Goal: Task Accomplishment & Management: Manage account settings

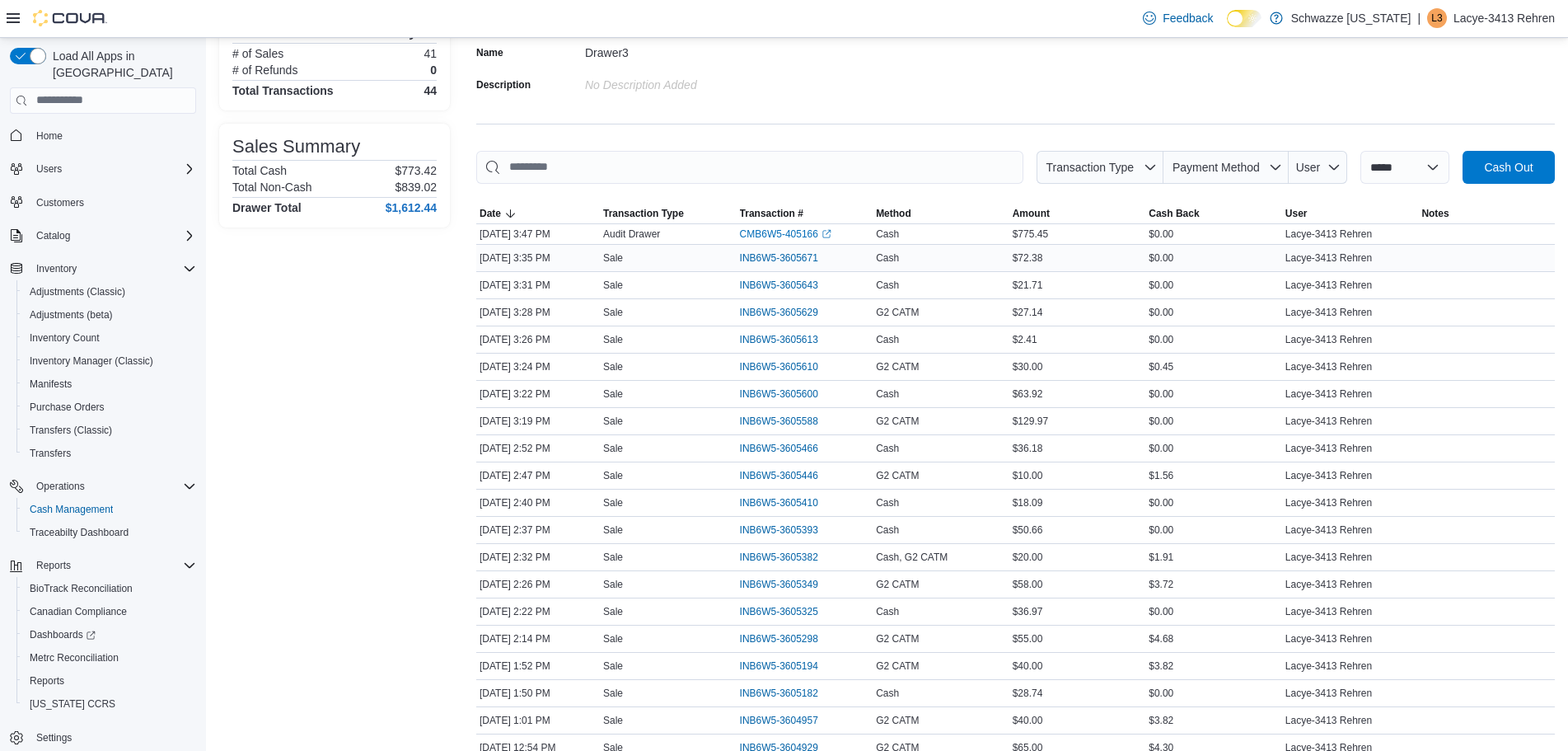
scroll to position [144, 0]
click at [1228, 165] on span "Payment Method" at bounding box center [1216, 164] width 87 height 13
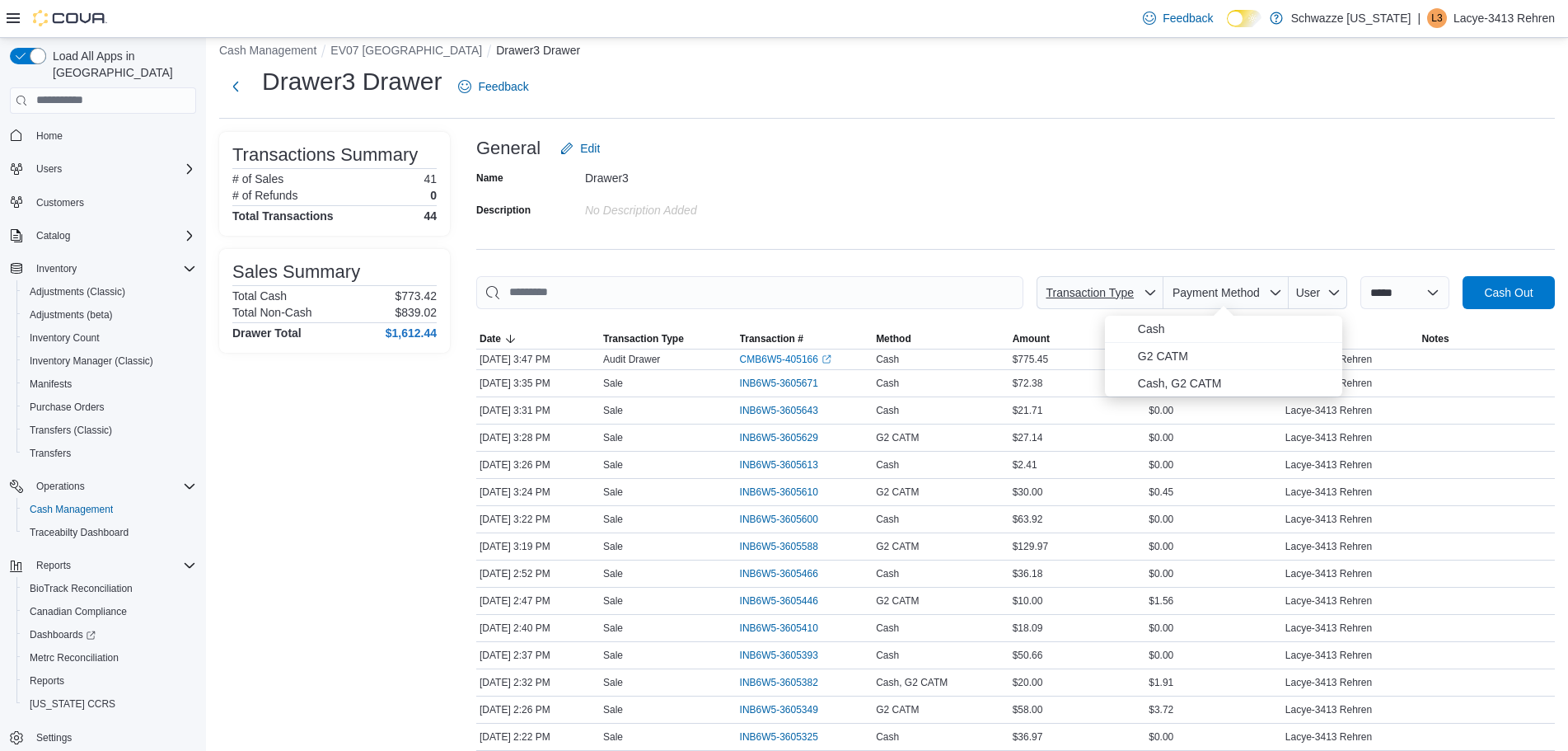
scroll to position [0, 0]
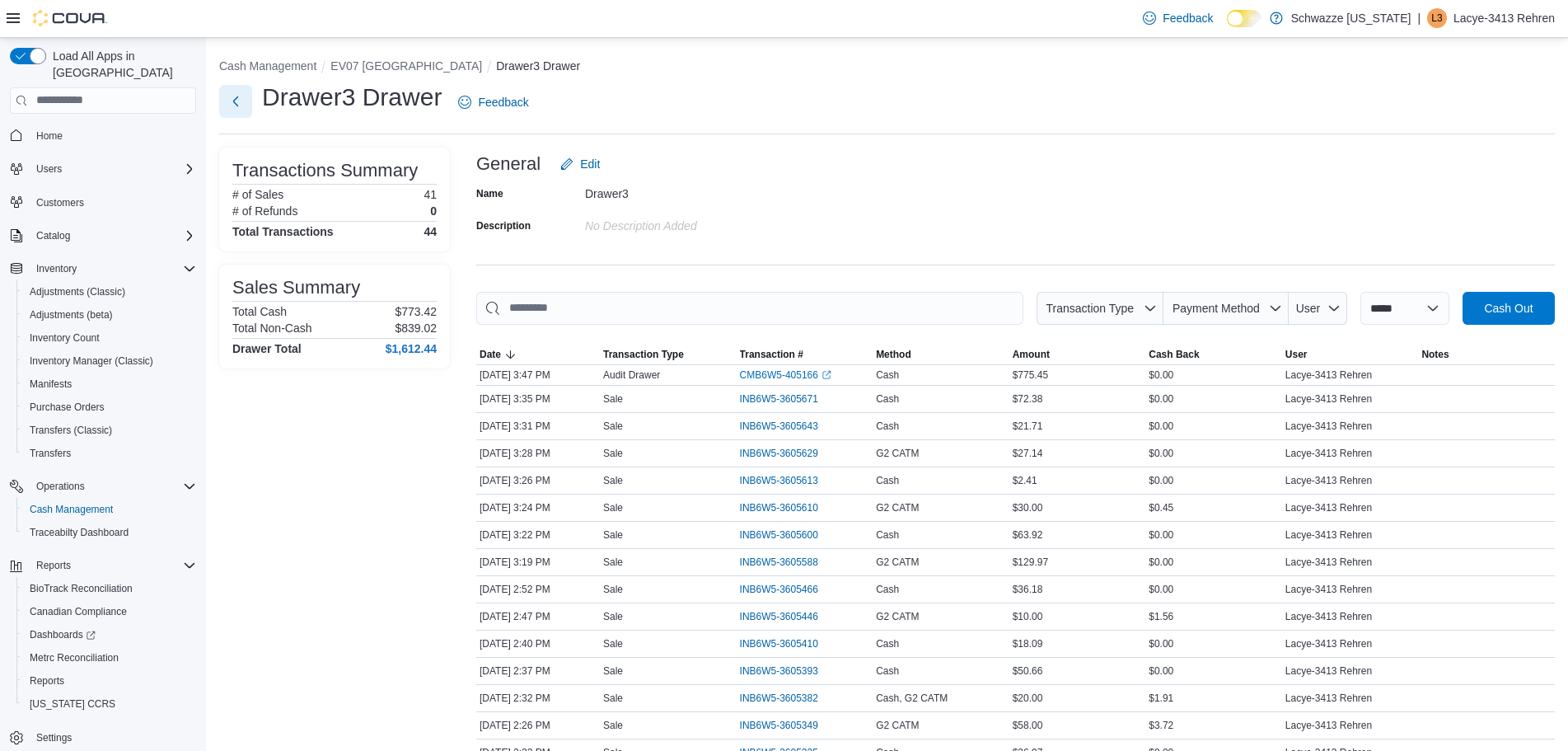
click at [234, 101] on button "Next" at bounding box center [235, 101] width 33 height 33
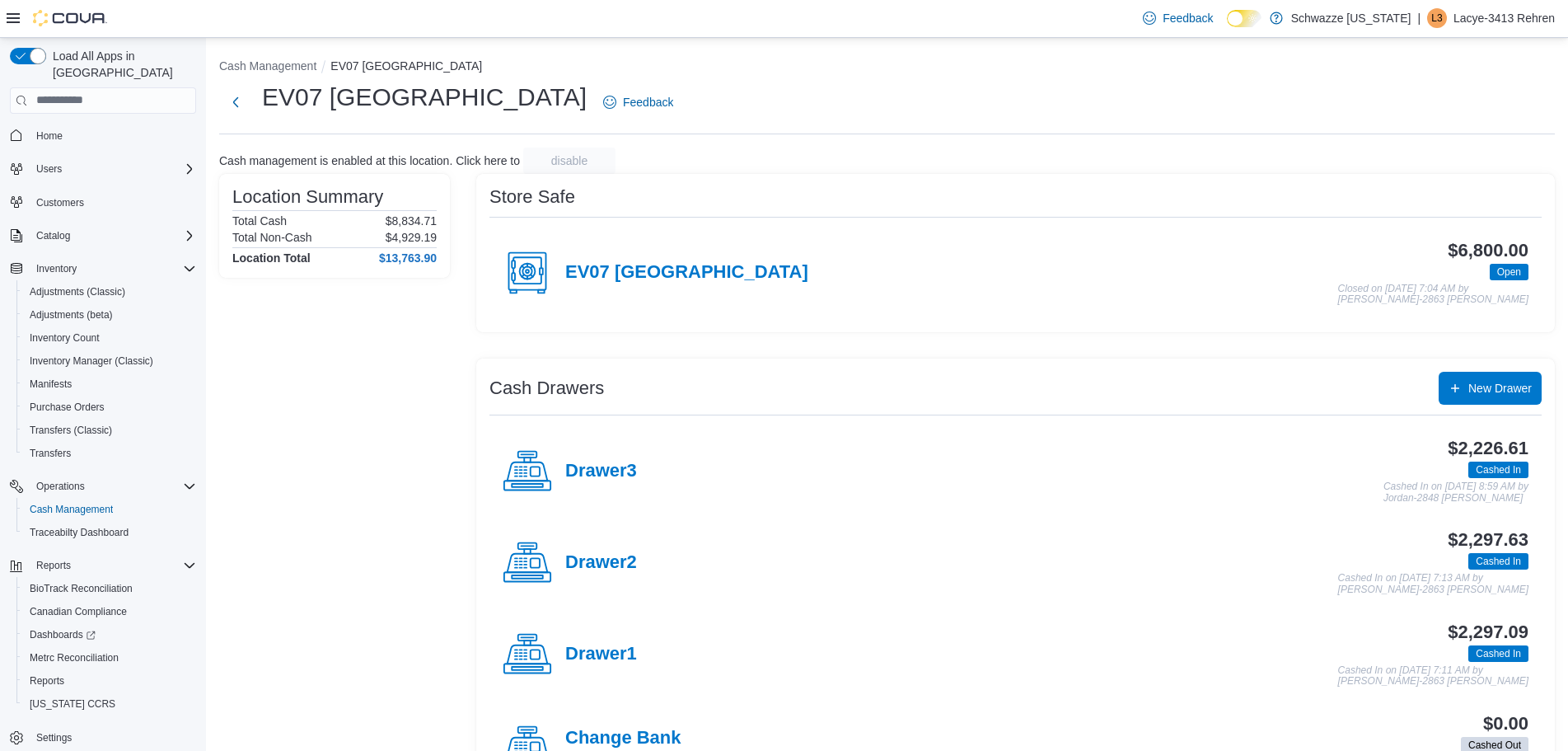
click at [620, 560] on h4 "Drawer2" at bounding box center [600, 563] width 71 height 22
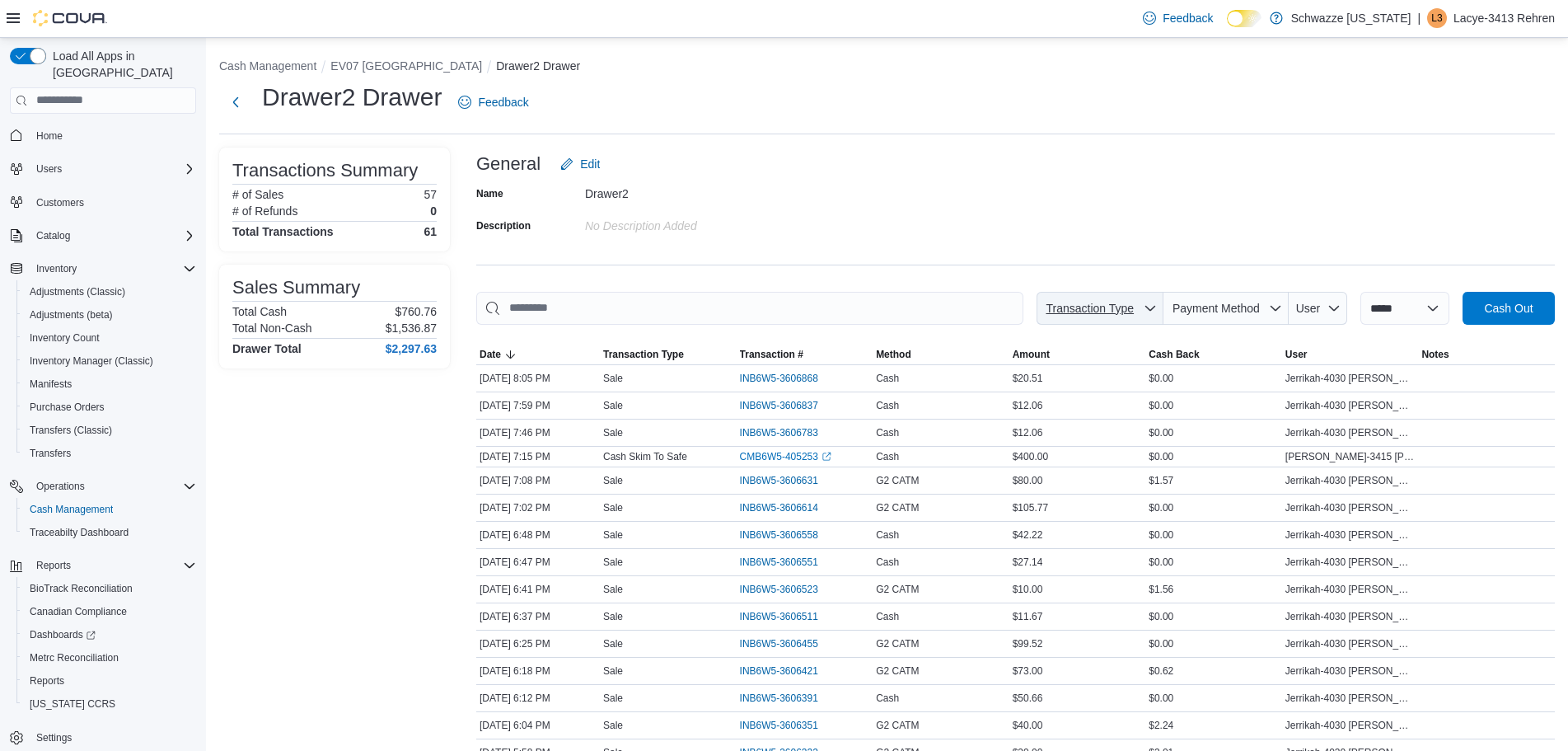
click at [1135, 313] on span "Transaction Type" at bounding box center [1099, 307] width 113 height 33
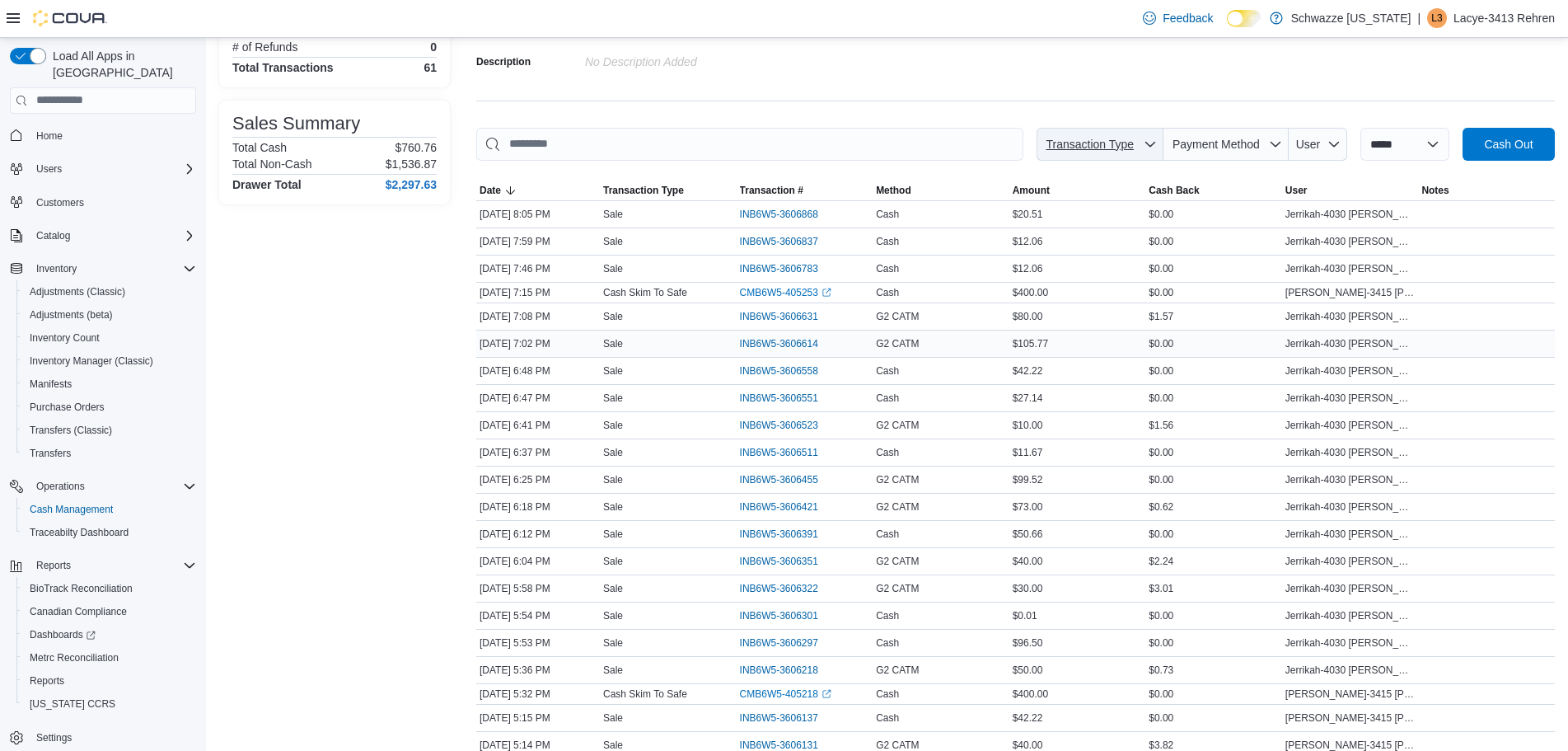
scroll to position [123, 0]
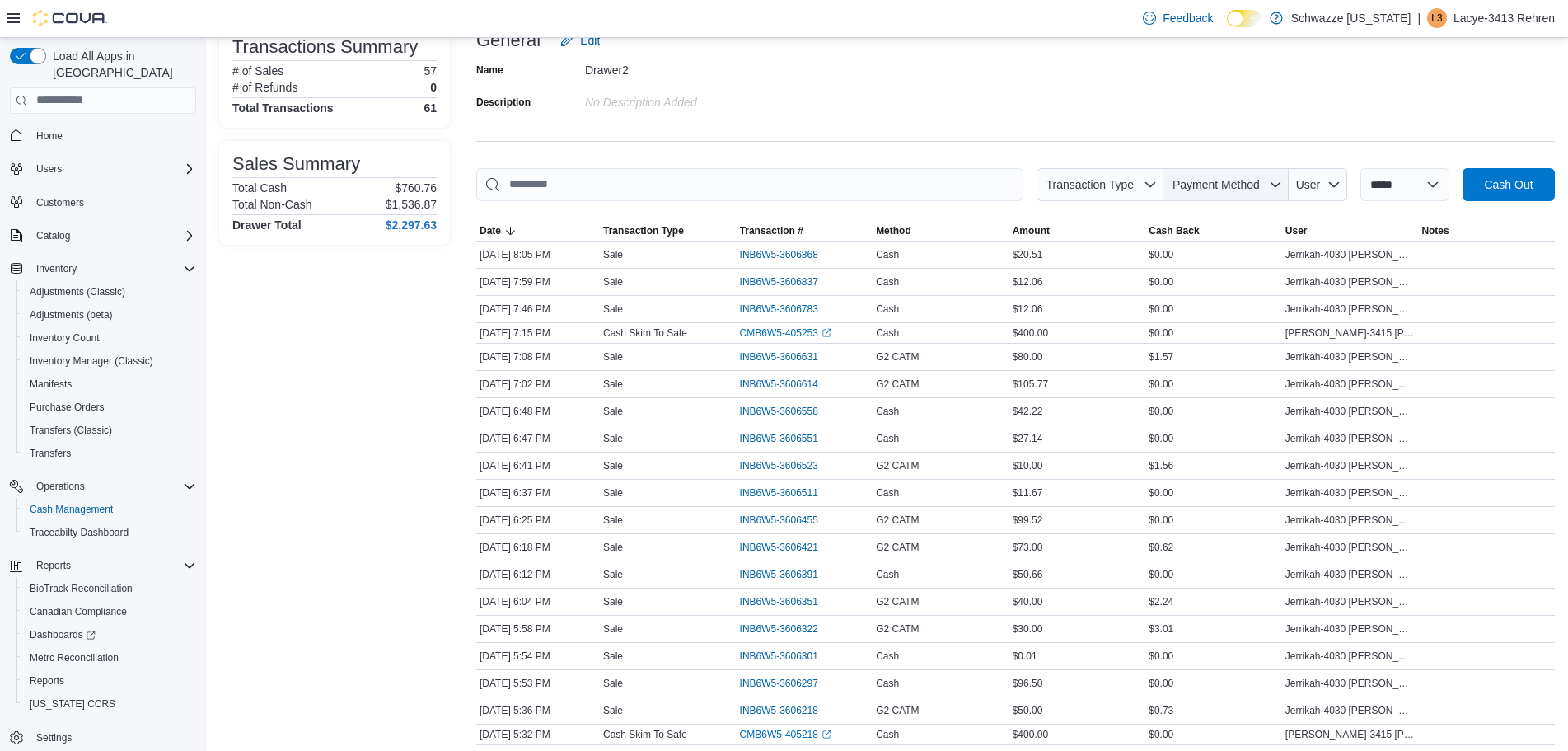
click at [1253, 174] on span "Payment Method" at bounding box center [1225, 184] width 112 height 33
click at [1201, 242] on span "G2 CATM" at bounding box center [1235, 249] width 195 height 20
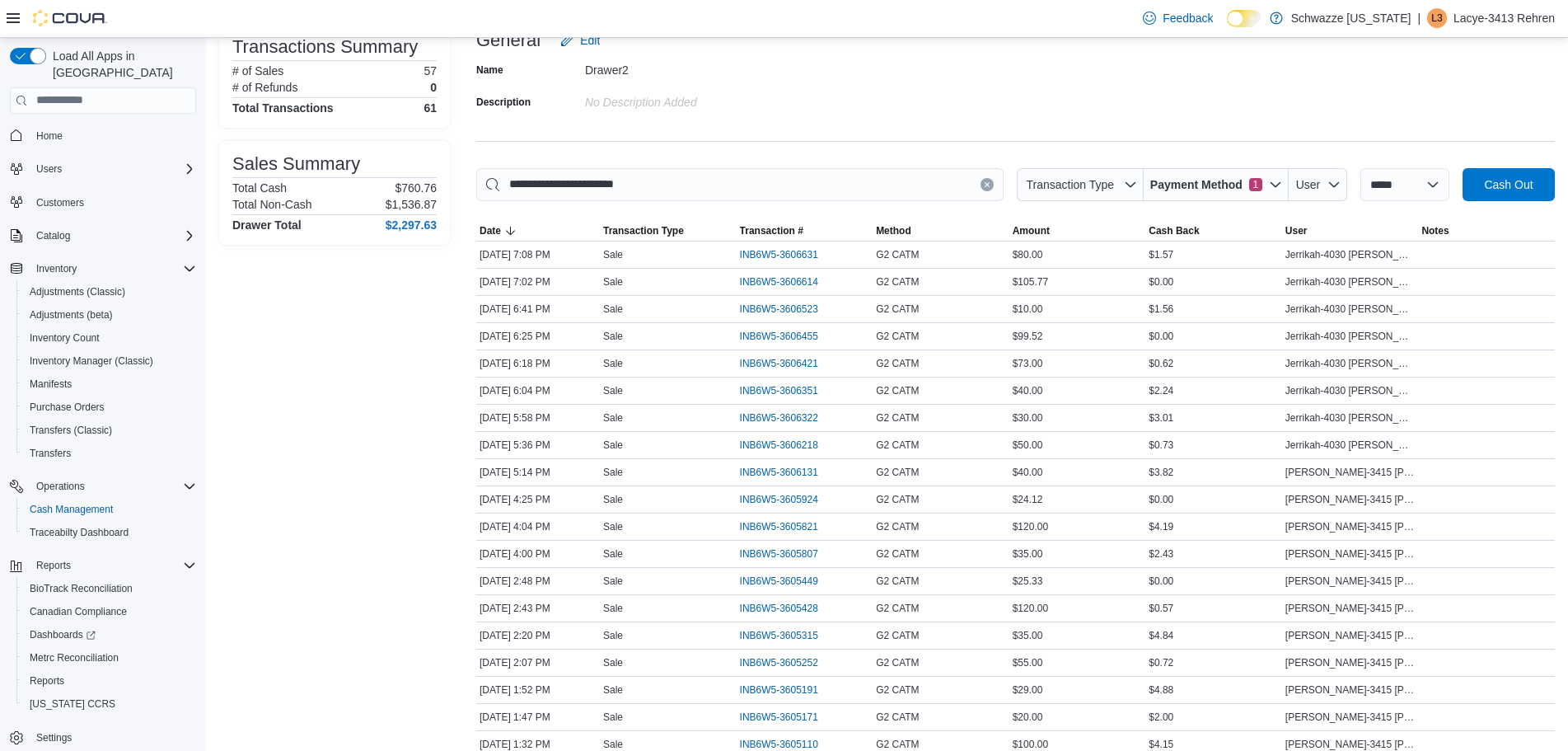
drag, startPoint x: 941, startPoint y: 102, endPoint x: 947, endPoint y: 113, distance: 12.5
click at [943, 113] on div "Name Drawer2 Description No Description added" at bounding box center [1015, 86] width 1078 height 58
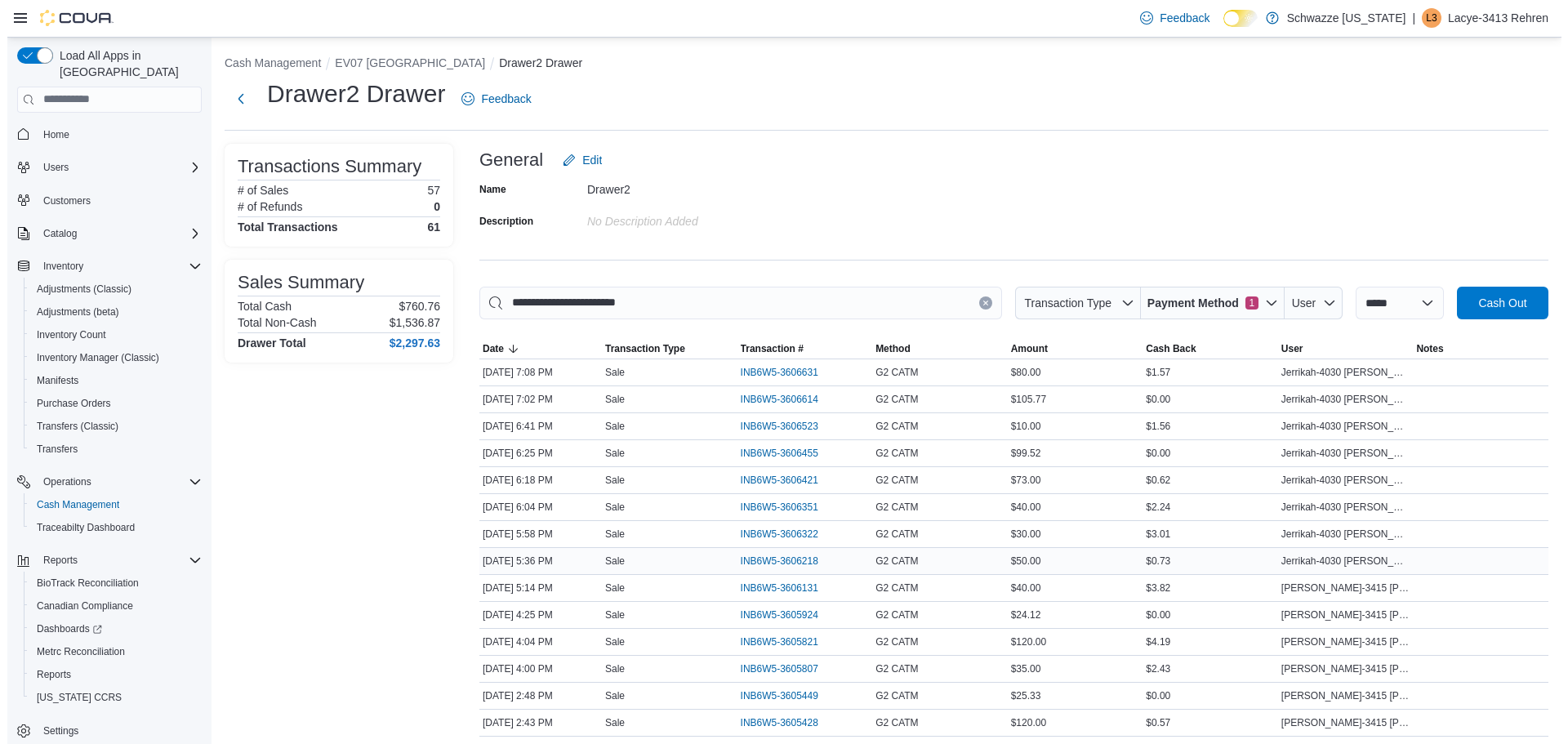
scroll to position [0, 0]
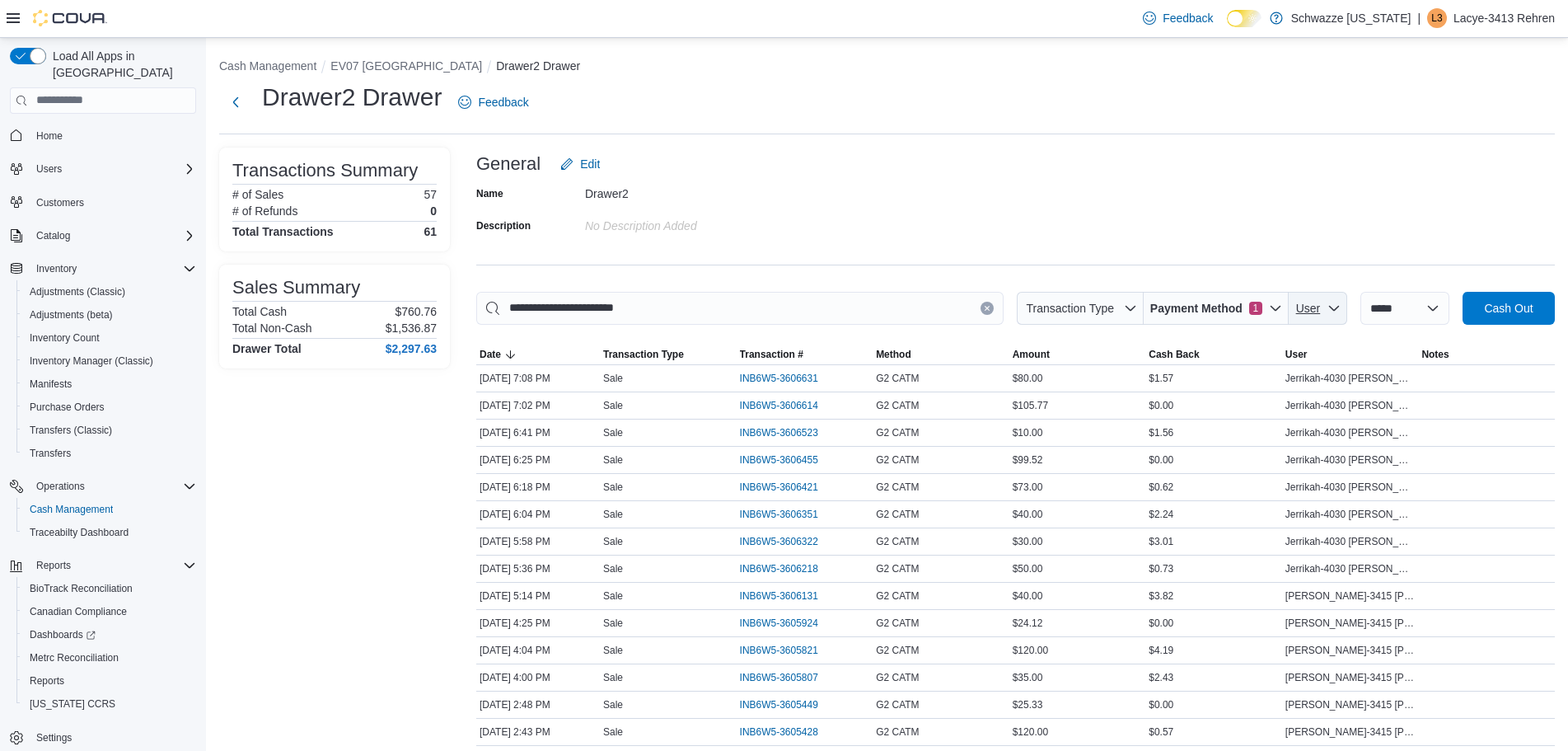
click at [1305, 307] on span "User" at bounding box center [1308, 308] width 24 height 13
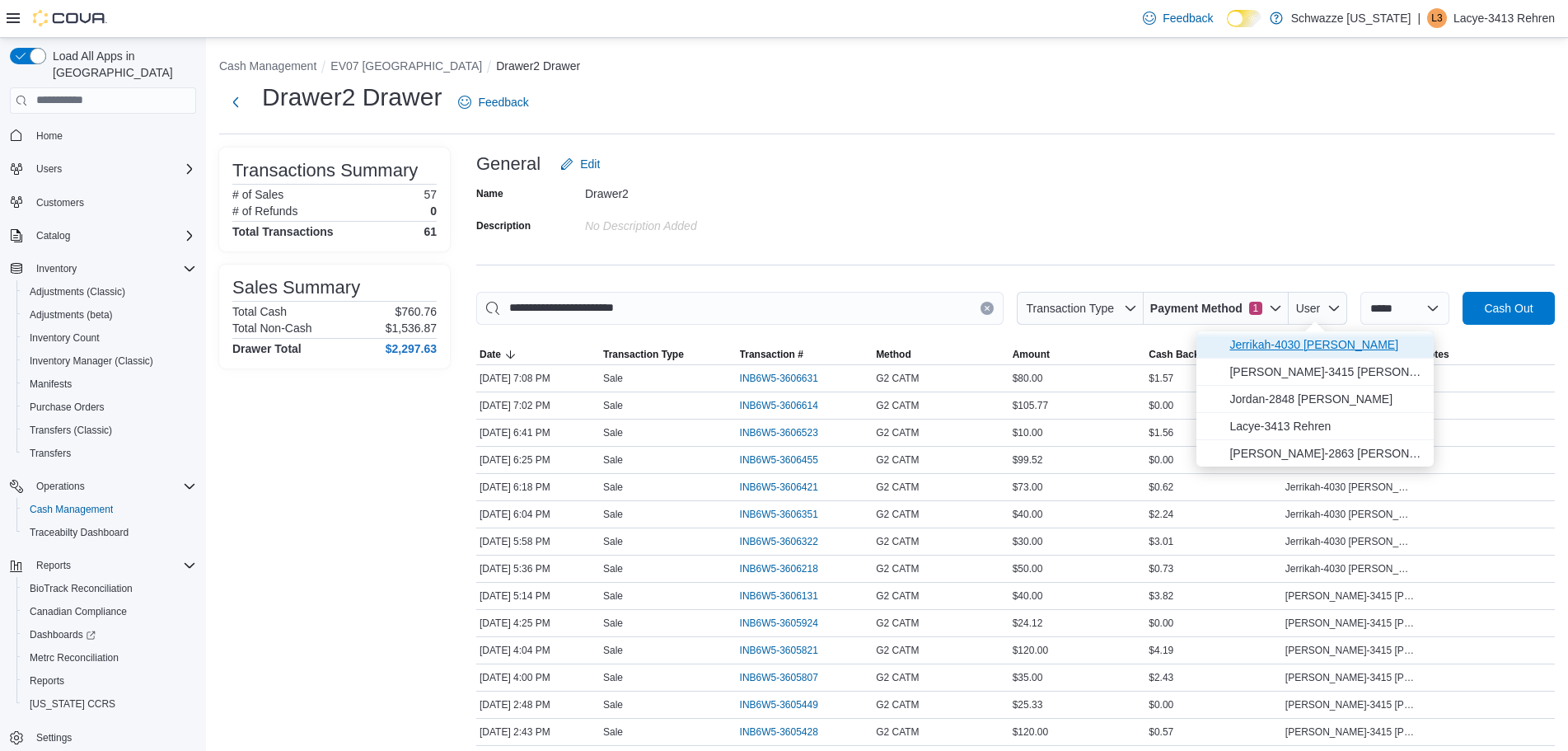
click at [1302, 349] on span "Jerrikah-4030 [PERSON_NAME]" at bounding box center [1327, 344] width 195 height 20
type input "**********"
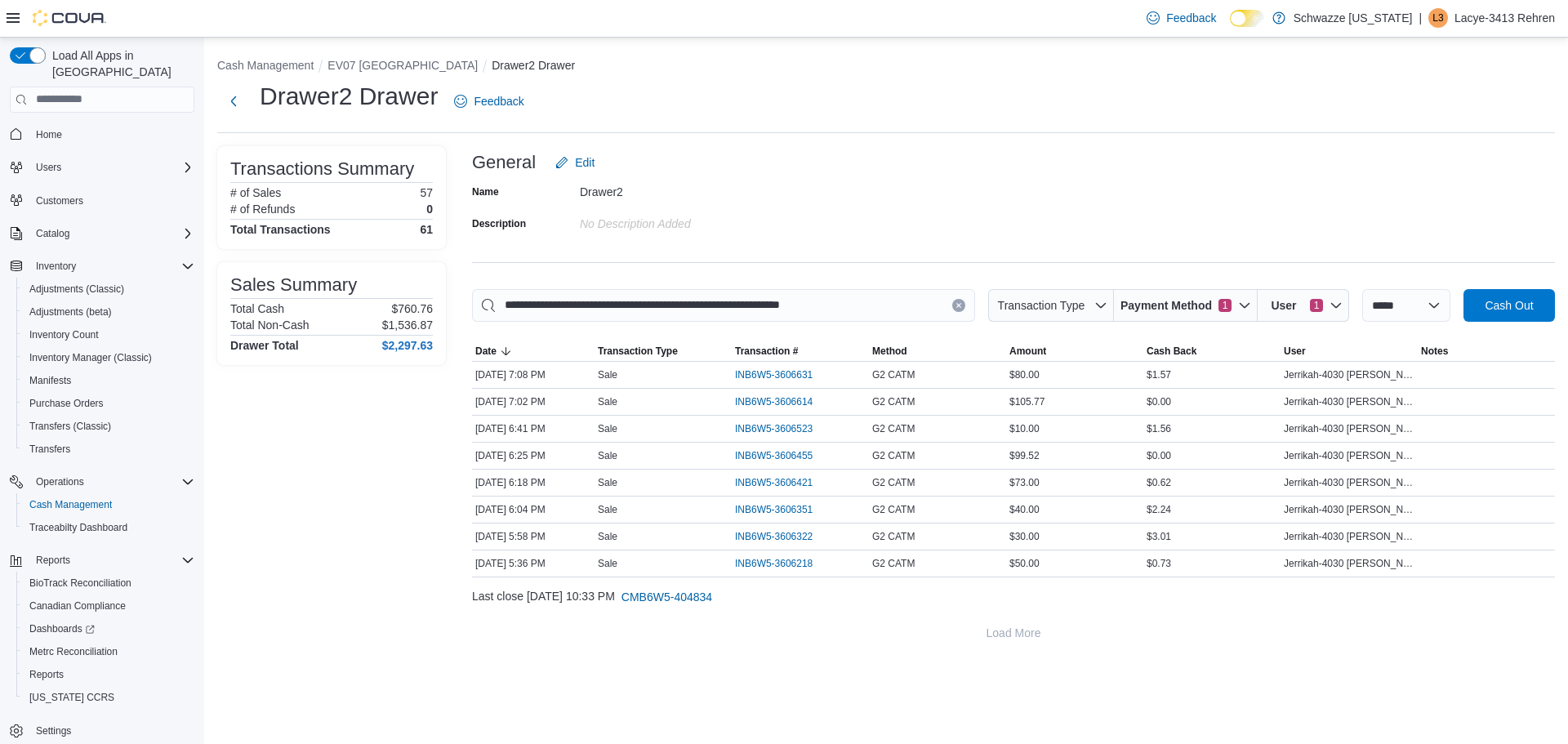
click at [1050, 666] on div "**********" at bounding box center [886, 390] width 1363 height 707
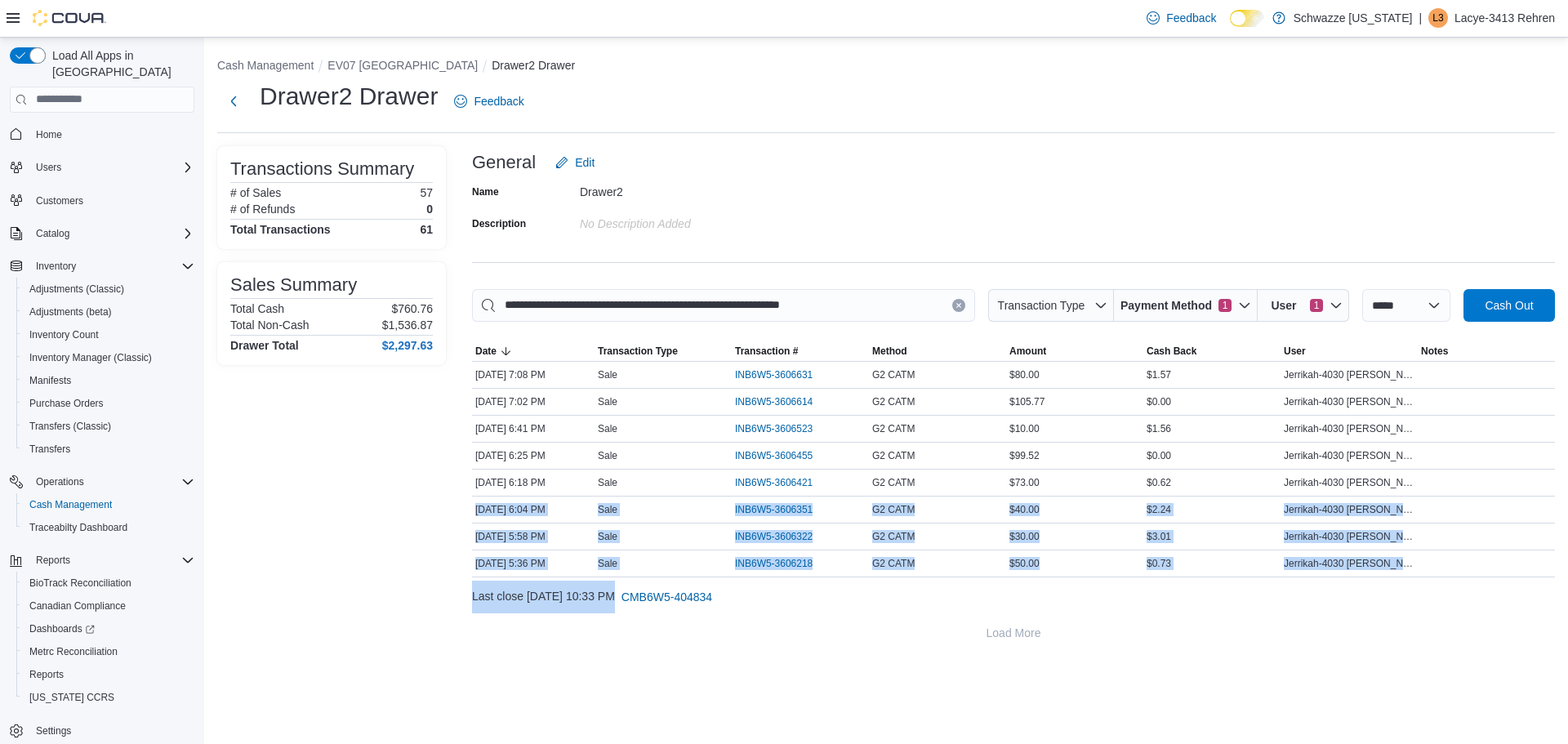
drag, startPoint x: 477, startPoint y: 516, endPoint x: 608, endPoint y: 580, distance: 145.8
click at [608, 580] on div "**********" at bounding box center [1013, 469] width 1083 height 360
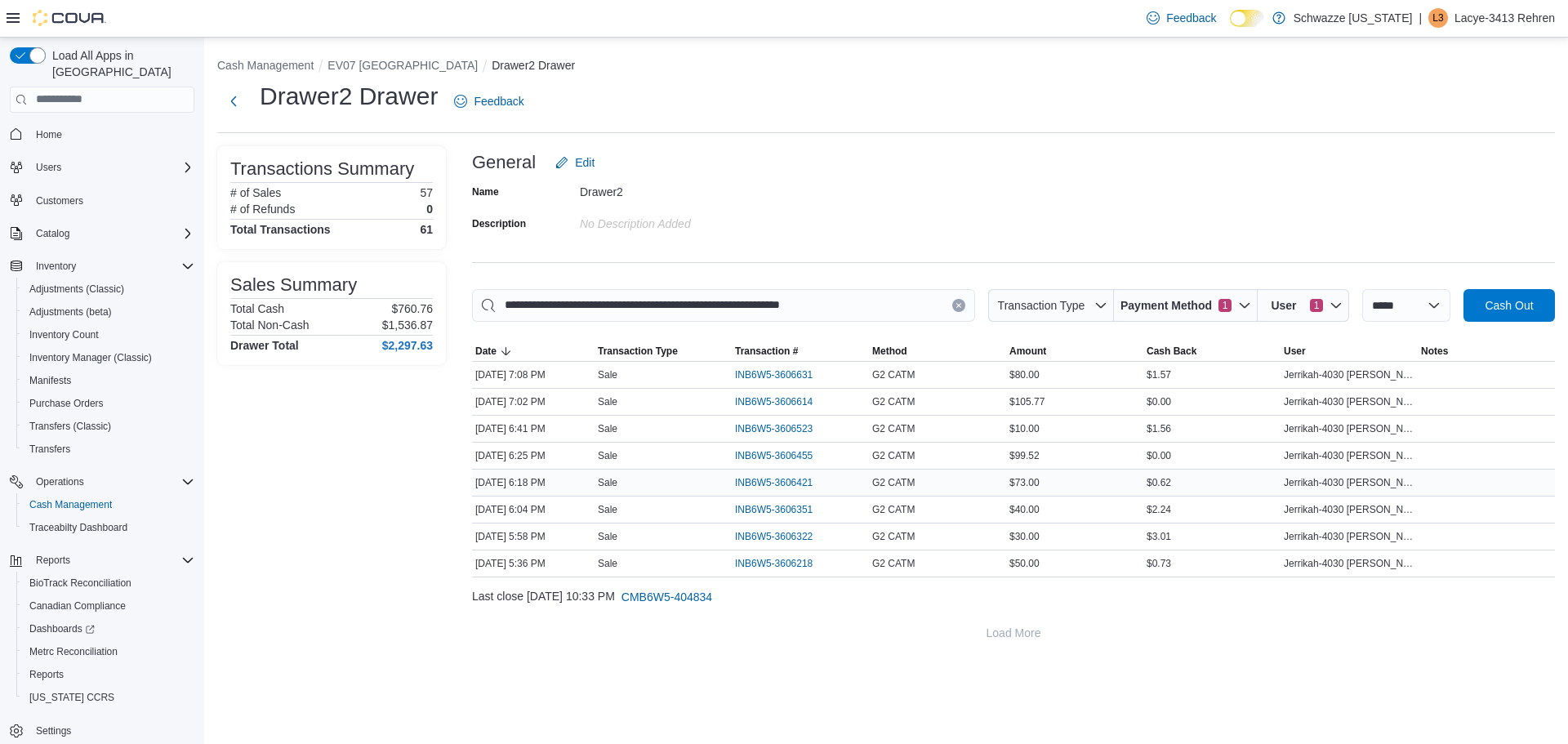
click at [1048, 475] on div "$73.00" at bounding box center [1074, 483] width 137 height 20
drag, startPoint x: 998, startPoint y: 483, endPoint x: 1041, endPoint y: 474, distance: 43.9
click at [1041, 474] on tr "Date [DATE] 6:18 PM Transaction Type Sale Transaction # INB6W5-3606421 Method G…" at bounding box center [1013, 482] width 1083 height 27
click at [794, 477] on span "INB6W5-3606421" at bounding box center [773, 483] width 77 height 13
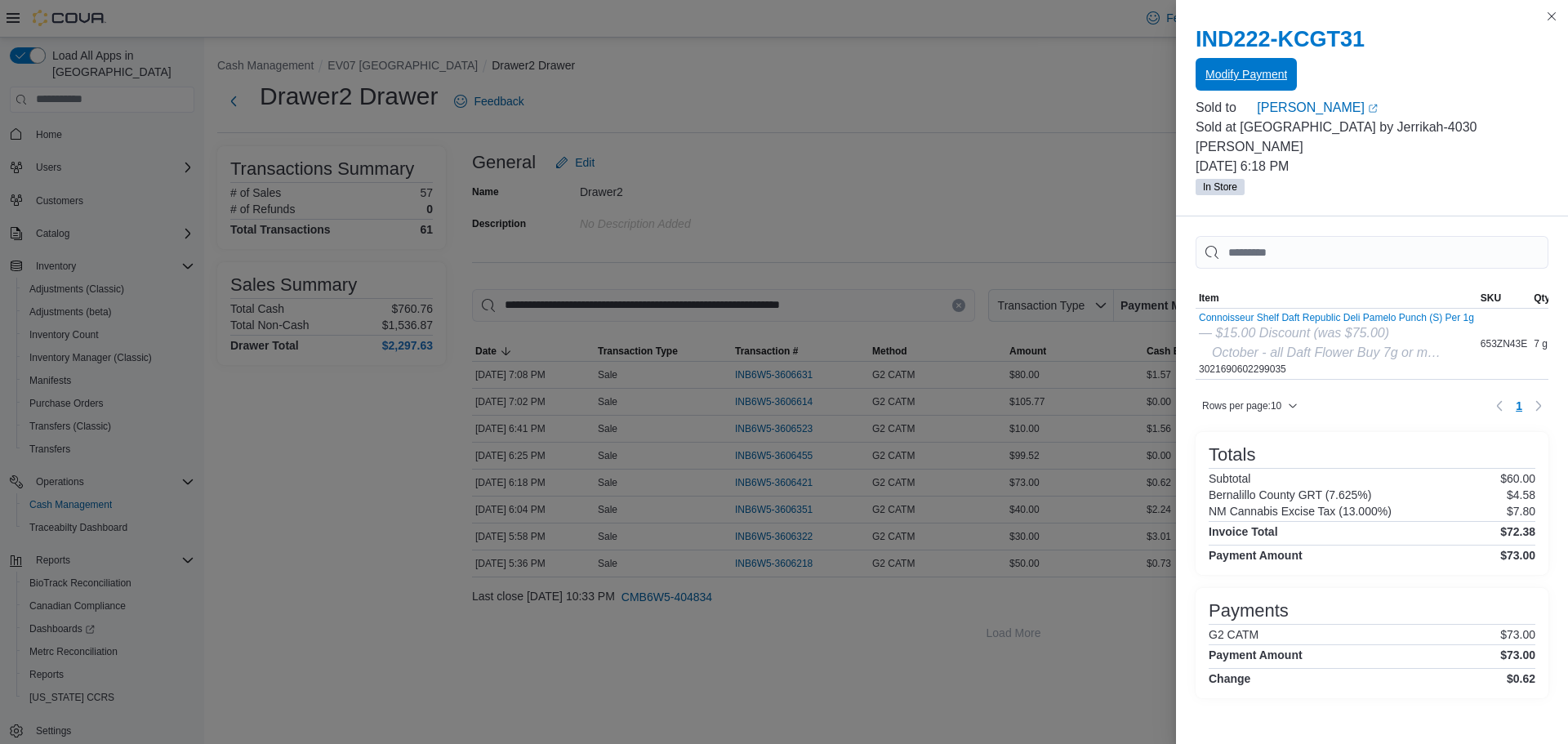
drag, startPoint x: 1233, startPoint y: 94, endPoint x: 1235, endPoint y: 85, distance: 9.2
click at [1235, 87] on div "IND222-KCGT31 Modify Payment Sold to [PERSON_NAME] (opens in a new tab or windo…" at bounding box center [1372, 112] width 392 height 210
click at [1229, 67] on span "Modify Payment" at bounding box center [1246, 74] width 82 height 17
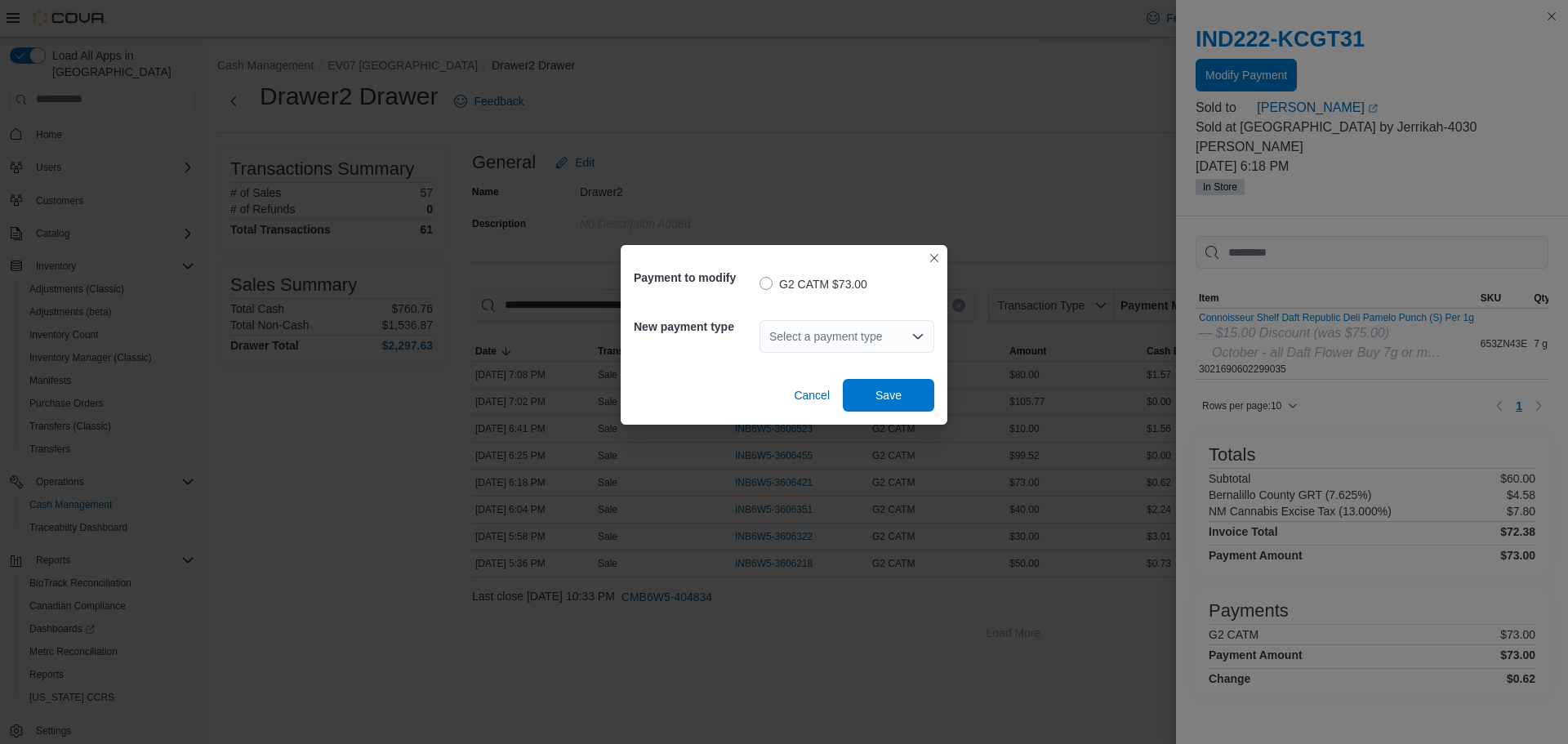
click at [831, 331] on div "Select a payment type" at bounding box center [846, 336] width 175 height 32
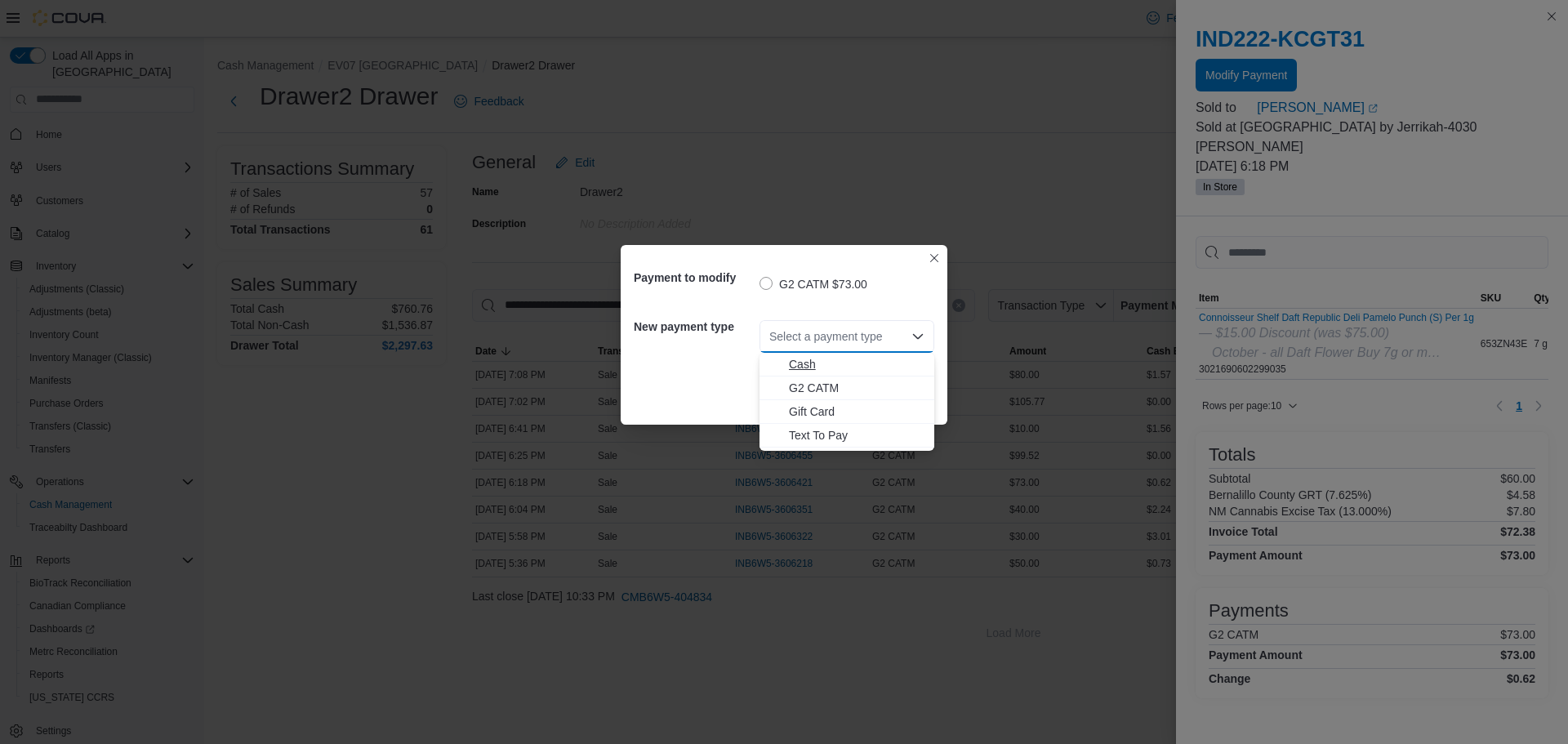
click at [820, 366] on span "Cash" at bounding box center [856, 365] width 136 height 17
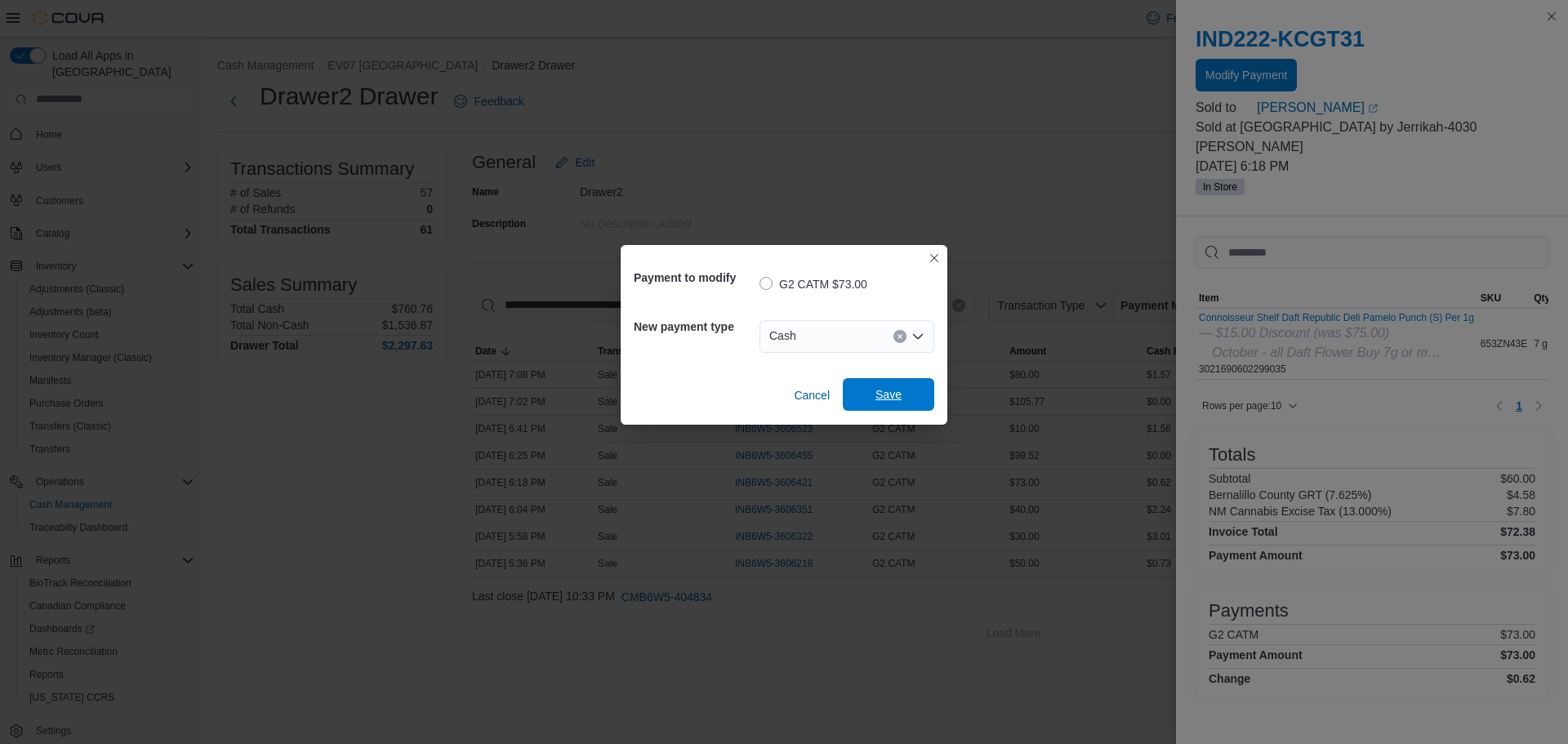
click at [884, 395] on span "Save" at bounding box center [888, 394] width 26 height 17
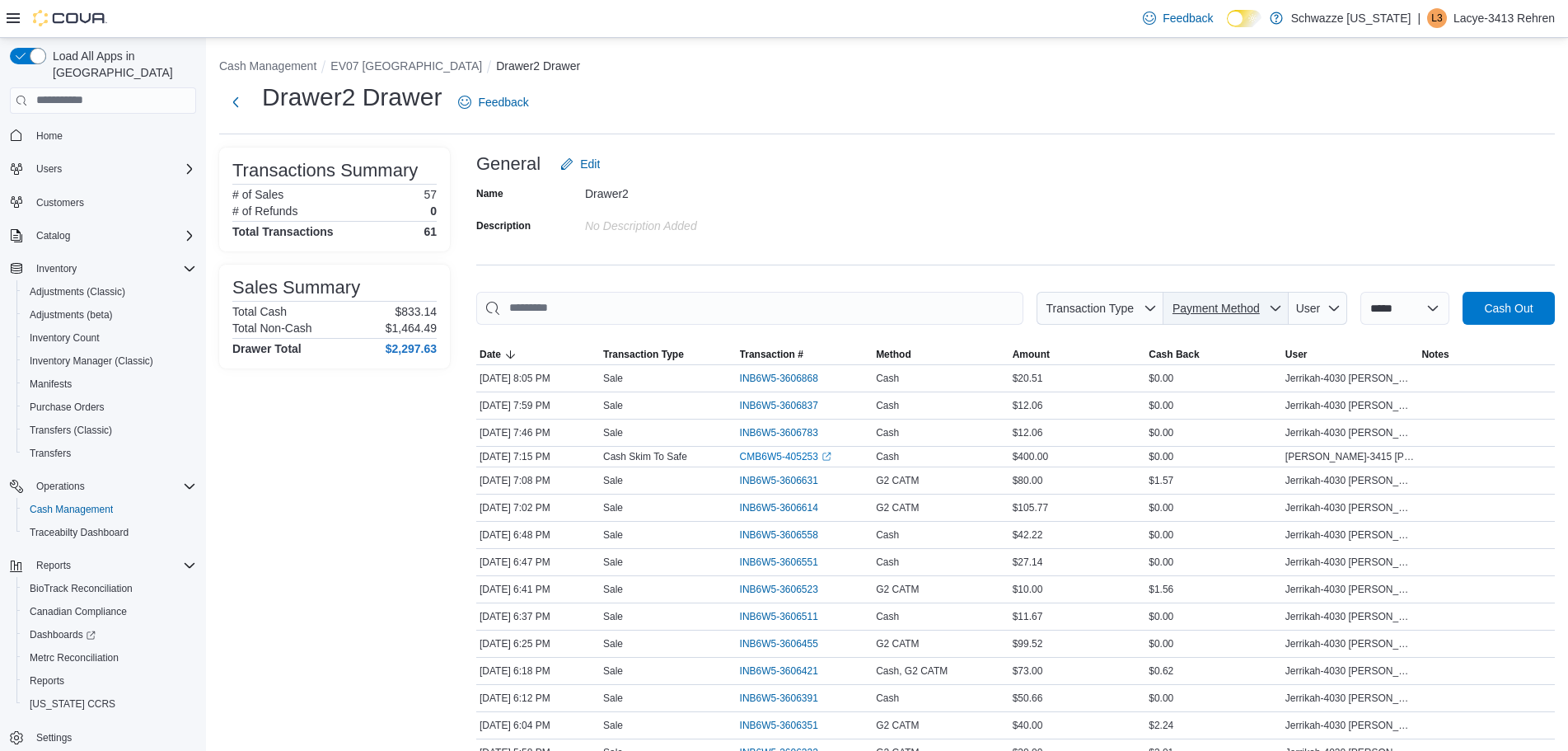
click at [1239, 301] on span "Payment Method" at bounding box center [1216, 308] width 92 height 17
click at [1187, 368] on span "G2 CATM" at bounding box center [1216, 372] width 156 height 20
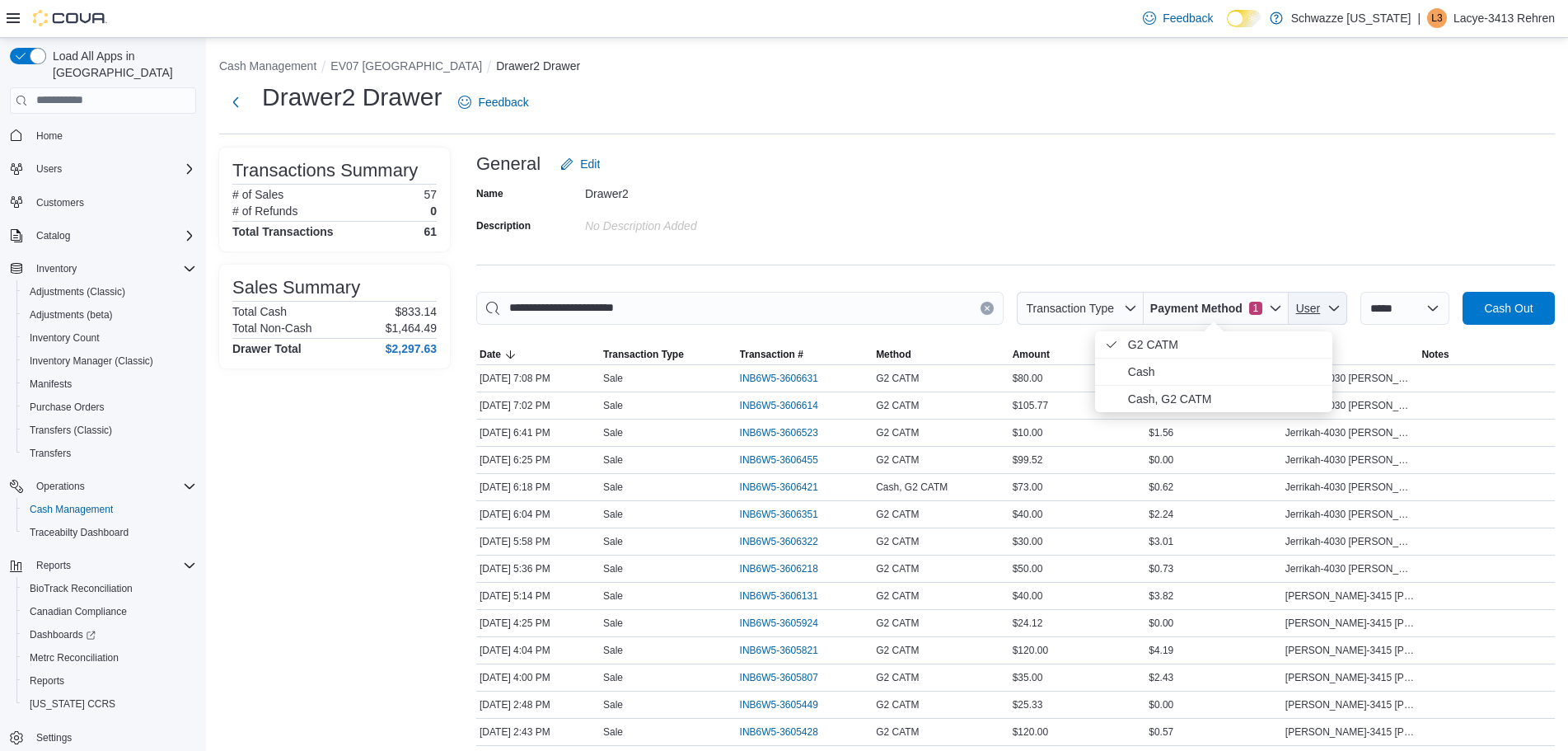
click at [1320, 312] on span "User" at bounding box center [1318, 307] width 45 height 33
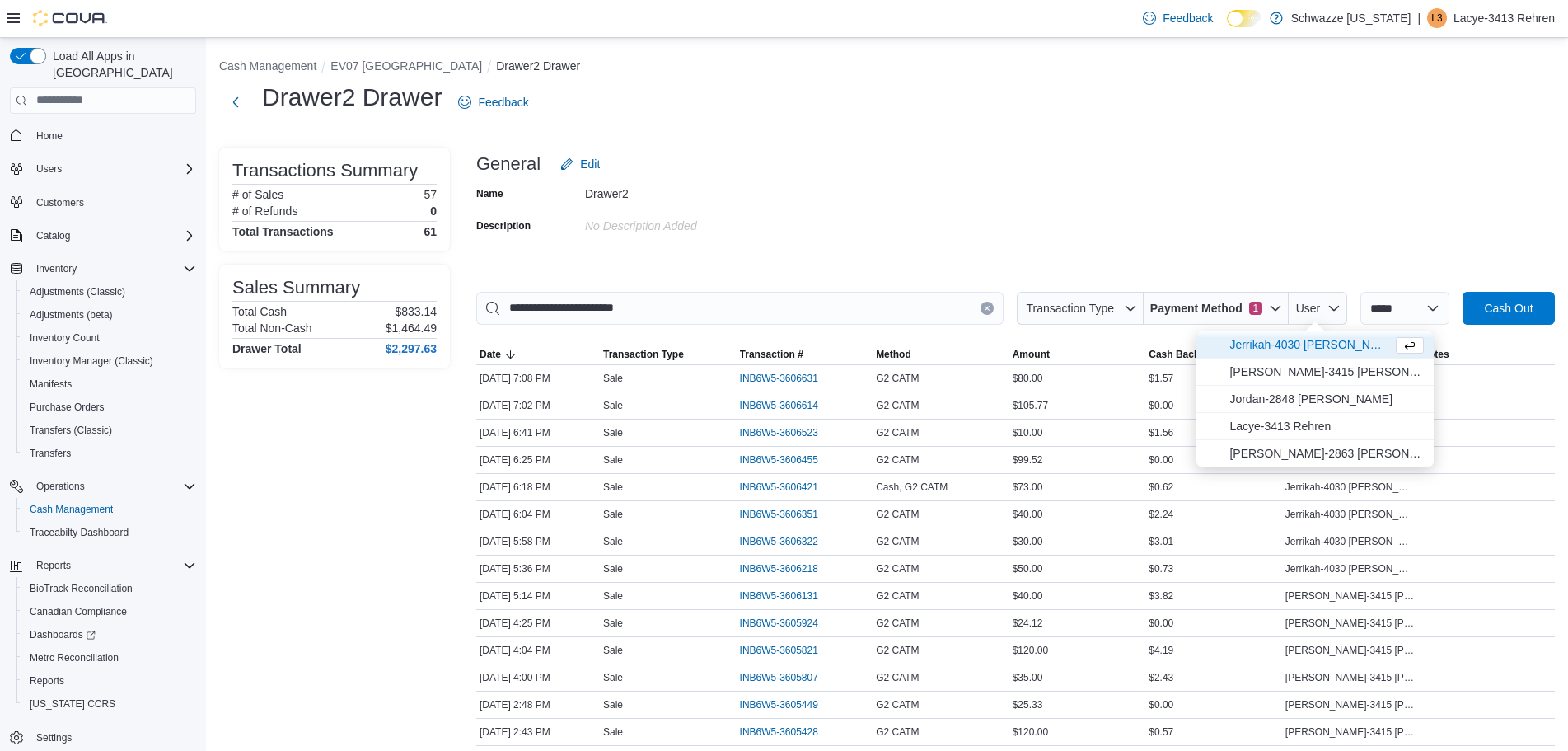
click at [1314, 348] on span "Jerrikah-4030 [PERSON_NAME]" at bounding box center [1308, 344] width 156 height 20
type input "**********"
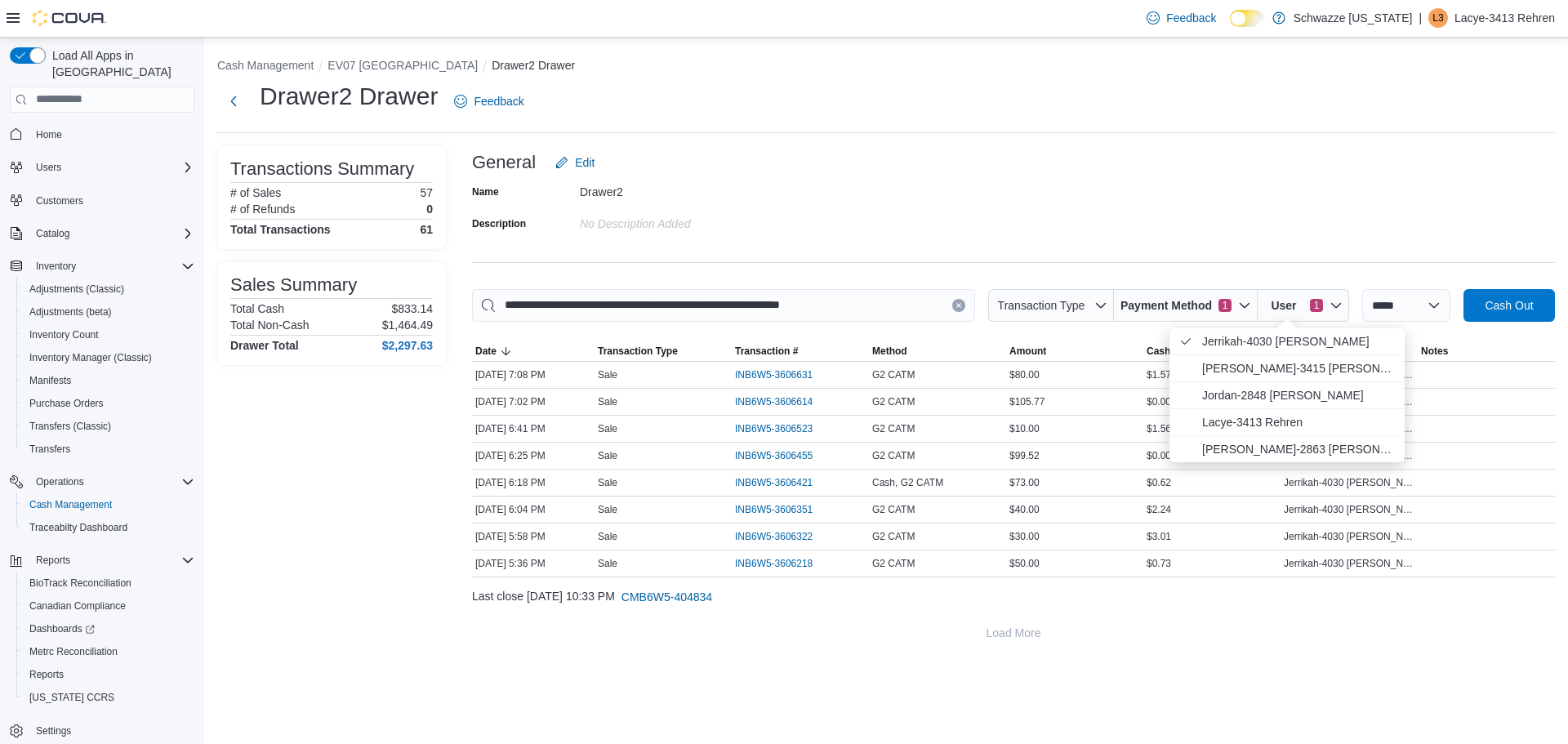
click at [1343, 700] on div "**********" at bounding box center [886, 390] width 1363 height 707
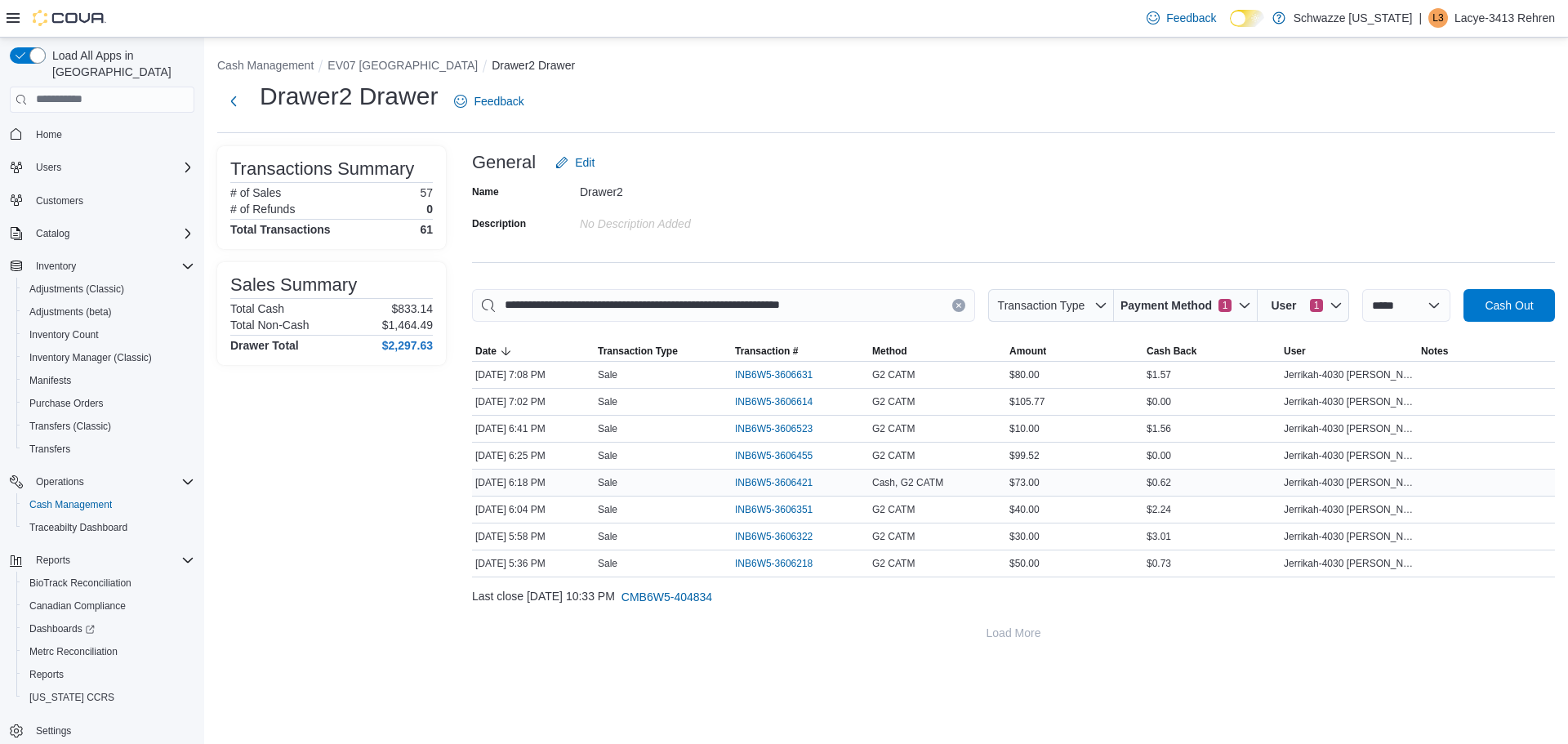
click at [930, 484] on span "Cash, G2 CATM" at bounding box center [907, 483] width 71 height 13
drag, startPoint x: 898, startPoint y: 492, endPoint x: 978, endPoint y: 482, distance: 80.6
click at [923, 489] on div "Cash, G2 CATM" at bounding box center [937, 483] width 137 height 20
click at [917, 494] on td "Method Cash, G2 CATM" at bounding box center [937, 482] width 137 height 27
click at [793, 481] on span "INB6W5-3606421" at bounding box center [773, 483] width 77 height 13
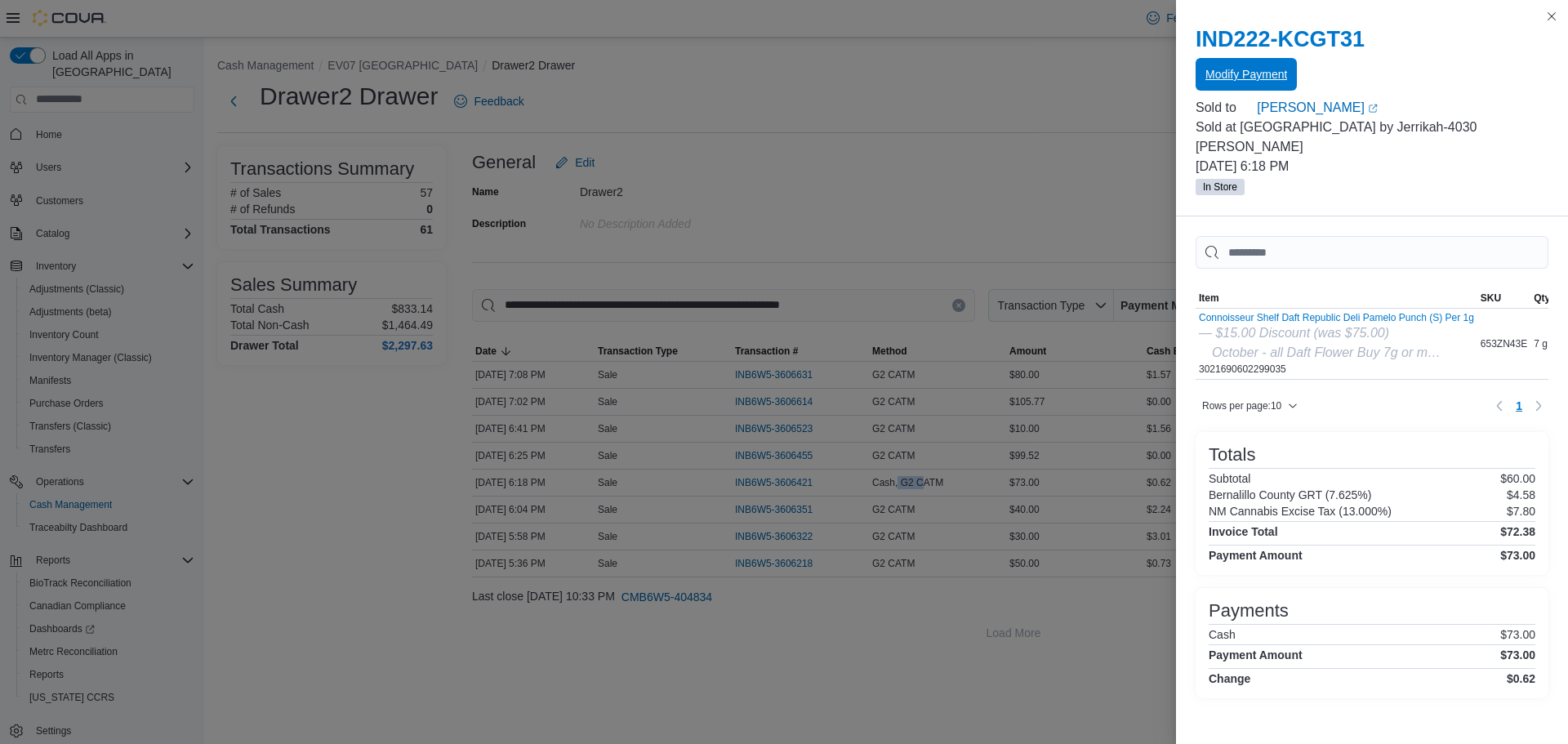
click at [1248, 66] on span "Modify Payment" at bounding box center [1246, 74] width 82 height 32
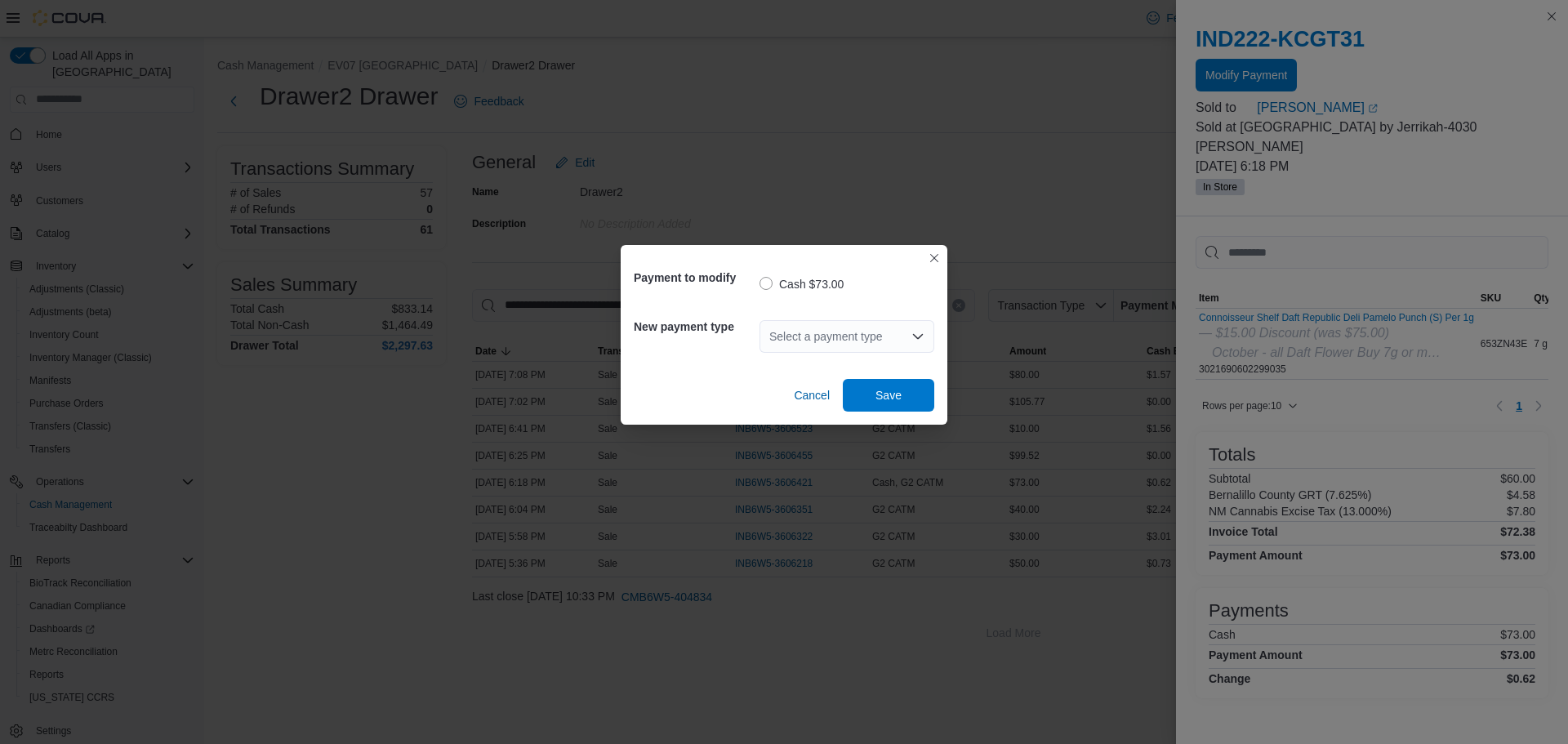
click at [883, 334] on div "Select a payment type" at bounding box center [846, 336] width 175 height 32
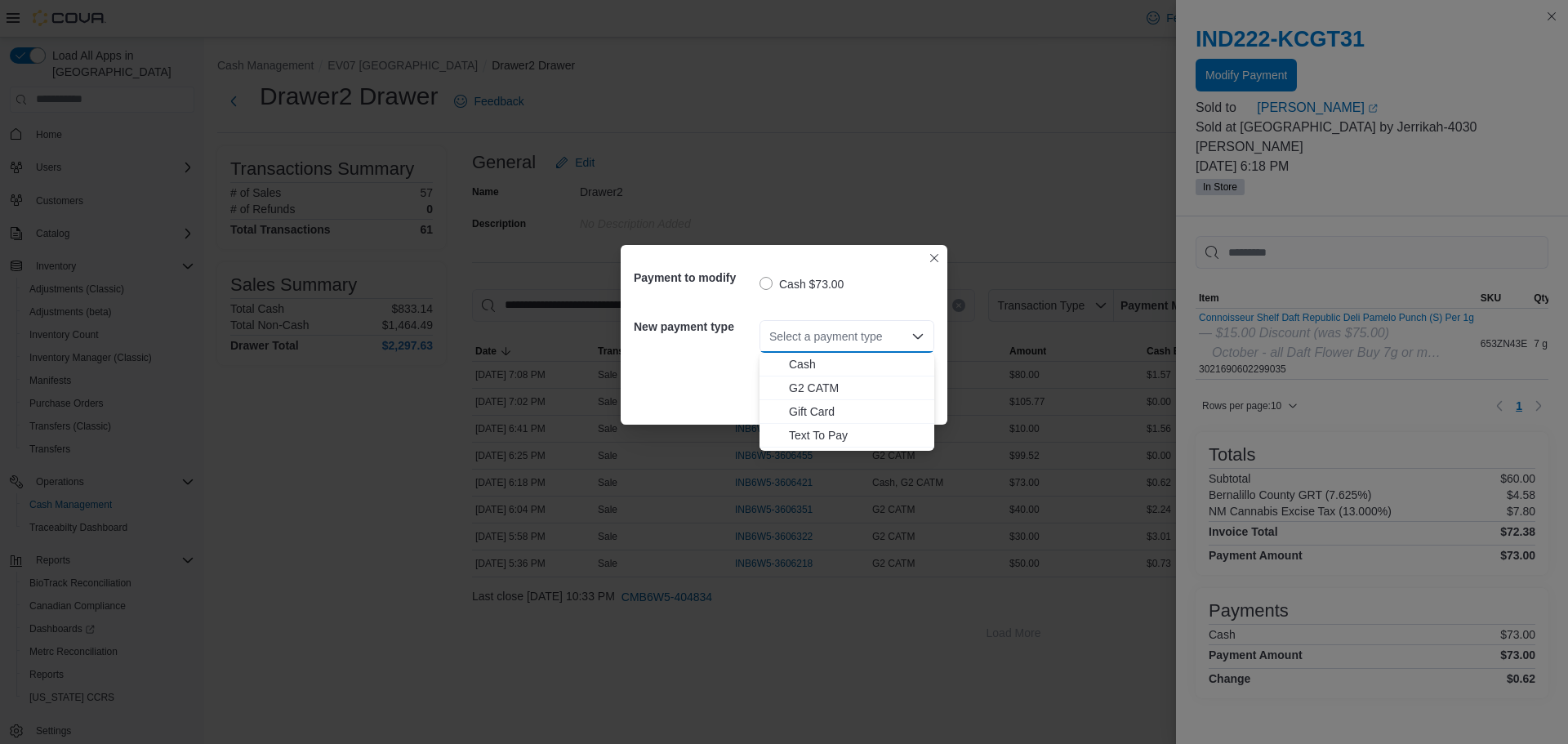
click at [886, 334] on div "Select a payment type" at bounding box center [846, 336] width 175 height 32
click at [937, 253] on button "Closes this modal window" at bounding box center [934, 257] width 20 height 20
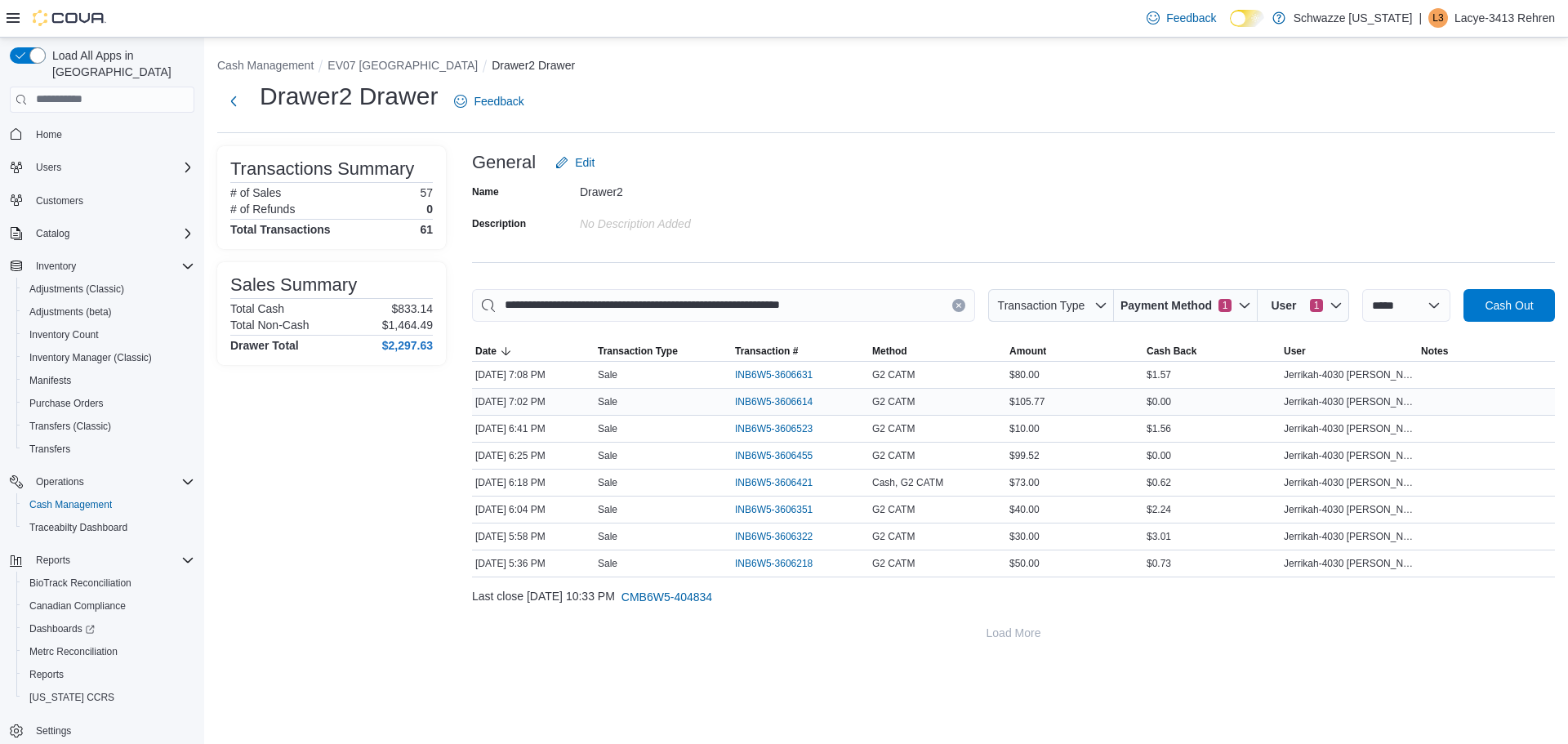
click at [1010, 402] on div "$105.77" at bounding box center [1074, 402] width 137 height 20
click at [762, 395] on span "INB6W5-3606614" at bounding box center [773, 402] width 77 height 13
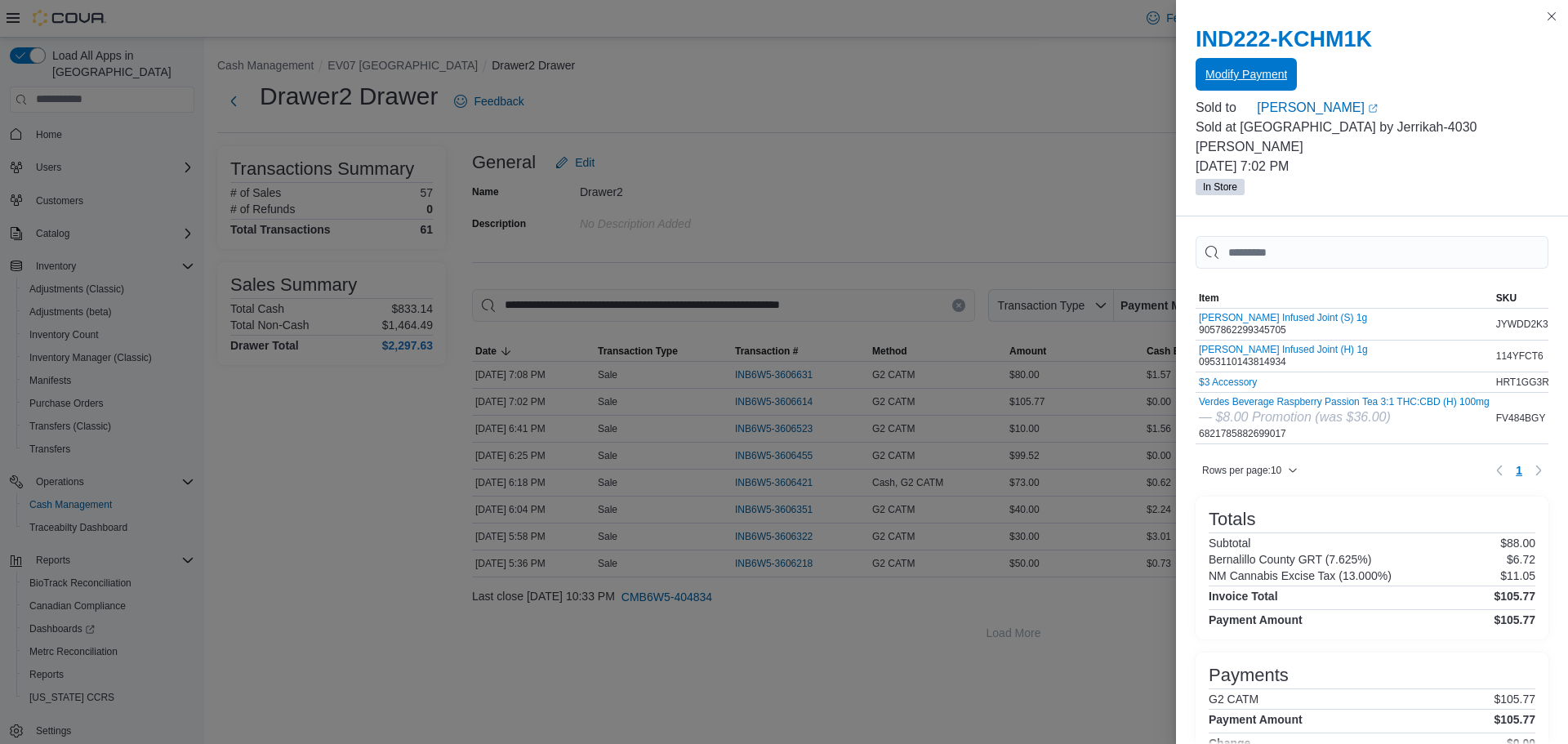
click at [1258, 78] on span "Modify Payment" at bounding box center [1246, 74] width 82 height 17
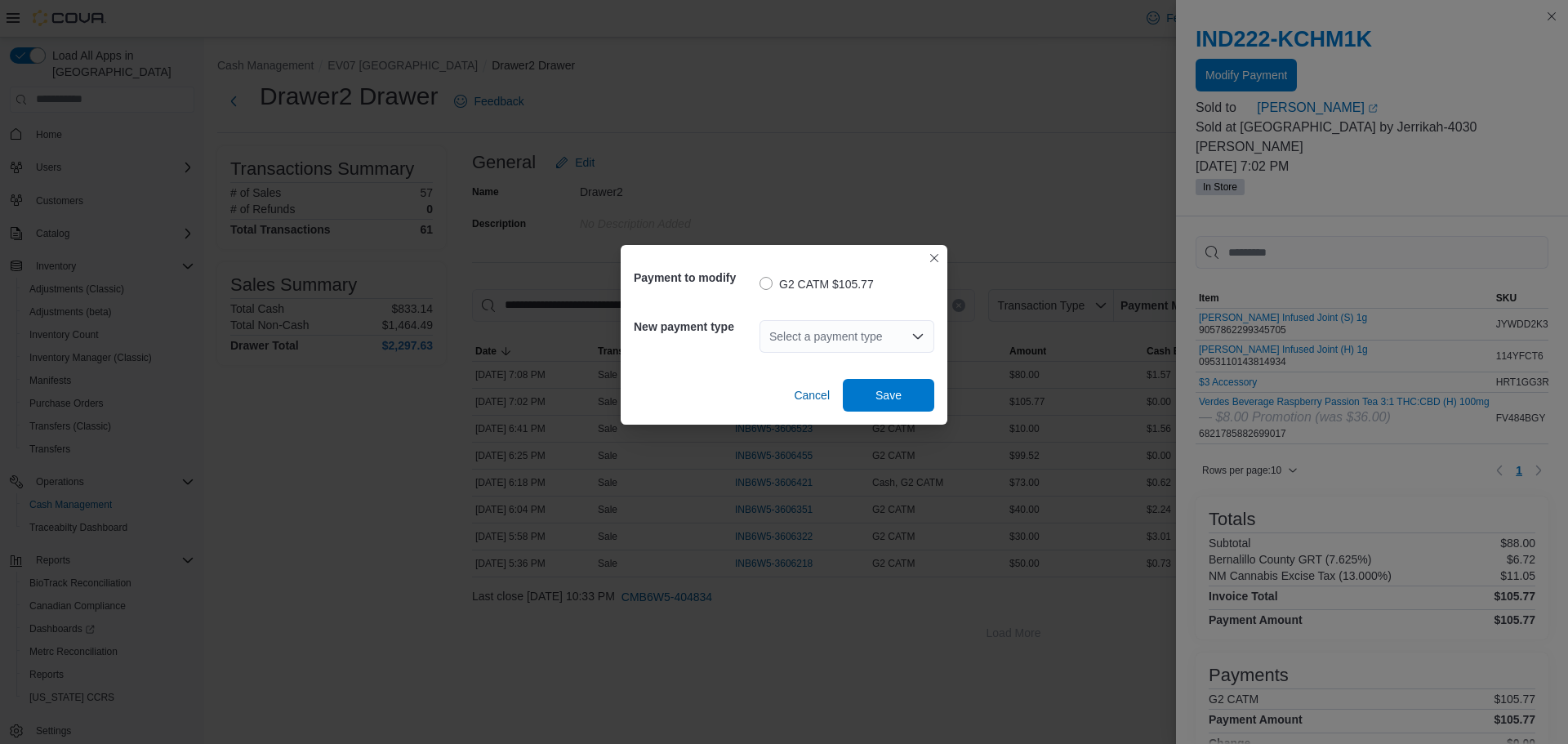
click at [850, 338] on div "Select a payment type" at bounding box center [846, 336] width 175 height 32
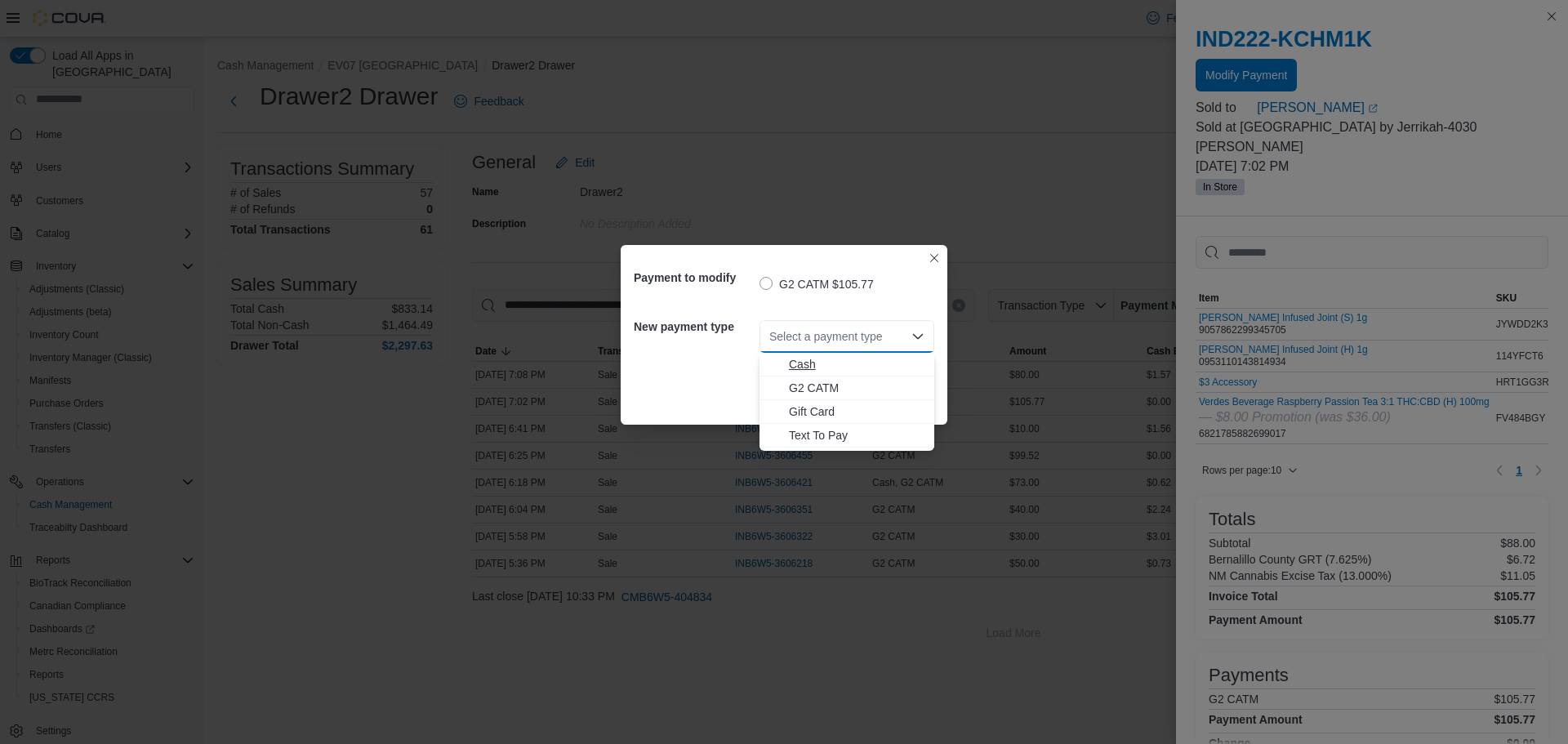
click at [801, 367] on span "Cash" at bounding box center [856, 365] width 136 height 17
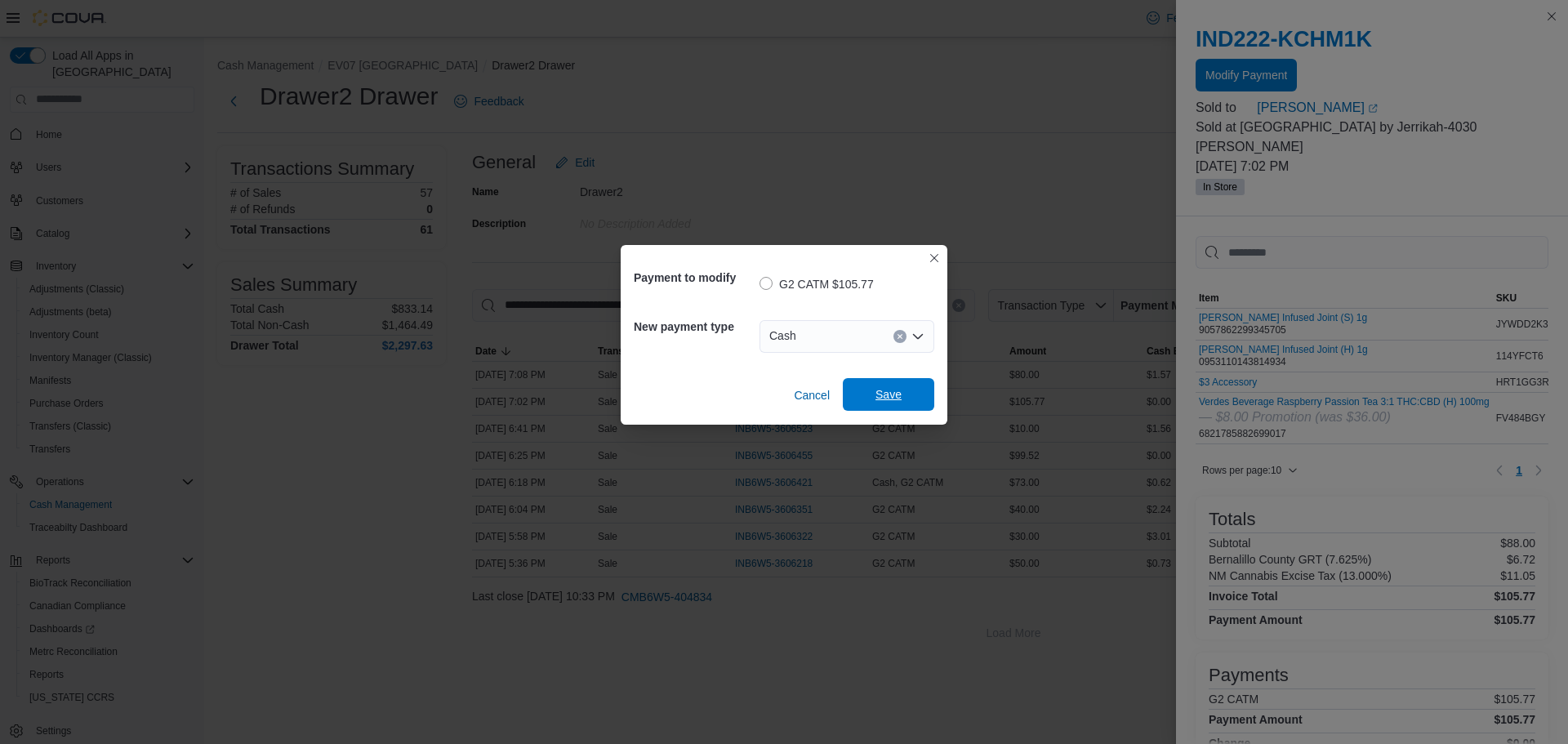
click at [885, 394] on span "Save" at bounding box center [888, 394] width 26 height 17
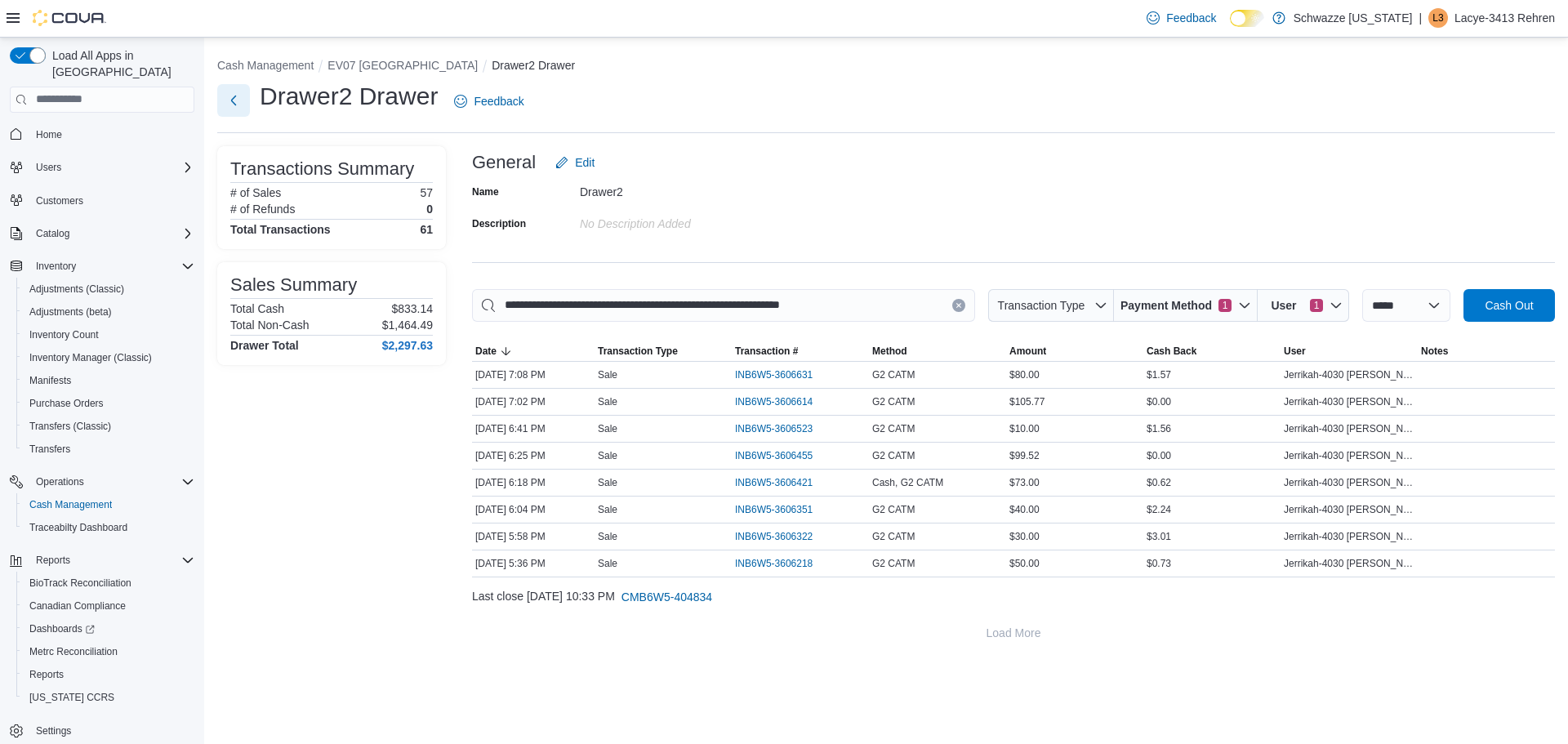
click at [228, 106] on button "Next" at bounding box center [233, 100] width 32 height 32
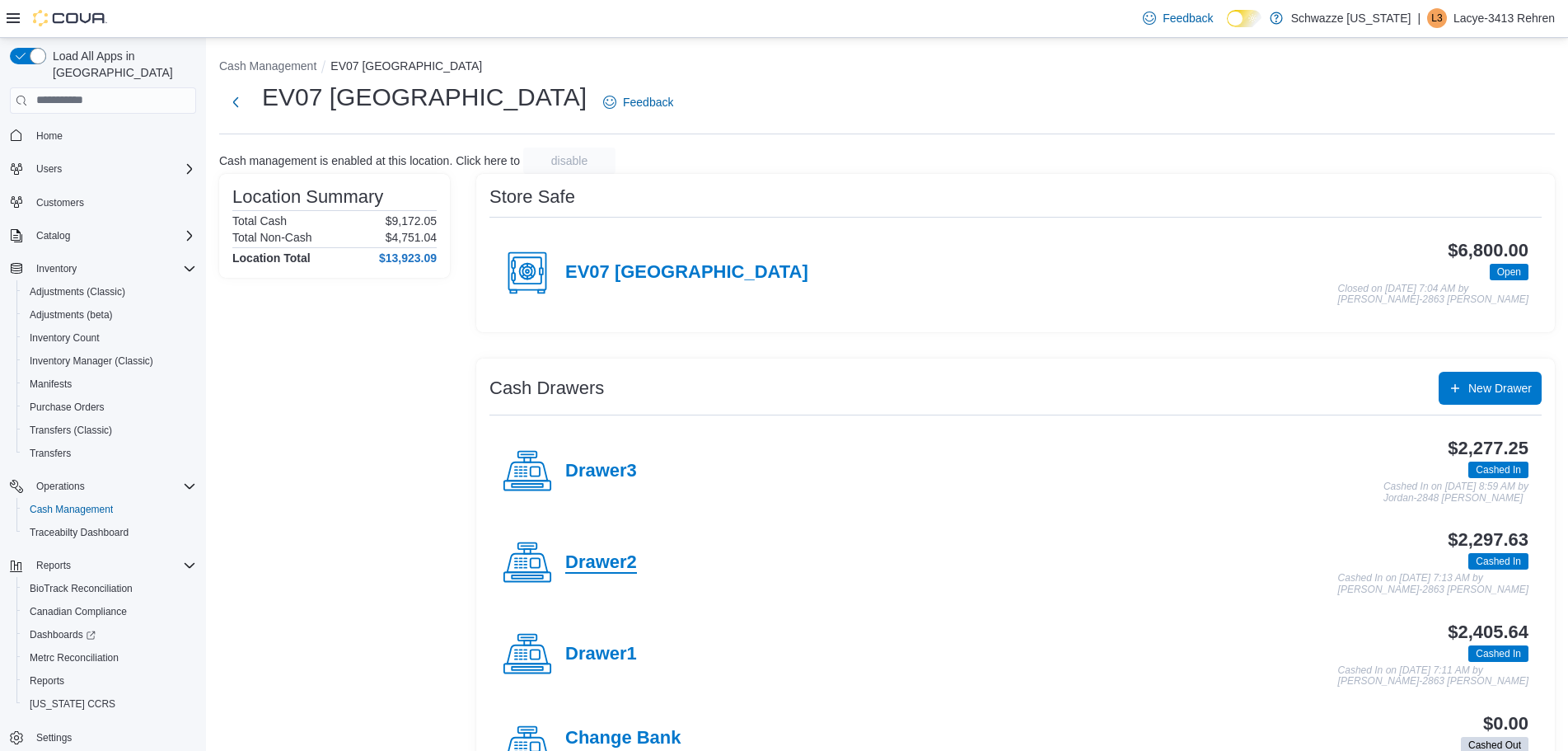
click at [606, 573] on h4 "Drawer2" at bounding box center [600, 563] width 71 height 22
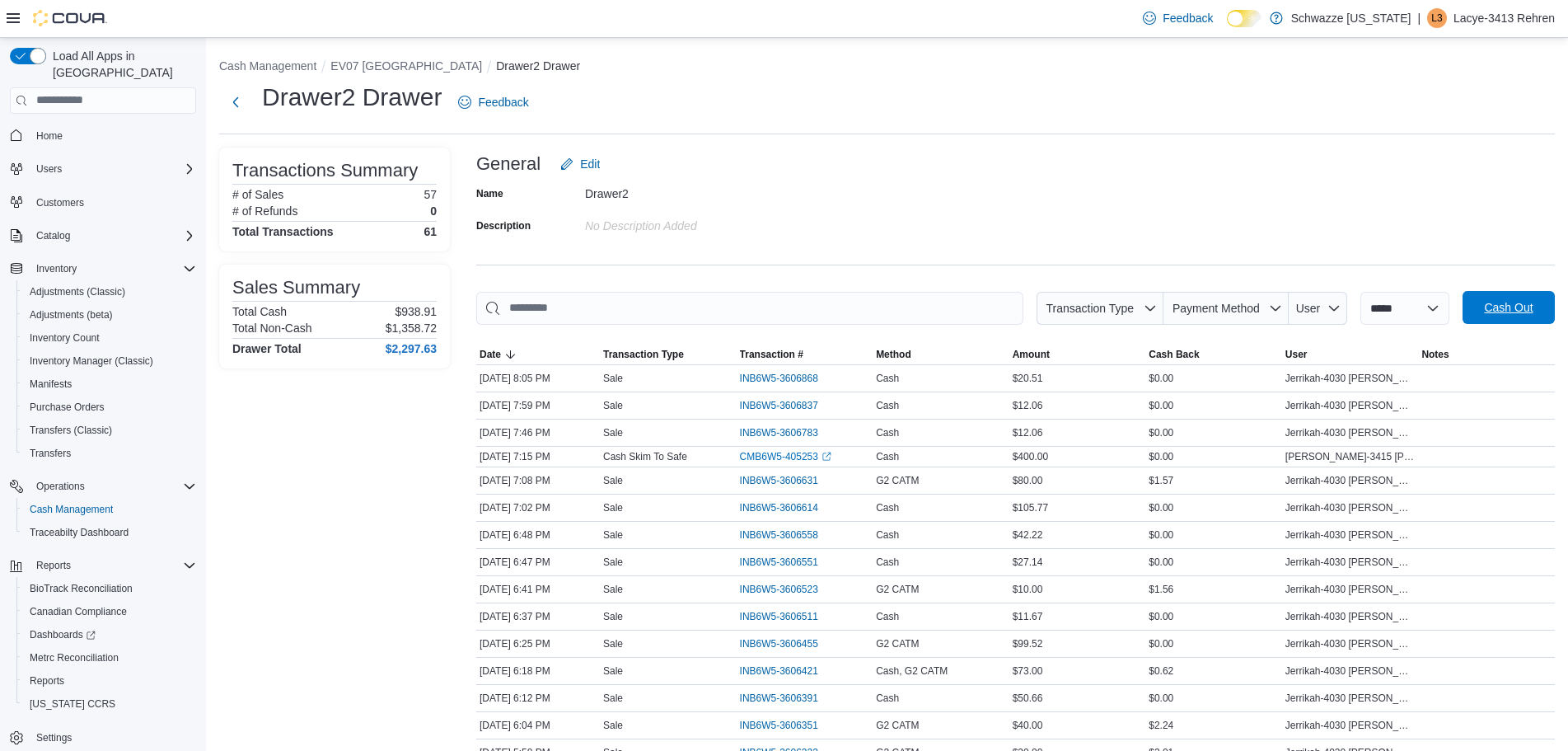
click at [1518, 312] on span "Cash Out" at bounding box center [1508, 307] width 49 height 17
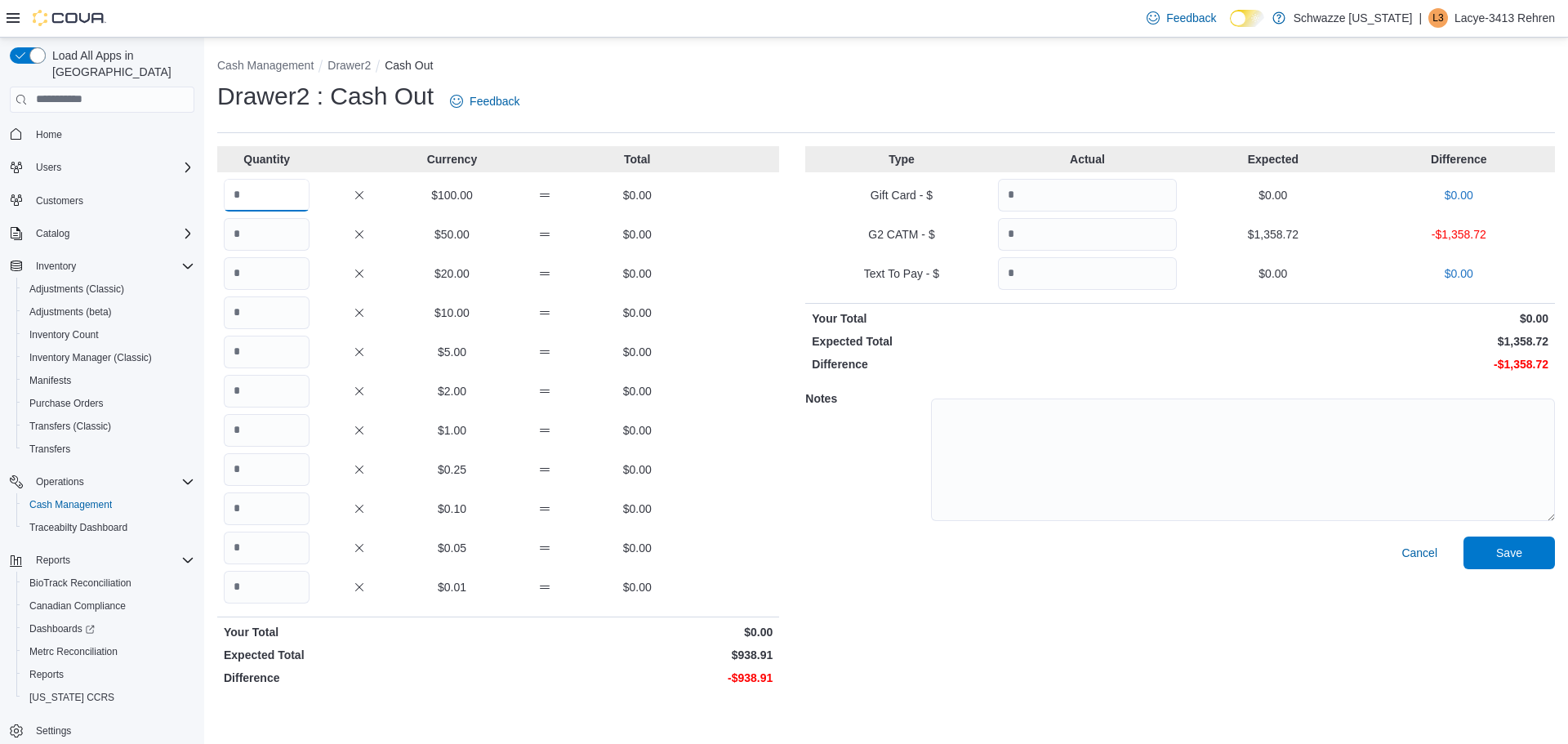
click at [271, 199] on input "Quantity" at bounding box center [266, 195] width 86 height 32
click at [280, 249] on input "Quantity" at bounding box center [266, 234] width 86 height 32
drag, startPoint x: 272, startPoint y: 235, endPoint x: 191, endPoint y: 232, distance: 81.1
click at [191, 232] on div "Load All Apps in New Hub Home Users Customers Catalog Inventory Adjustments (Cl…" at bounding box center [784, 390] width 1568 height 707
drag, startPoint x: 261, startPoint y: 232, endPoint x: 180, endPoint y: 221, distance: 81.7
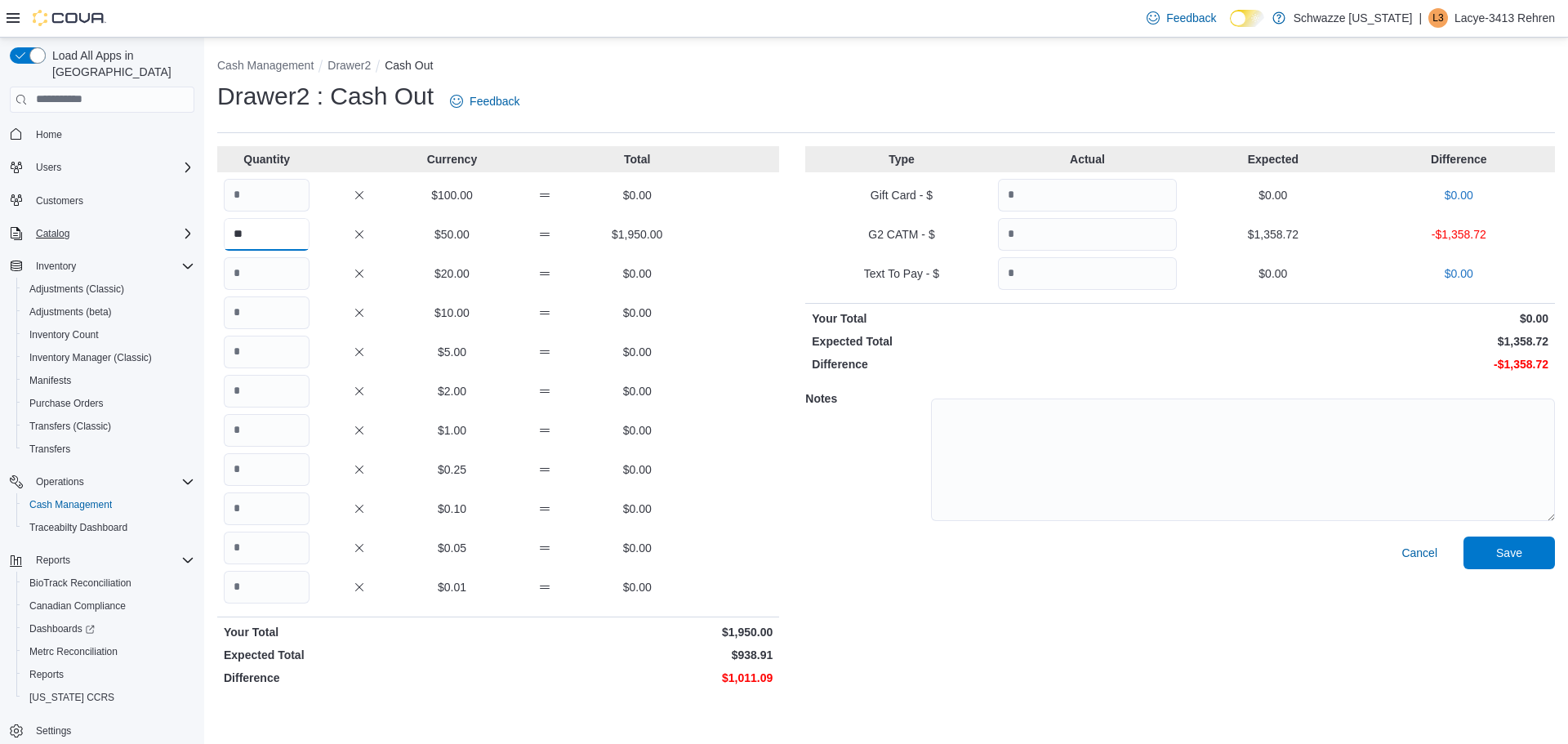
click at [180, 221] on div "Load All Apps in New Hub Home Users Customers Catalog Inventory Adjustments (Cl…" at bounding box center [784, 390] width 1568 height 707
type input "*"
type input "**"
type input "*"
type input "**"
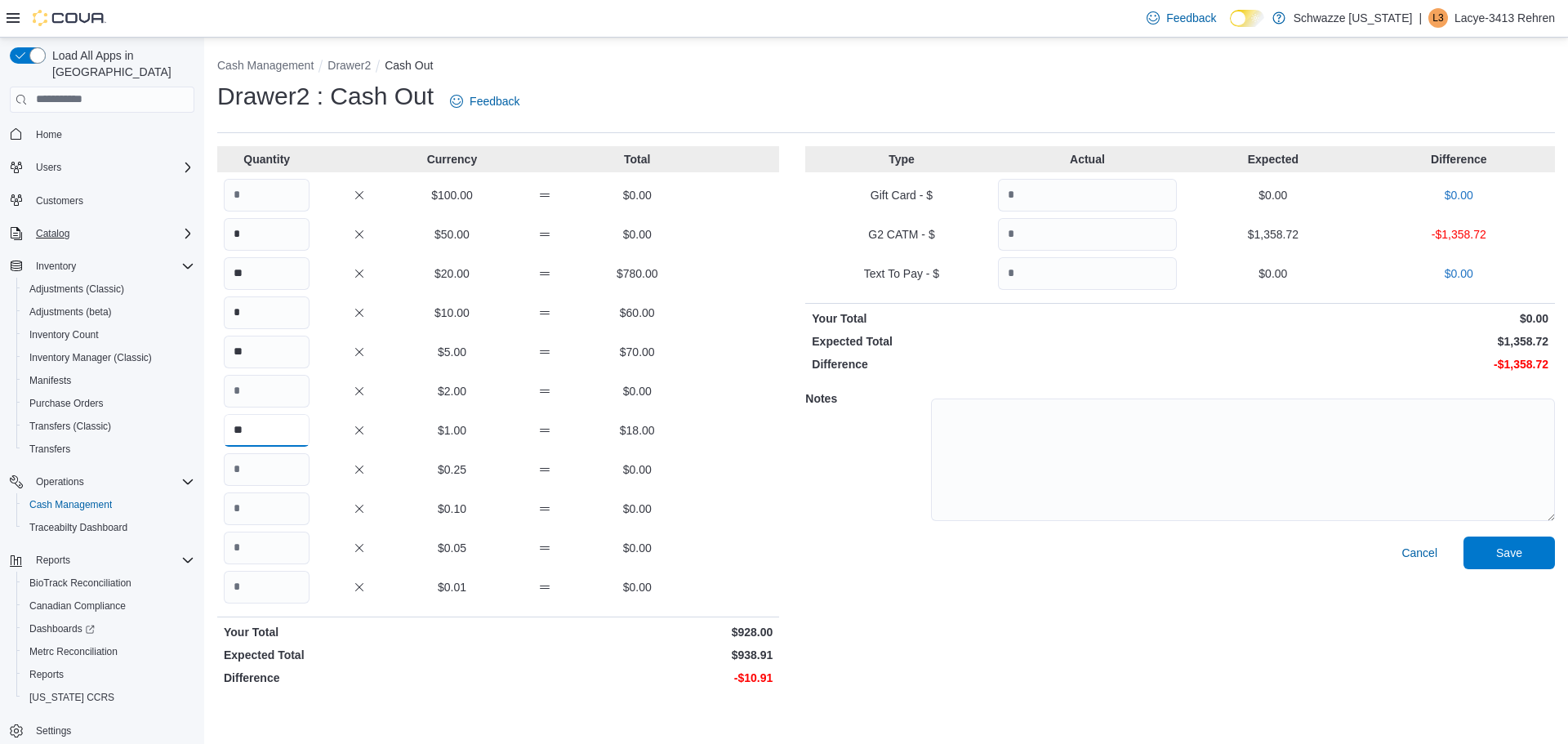
type input "**"
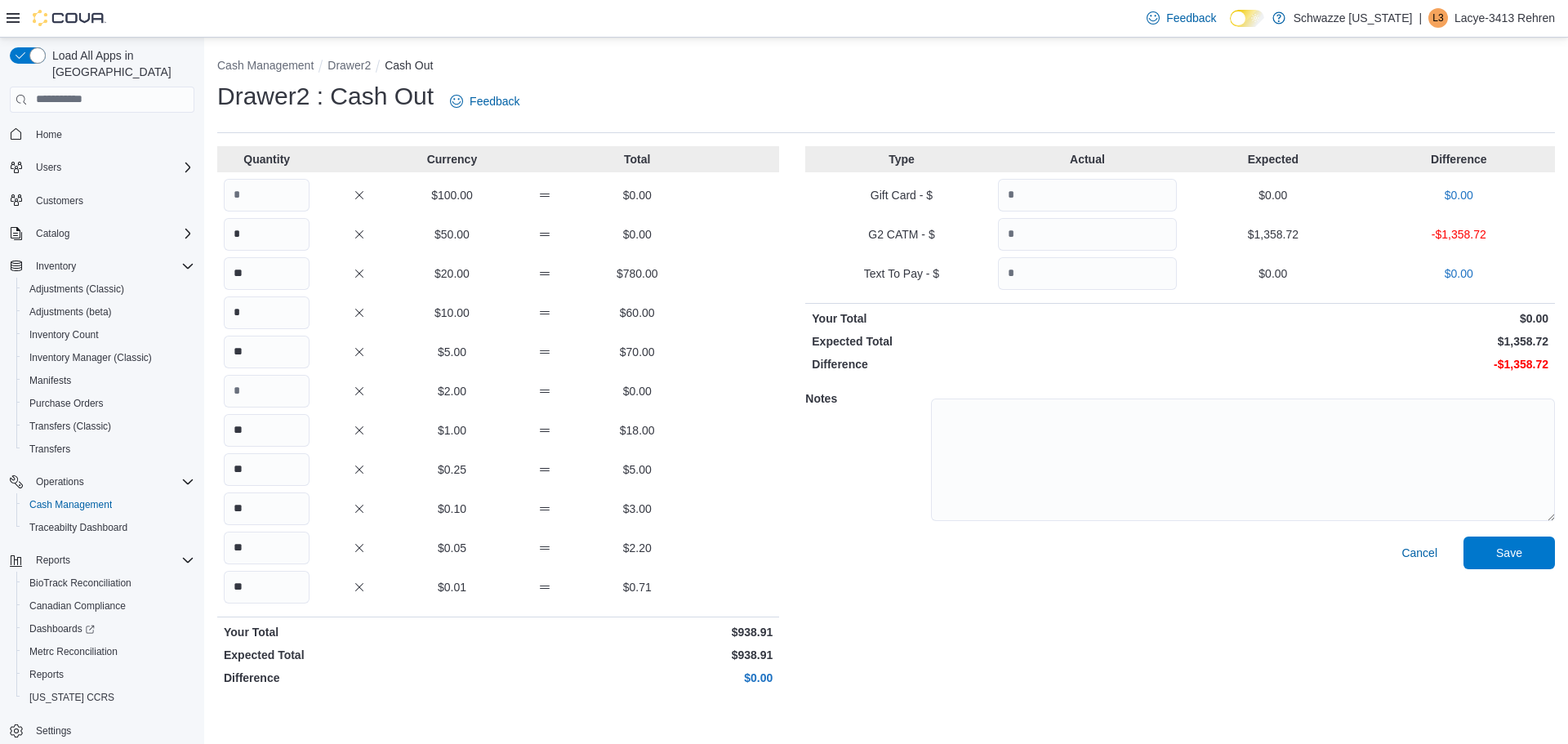
click at [1046, 642] on div "Cancel Save" at bounding box center [1179, 614] width 750 height 156
click at [1037, 596] on div "Cancel Save" at bounding box center [1179, 614] width 750 height 156
click at [598, 67] on ol "Cash Management Drawer2 Cash Out" at bounding box center [886, 67] width 1337 height 20
click at [1414, 96] on div "Drawer2 : Cash Out Feedback" at bounding box center [886, 101] width 1337 height 42
click at [347, 67] on button "Drawer2" at bounding box center [349, 66] width 43 height 13
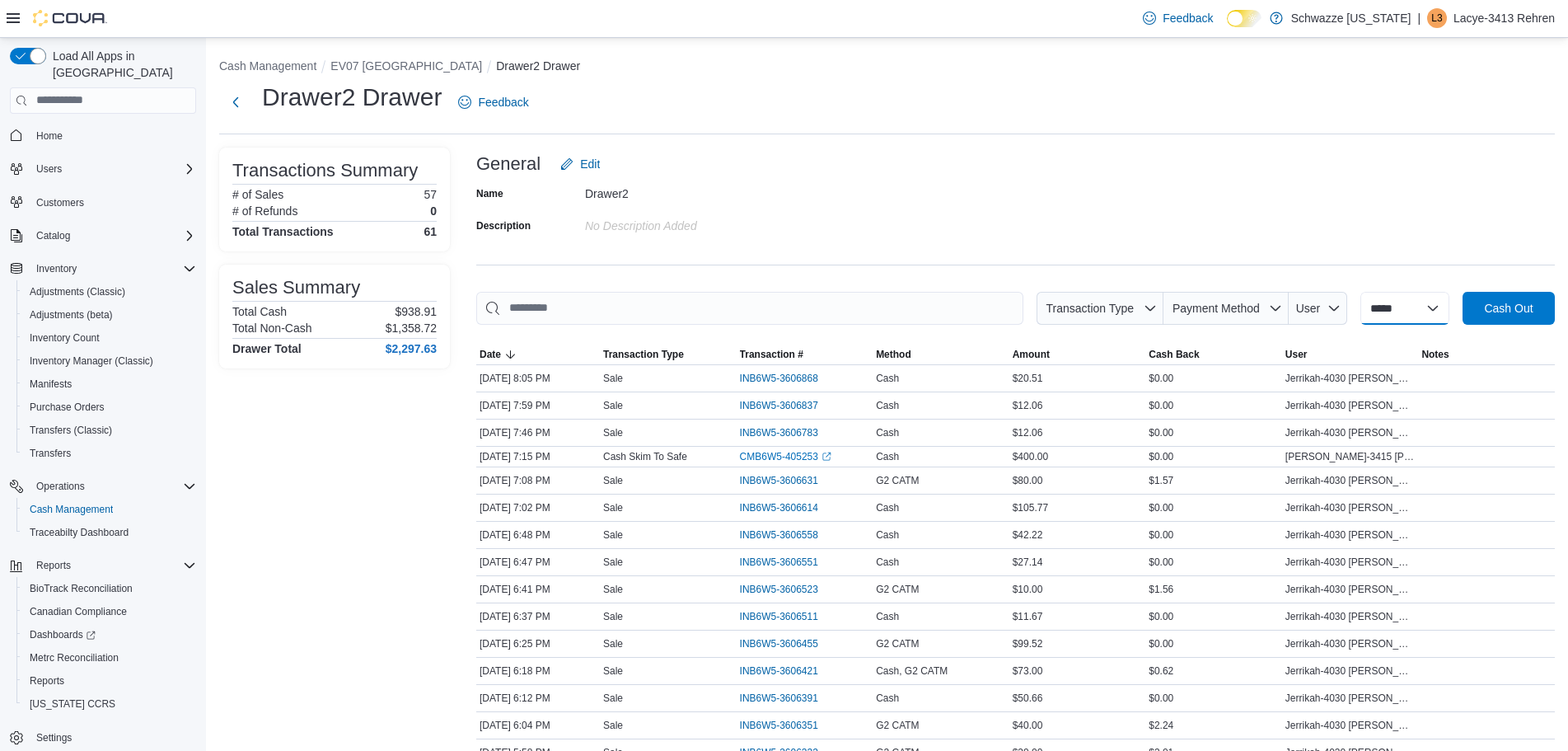
click at [1447, 310] on select "**********" at bounding box center [1405, 307] width 89 height 33
select select "*********"
click at [1361, 291] on select "**********" at bounding box center [1405, 307] width 89 height 33
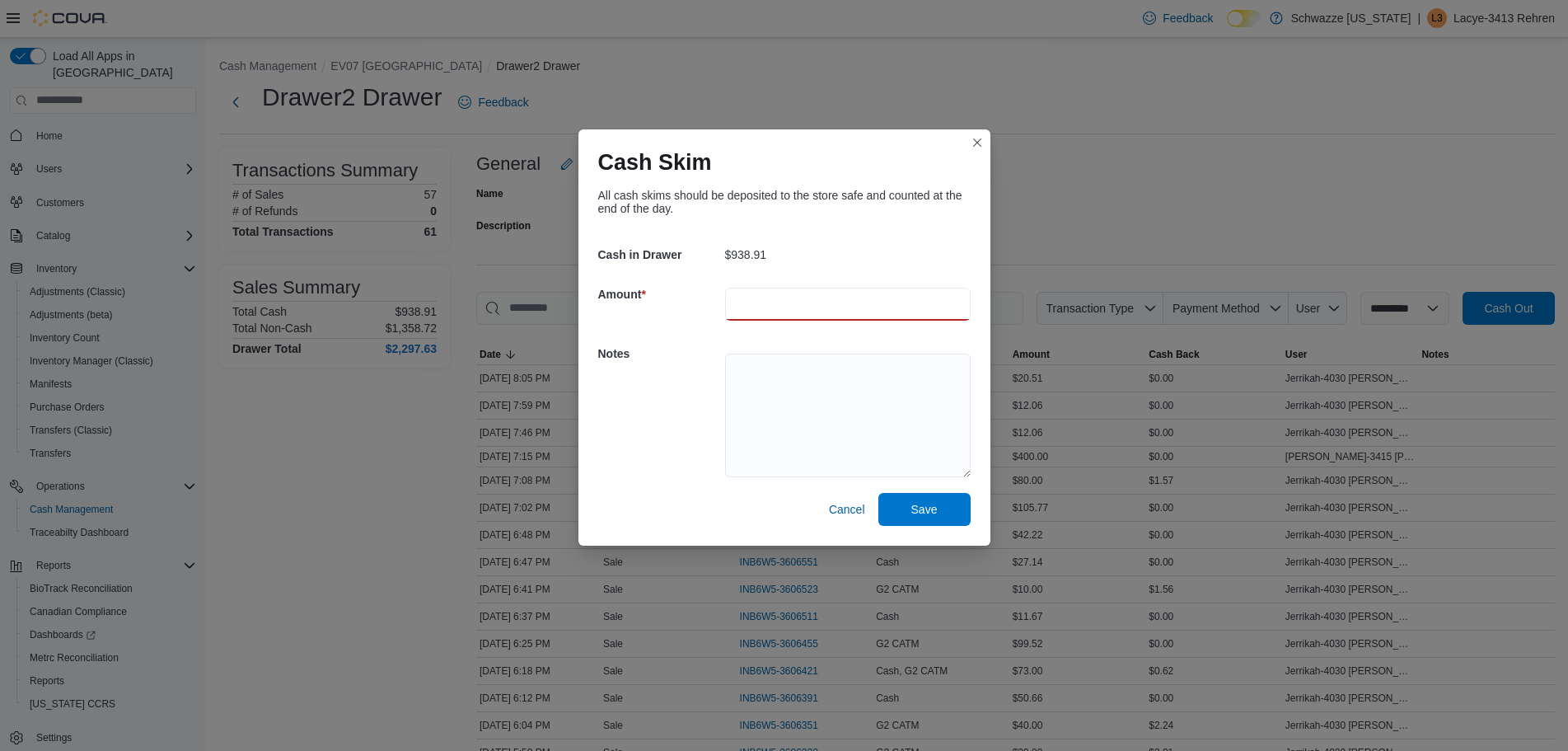
click at [797, 299] on input "number" at bounding box center [847, 303] width 245 height 33
type input "******"
click at [779, 378] on textarea at bounding box center [847, 415] width 245 height 123
type textarea "**********"
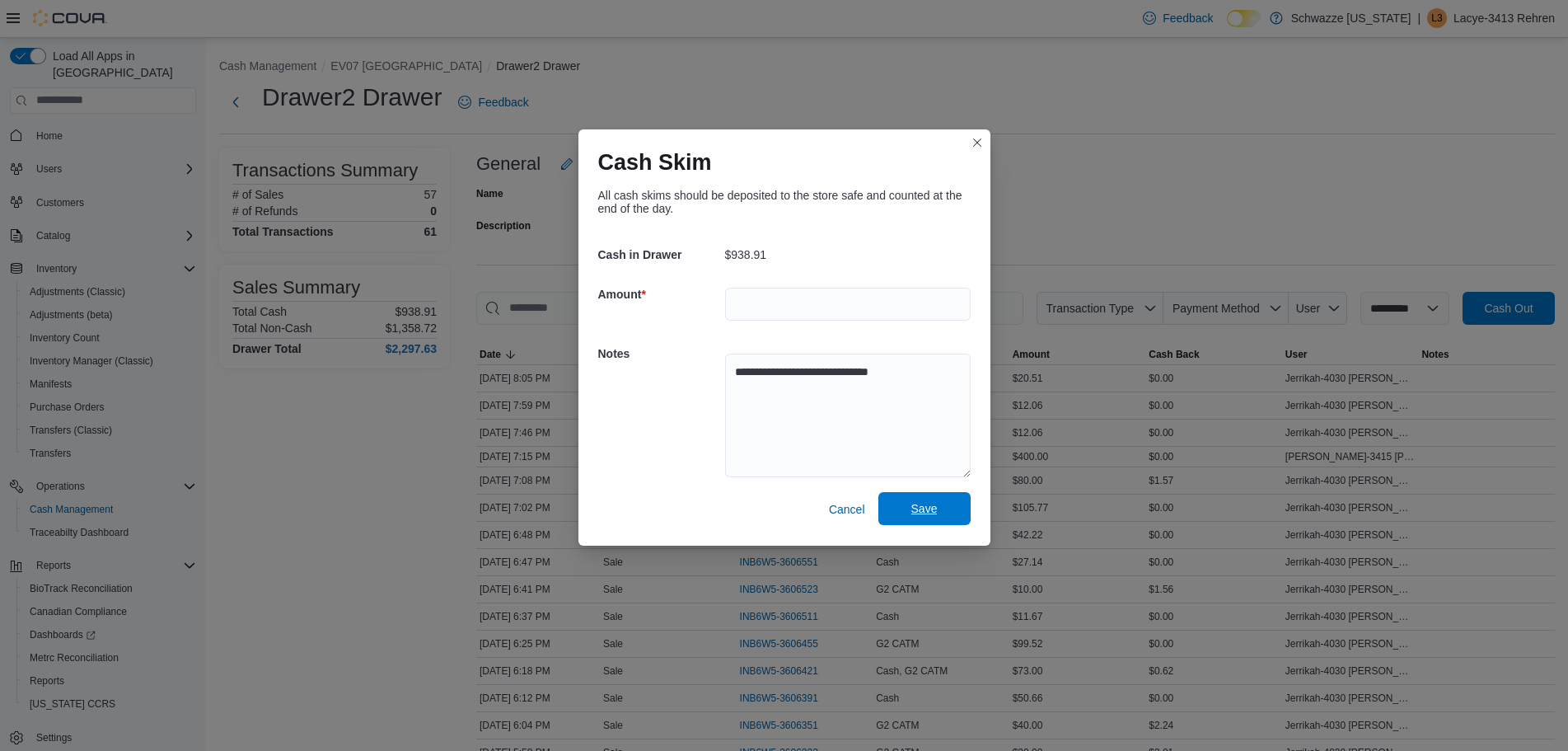
click at [918, 497] on span "Save" at bounding box center [925, 508] width 72 height 33
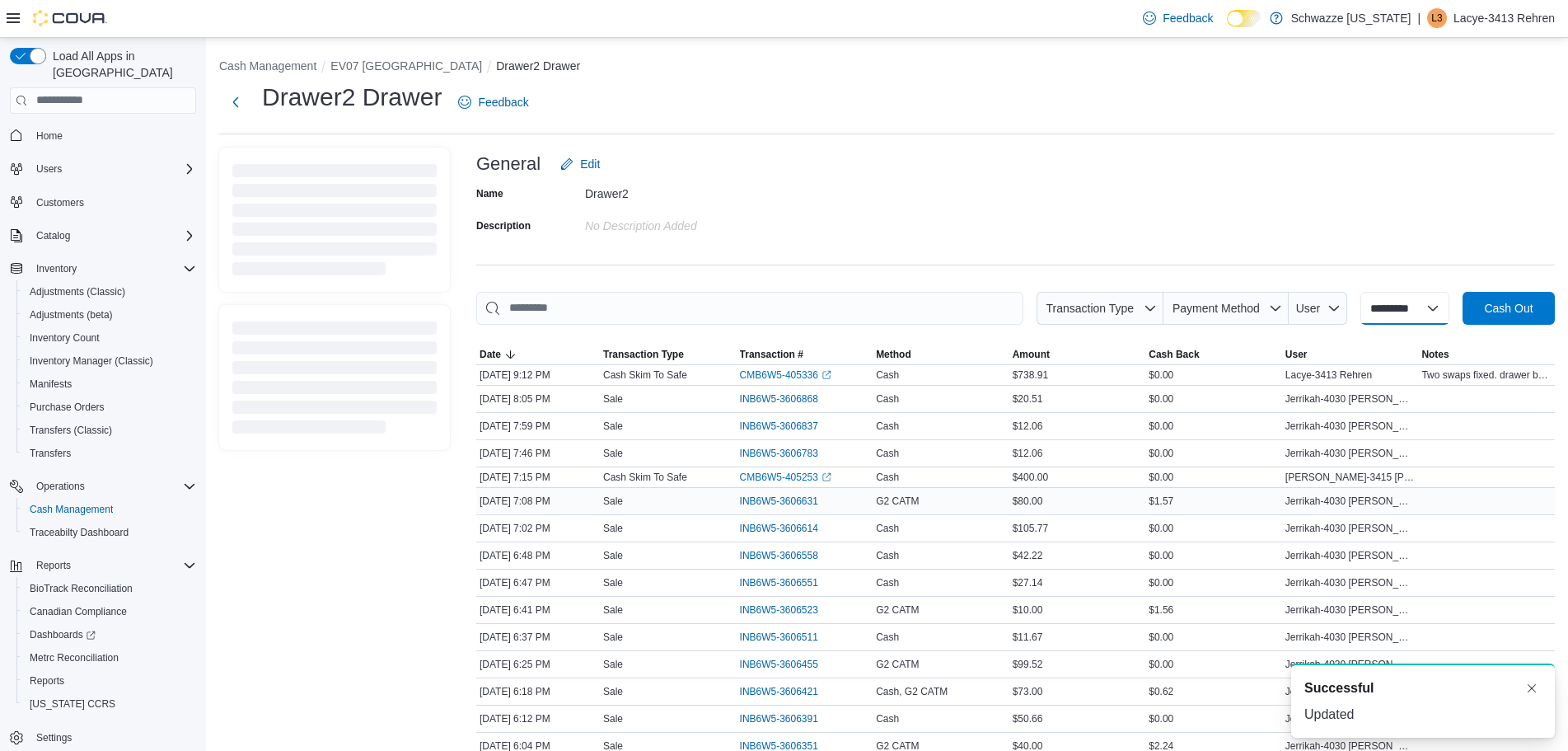
select select
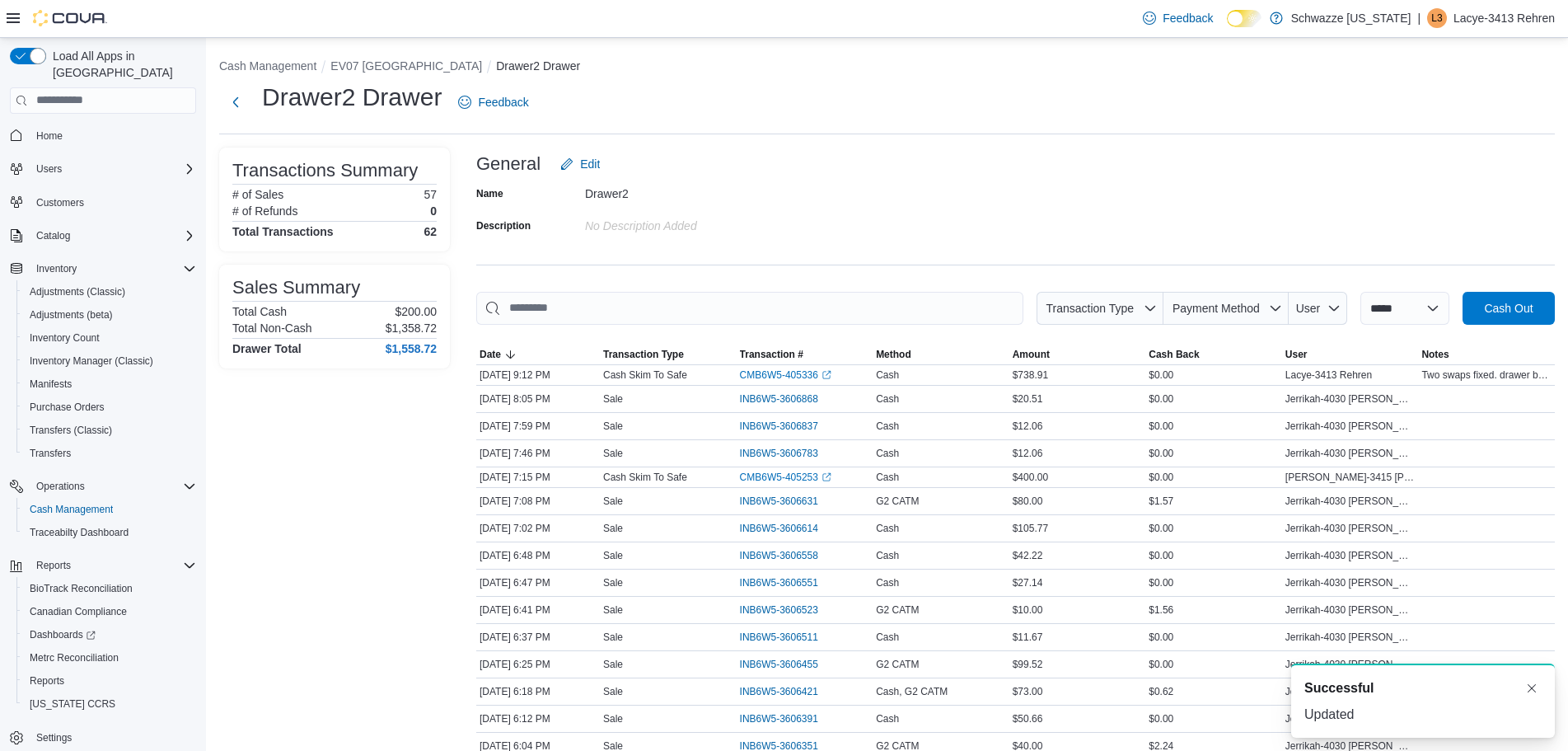
click at [887, 221] on div "Name Drawer2 Description No Description added" at bounding box center [1015, 209] width 1078 height 58
click at [1521, 307] on span "Cash Out" at bounding box center [1508, 307] width 49 height 17
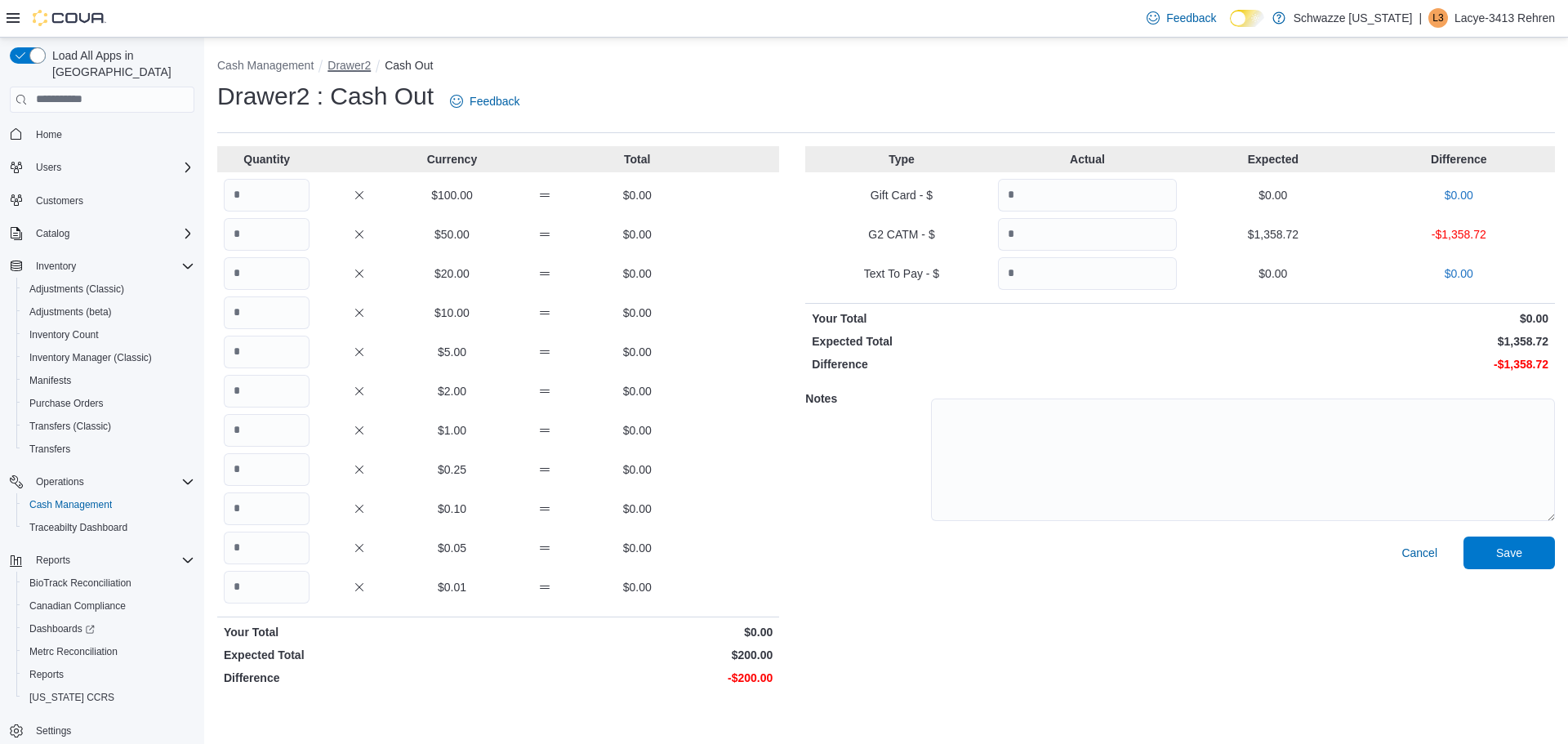
click at [347, 65] on button "Drawer2" at bounding box center [349, 66] width 43 height 13
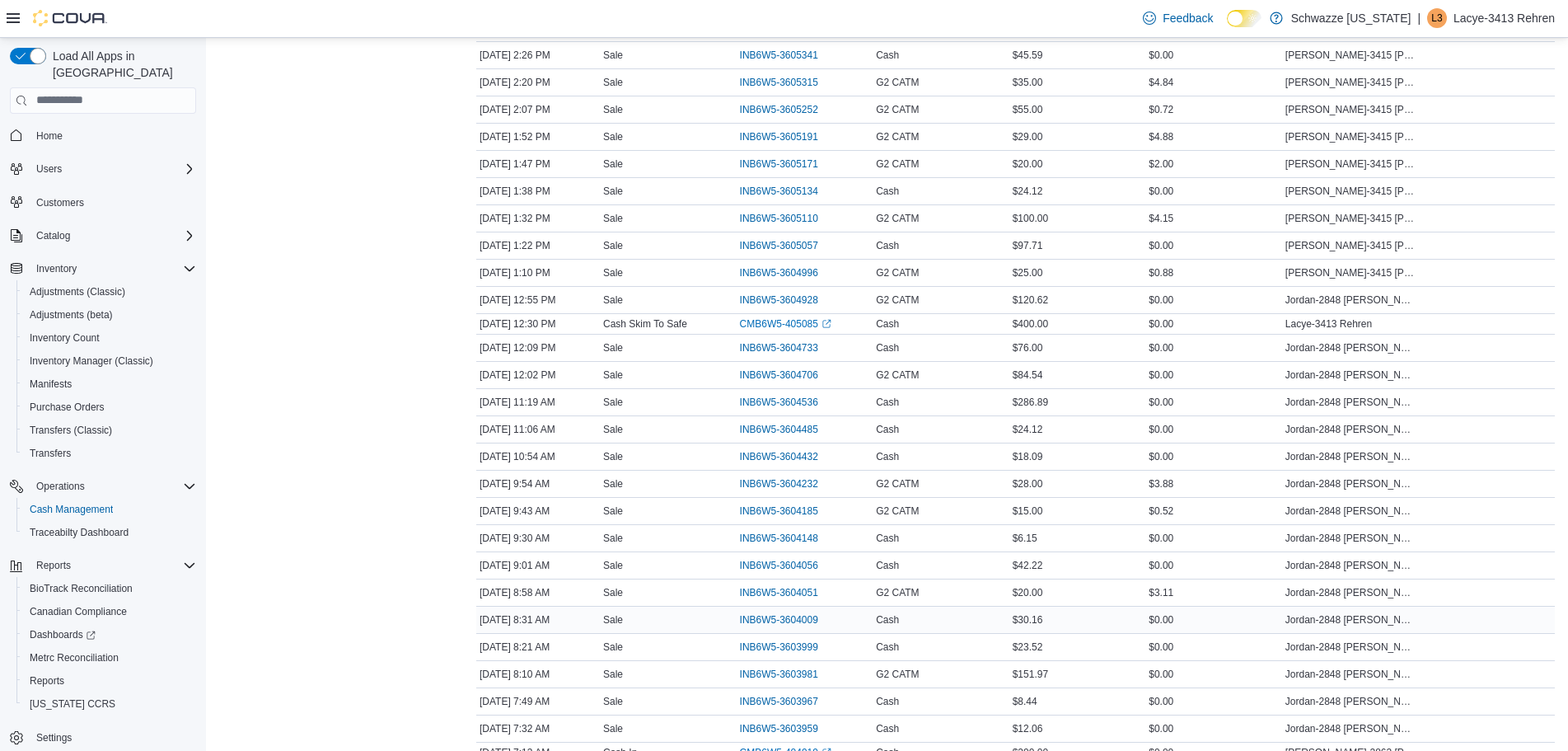
scroll to position [1250, 0]
click at [947, 1] on div "Feedback Dark Mode Schwazze New Mexico | L3 Lacye-3413 Rehren" at bounding box center [784, 18] width 1568 height 38
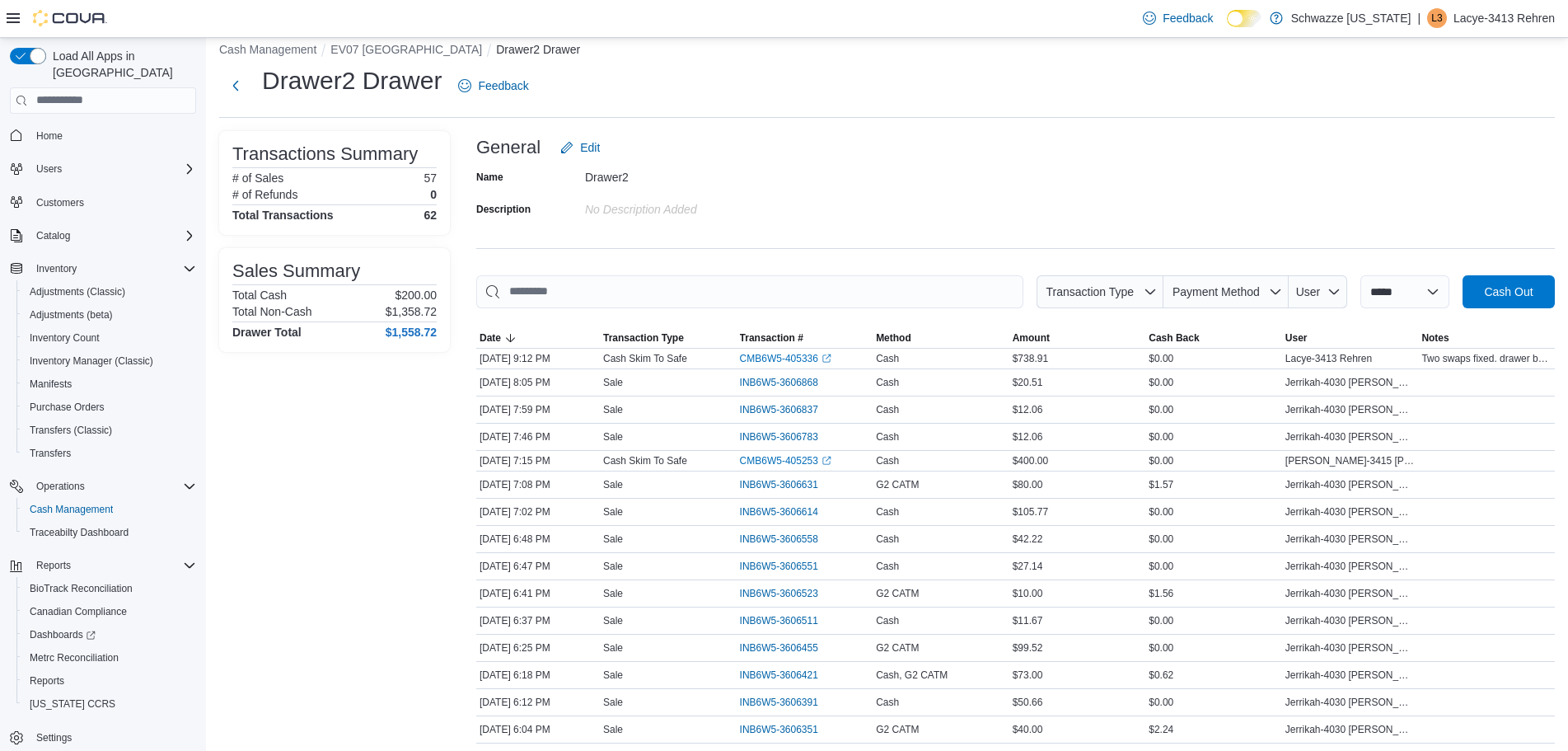
scroll to position [0, 0]
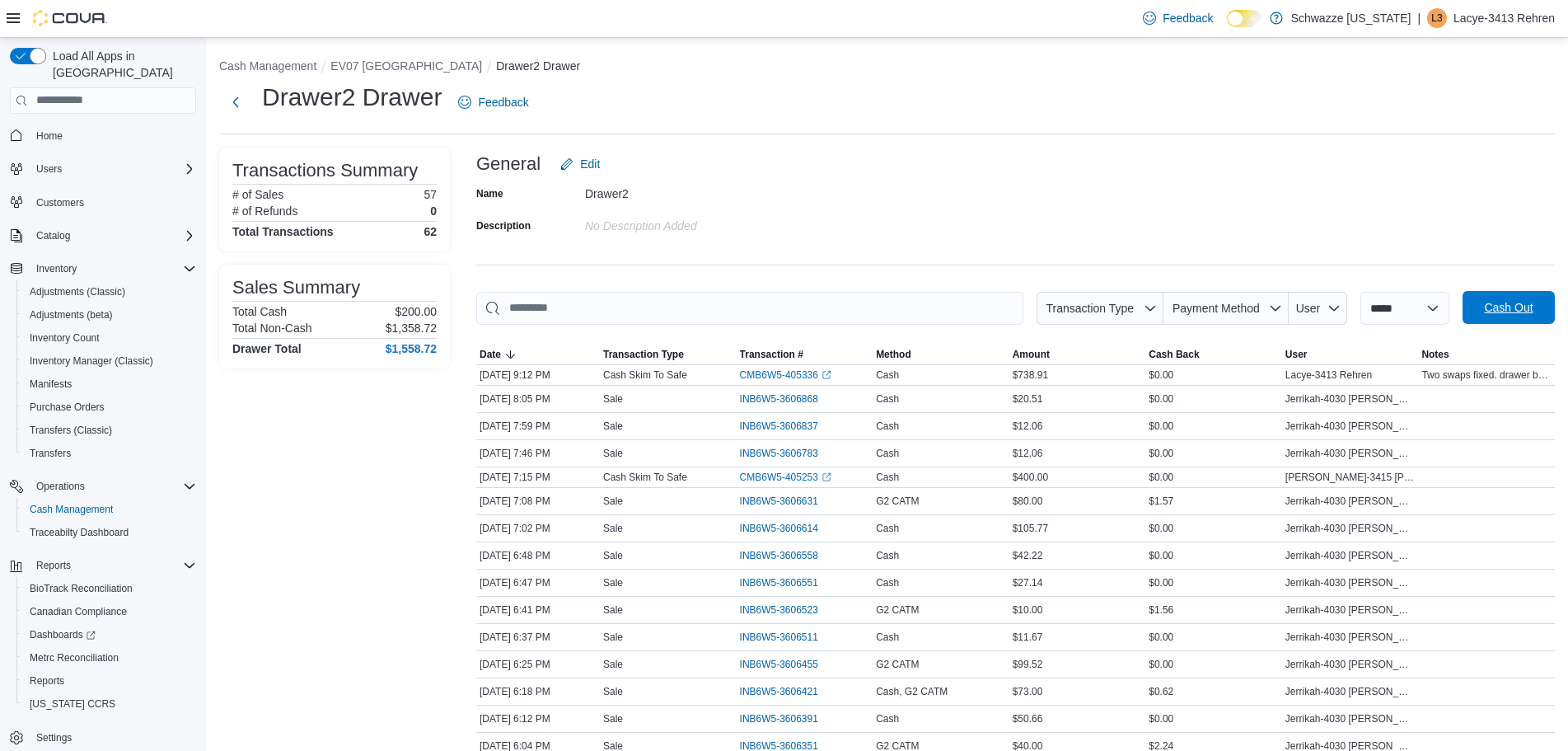
click at [1519, 305] on span "Cash Out" at bounding box center [1508, 307] width 49 height 17
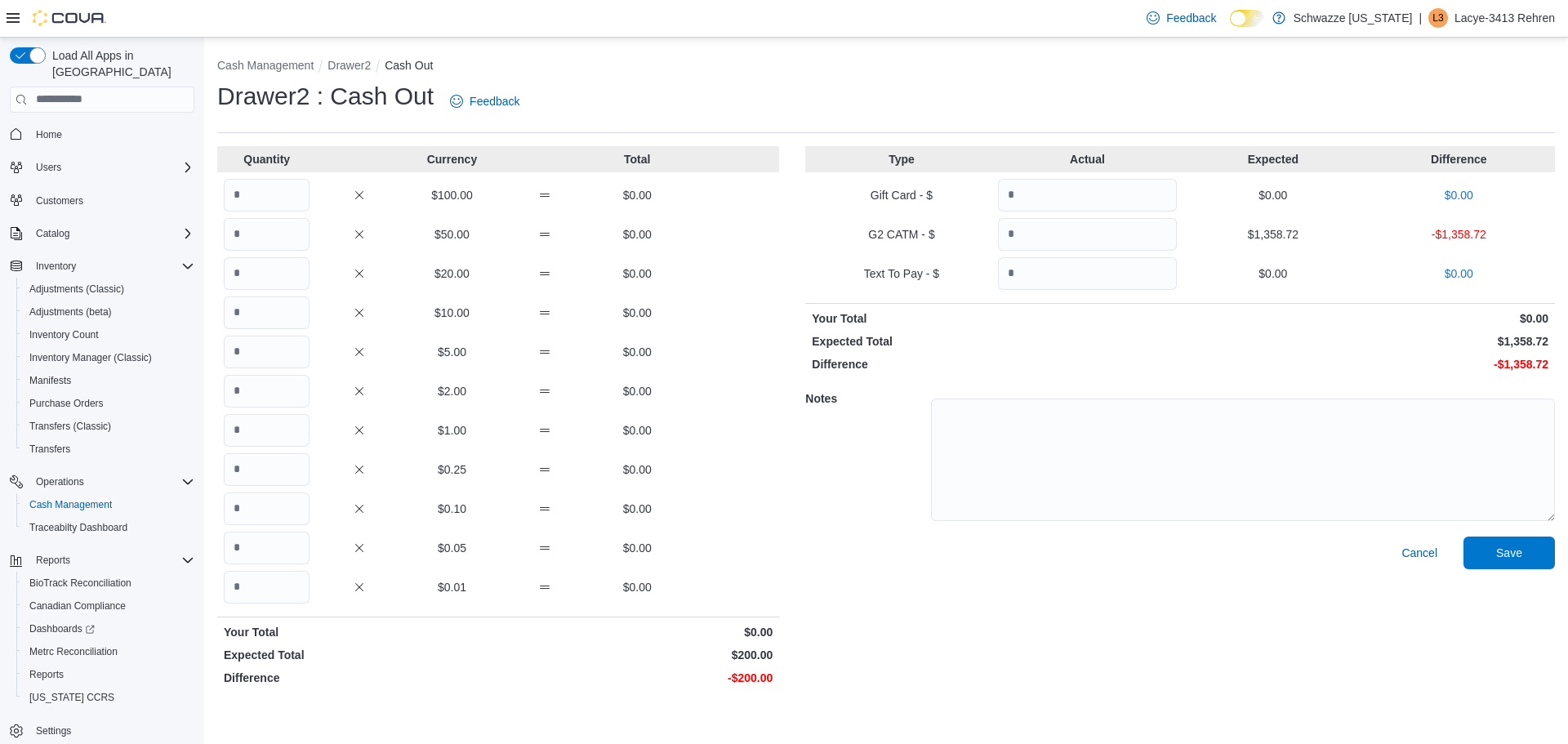
click at [876, 238] on p "G2 CATM - $" at bounding box center [901, 235] width 179 height 17
click at [874, 157] on p "Type" at bounding box center [901, 159] width 179 height 17
click at [257, 187] on input "Quantity" at bounding box center [266, 195] width 86 height 32
type input "*"
click at [613, 88] on div "Drawer2 : Cash Out Feedback" at bounding box center [886, 101] width 1337 height 42
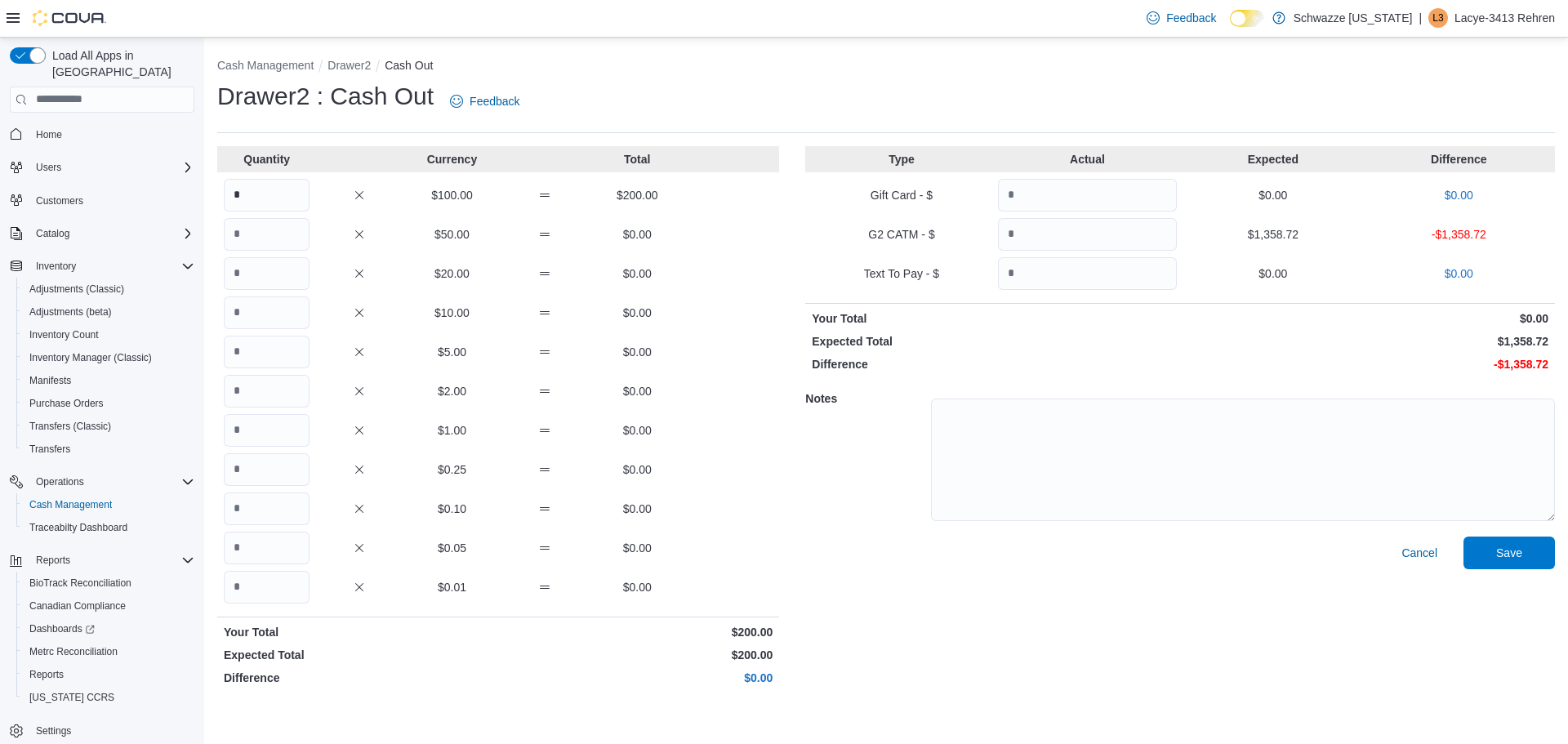
click at [679, 90] on div "Drawer2 : Cash Out Feedback" at bounding box center [886, 101] width 1337 height 42
click at [1065, 238] on input "Quantity" at bounding box center [1087, 234] width 179 height 32
type input "*******"
click at [892, 100] on div "Drawer2 : Cash Out Feedback" at bounding box center [886, 101] width 1337 height 42
click at [1421, 549] on span "Cancel" at bounding box center [1418, 553] width 36 height 17
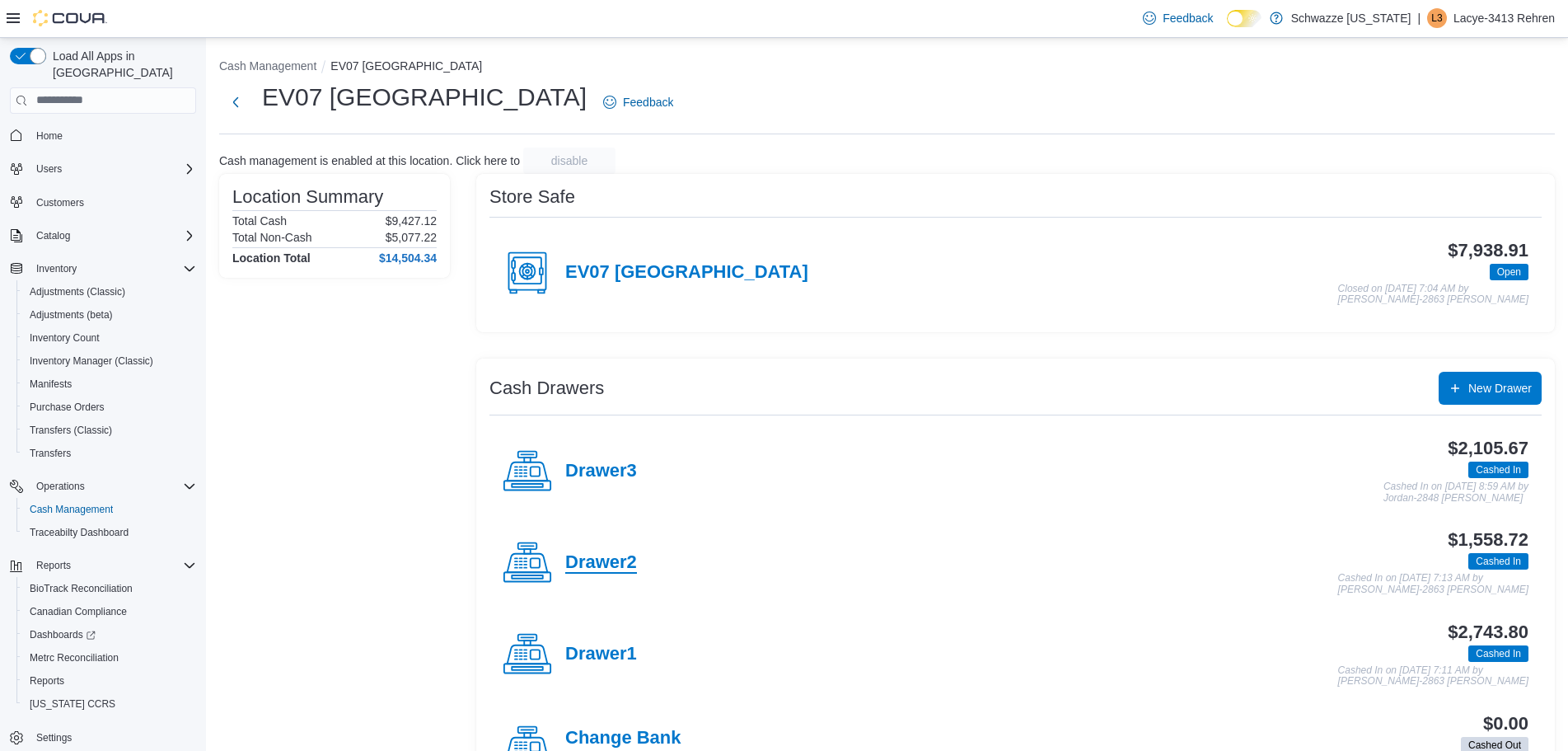
click at [612, 559] on h4 "Drawer2" at bounding box center [600, 563] width 71 height 22
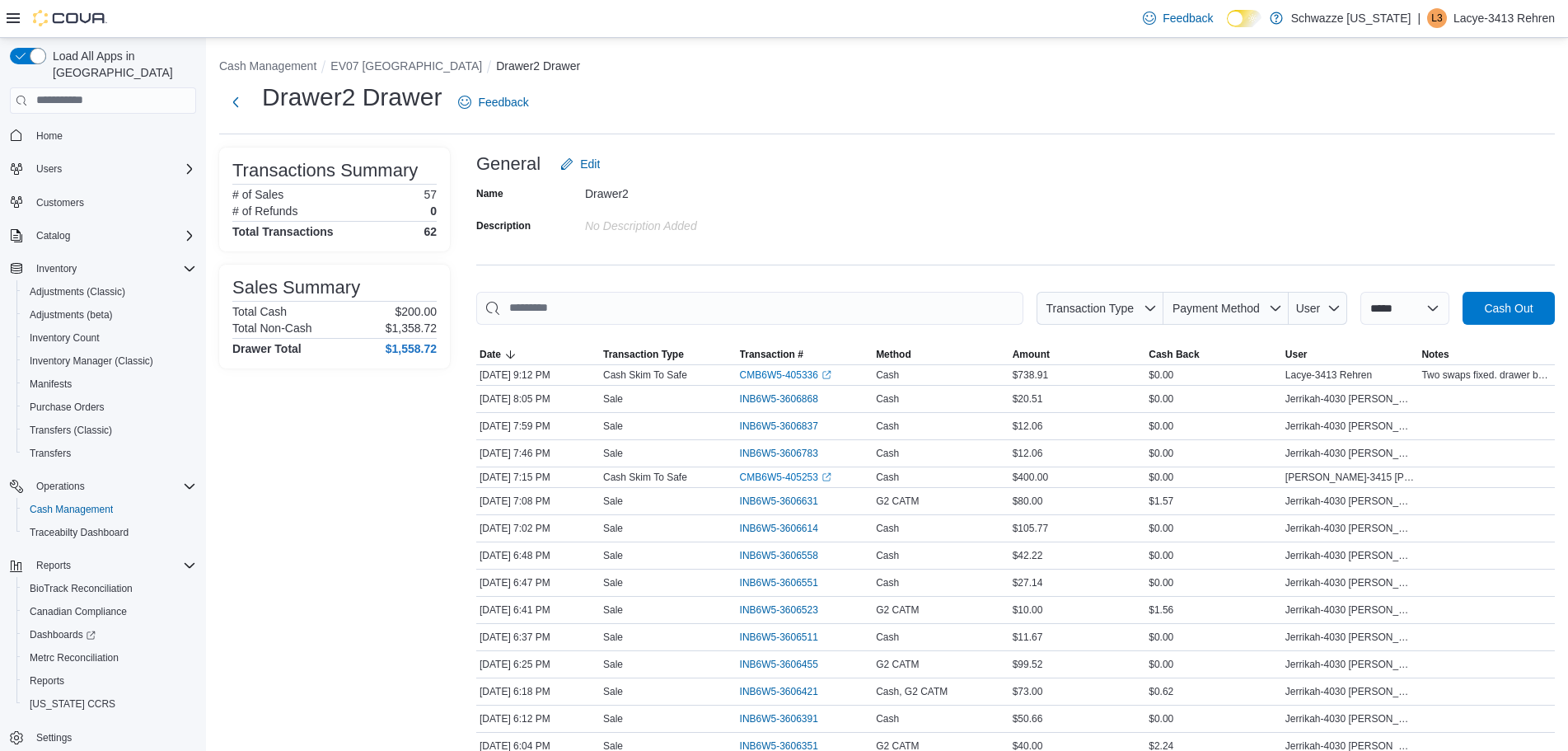
click at [802, 265] on hr at bounding box center [1015, 265] width 1078 height 1
click at [802, 220] on div "No Description added" at bounding box center [695, 223] width 221 height 20
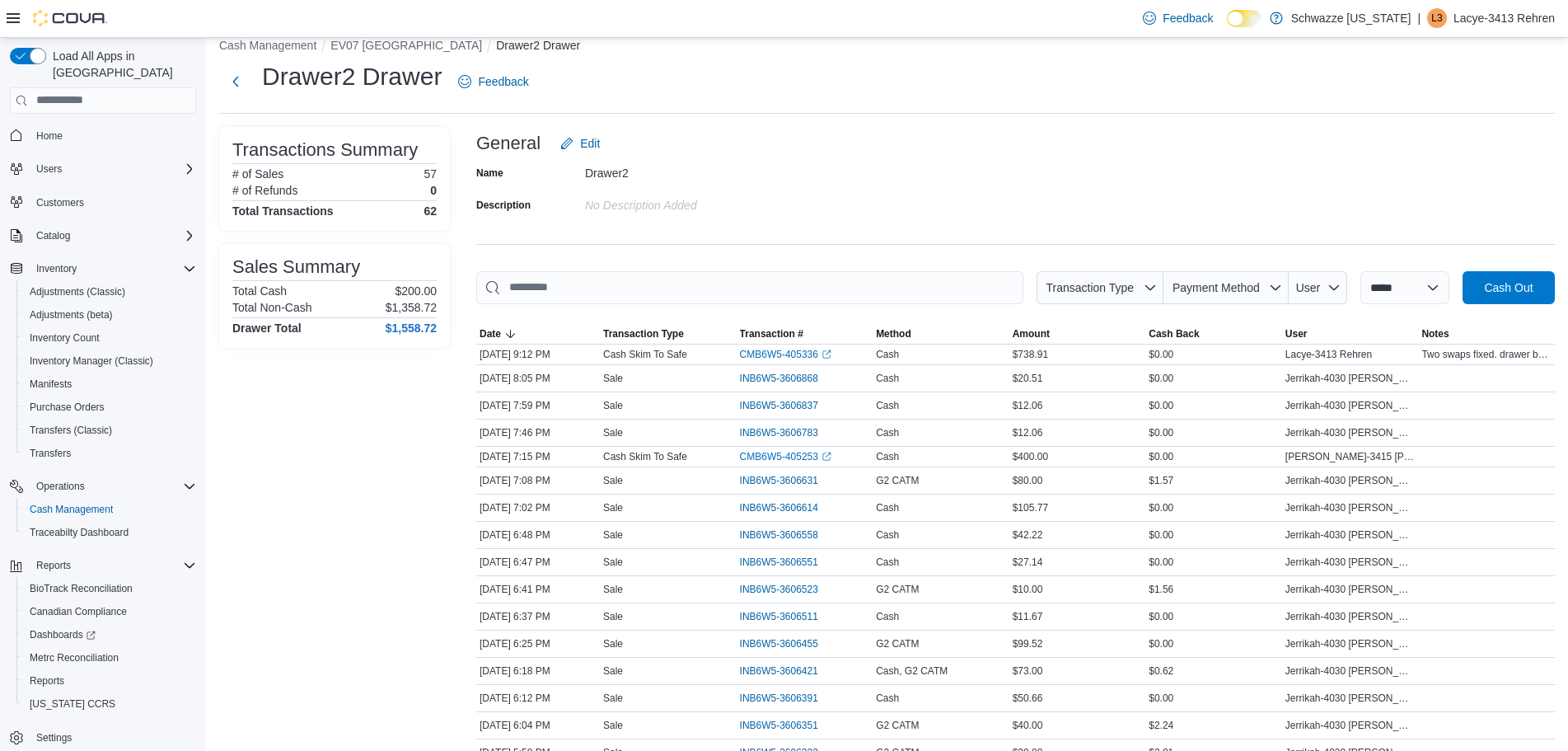
click at [746, 201] on div "No Description added" at bounding box center [695, 202] width 221 height 20
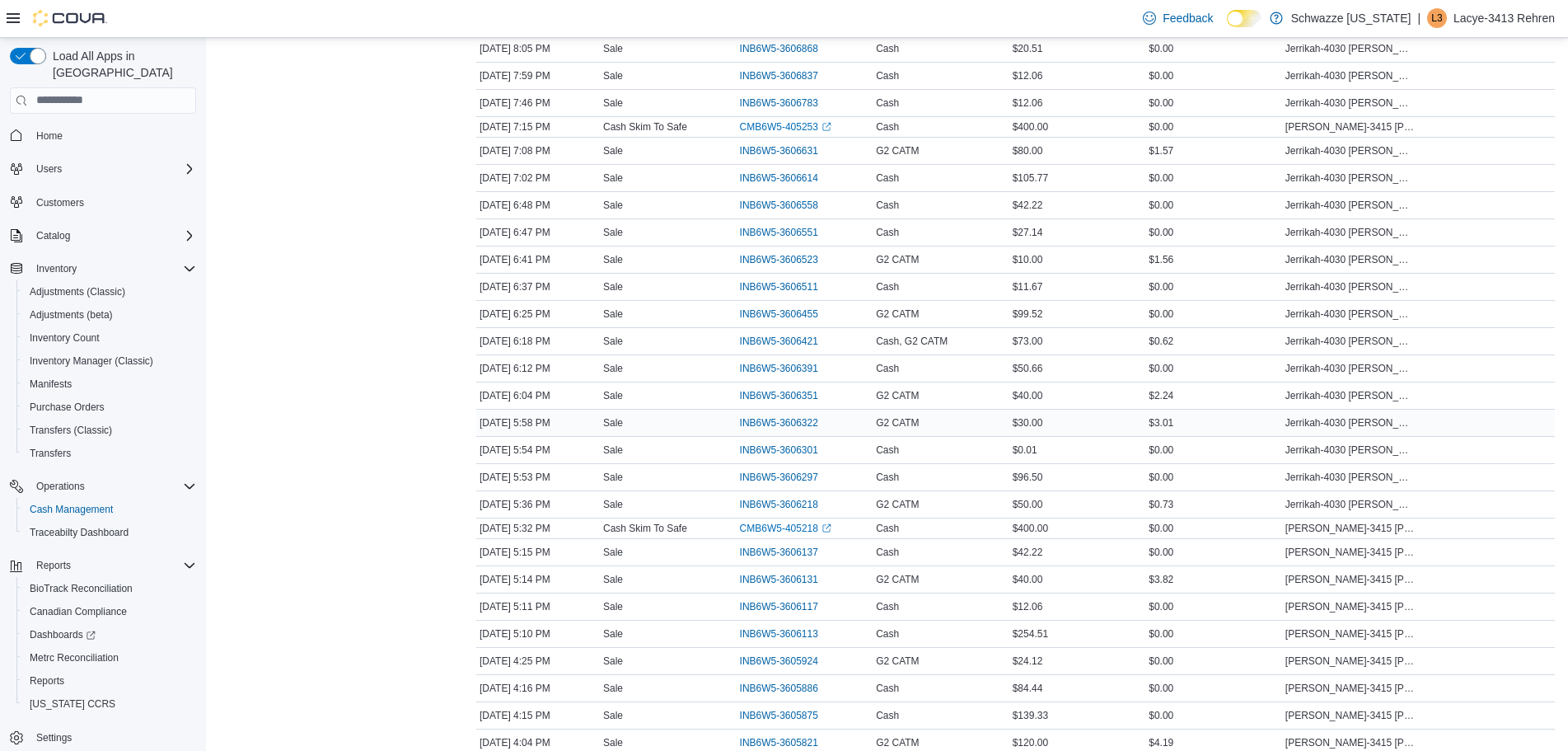
scroll to position [0, 0]
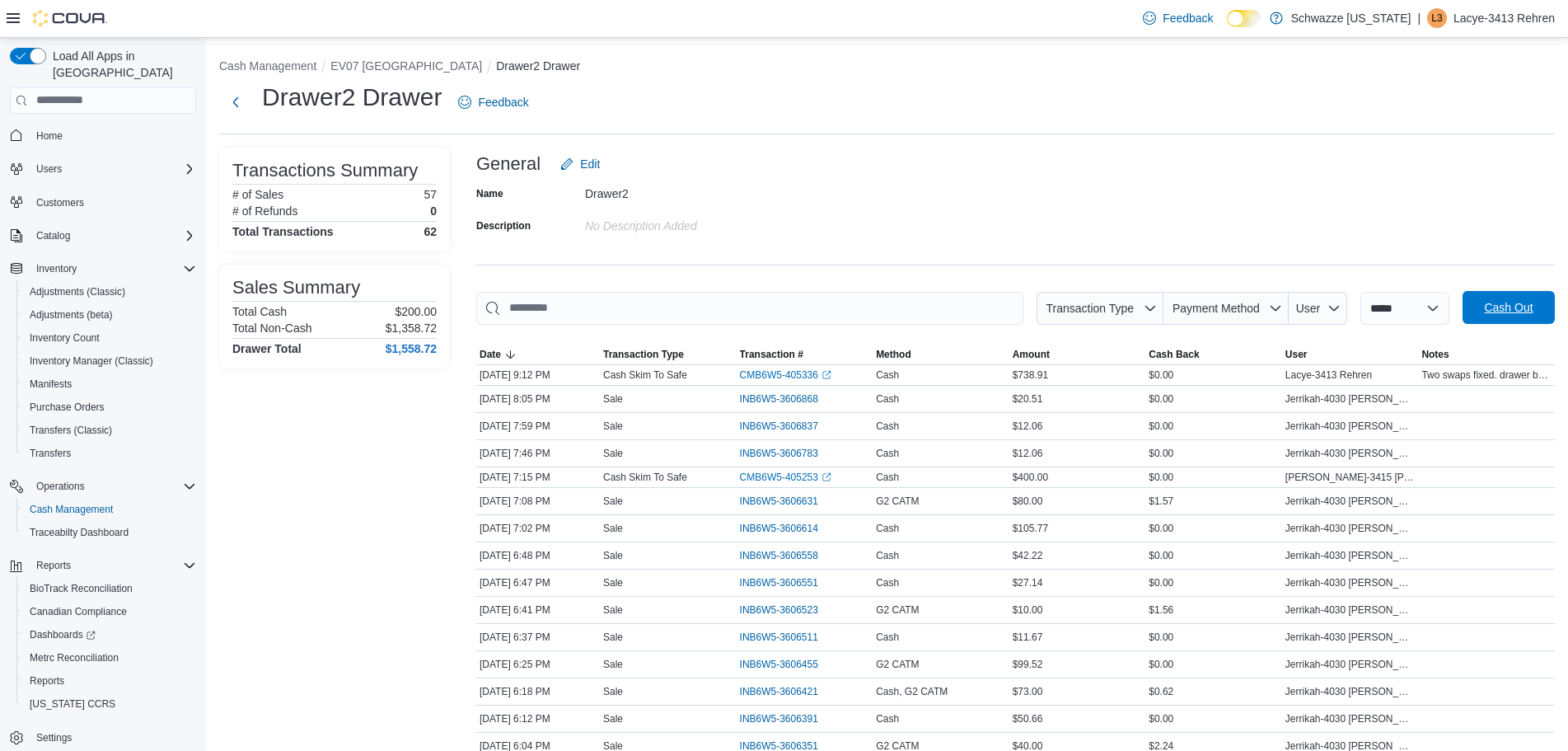
click at [1501, 303] on span "Cash Out" at bounding box center [1508, 307] width 49 height 17
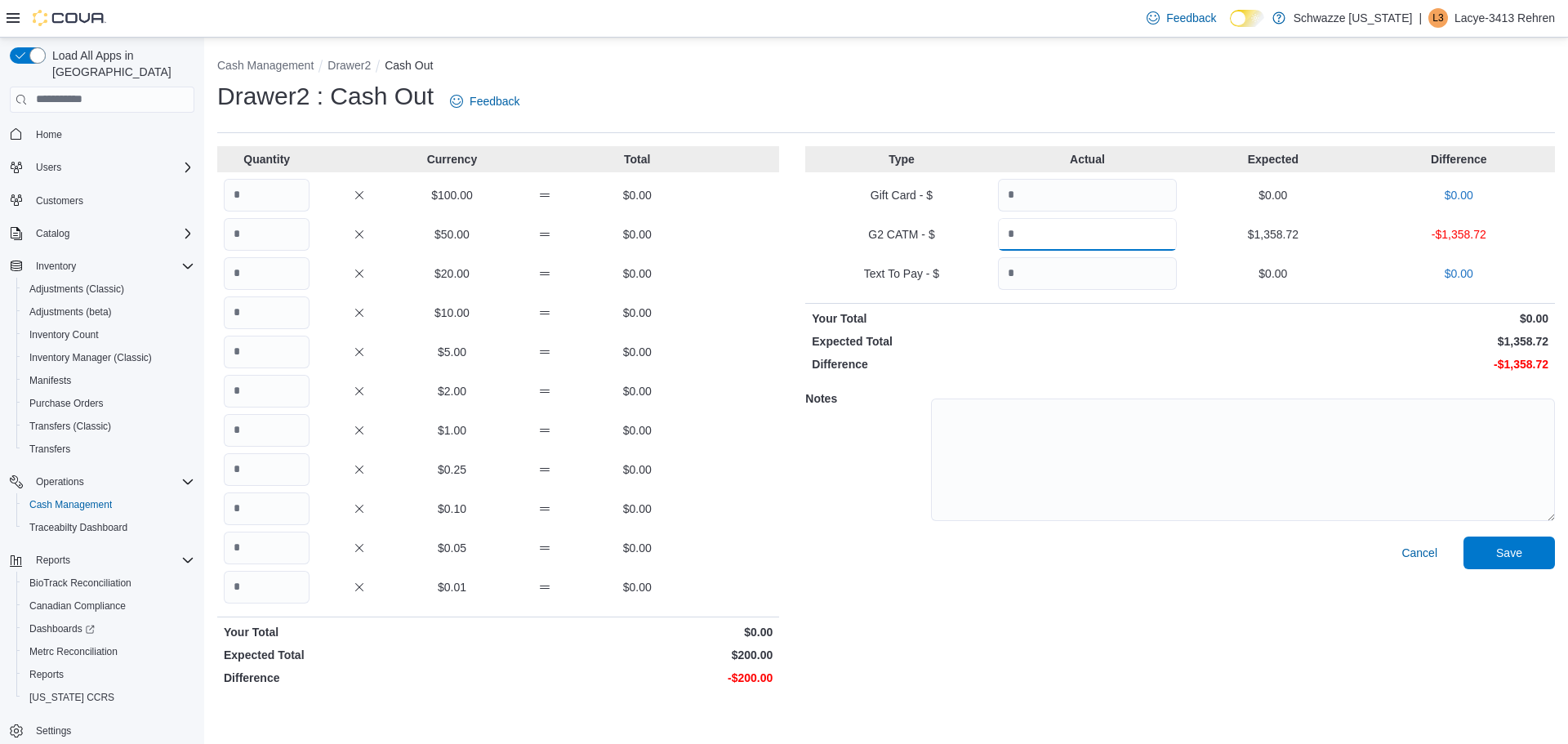
click at [1023, 240] on input "Quantity" at bounding box center [1087, 234] width 179 height 32
type input "*"
drag, startPoint x: 1034, startPoint y: 350, endPoint x: 1027, endPoint y: 330, distance: 21.2
click at [1034, 350] on div "Type Actual Expected Difference Gift Card - $ $0.00 $0.00 G2 CATM - $ $1,358.72…" at bounding box center [1179, 419] width 750 height 546
click at [354, 65] on button "Drawer2" at bounding box center [349, 66] width 43 height 13
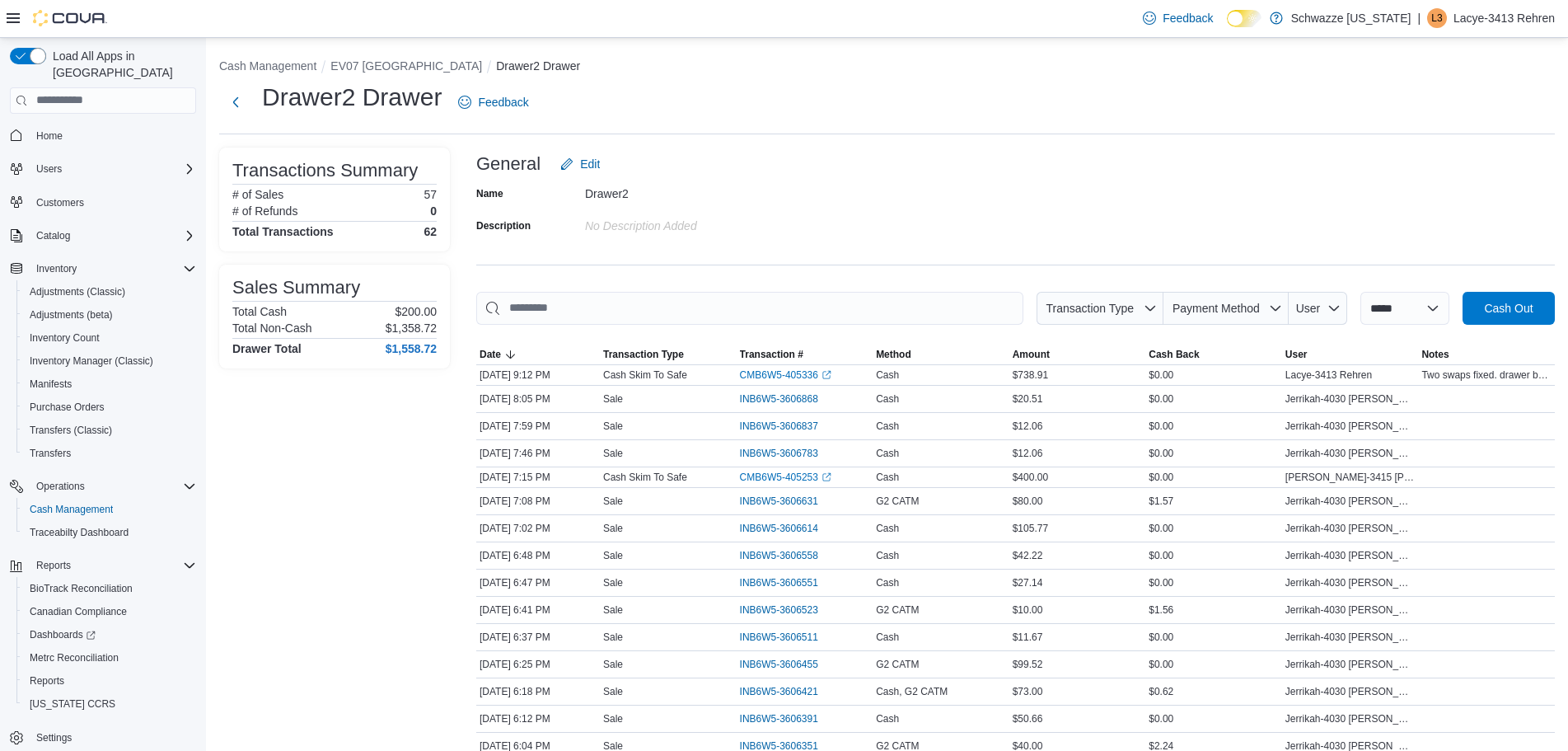
click at [1425, 234] on div "Name Drawer2 Description No Description added" at bounding box center [1015, 209] width 1078 height 58
click at [1368, 202] on div "Name Drawer2 Description No Description added" at bounding box center [1015, 209] width 1078 height 58
click at [409, 62] on button "EV07 [GEOGRAPHIC_DATA]" at bounding box center [406, 66] width 152 height 13
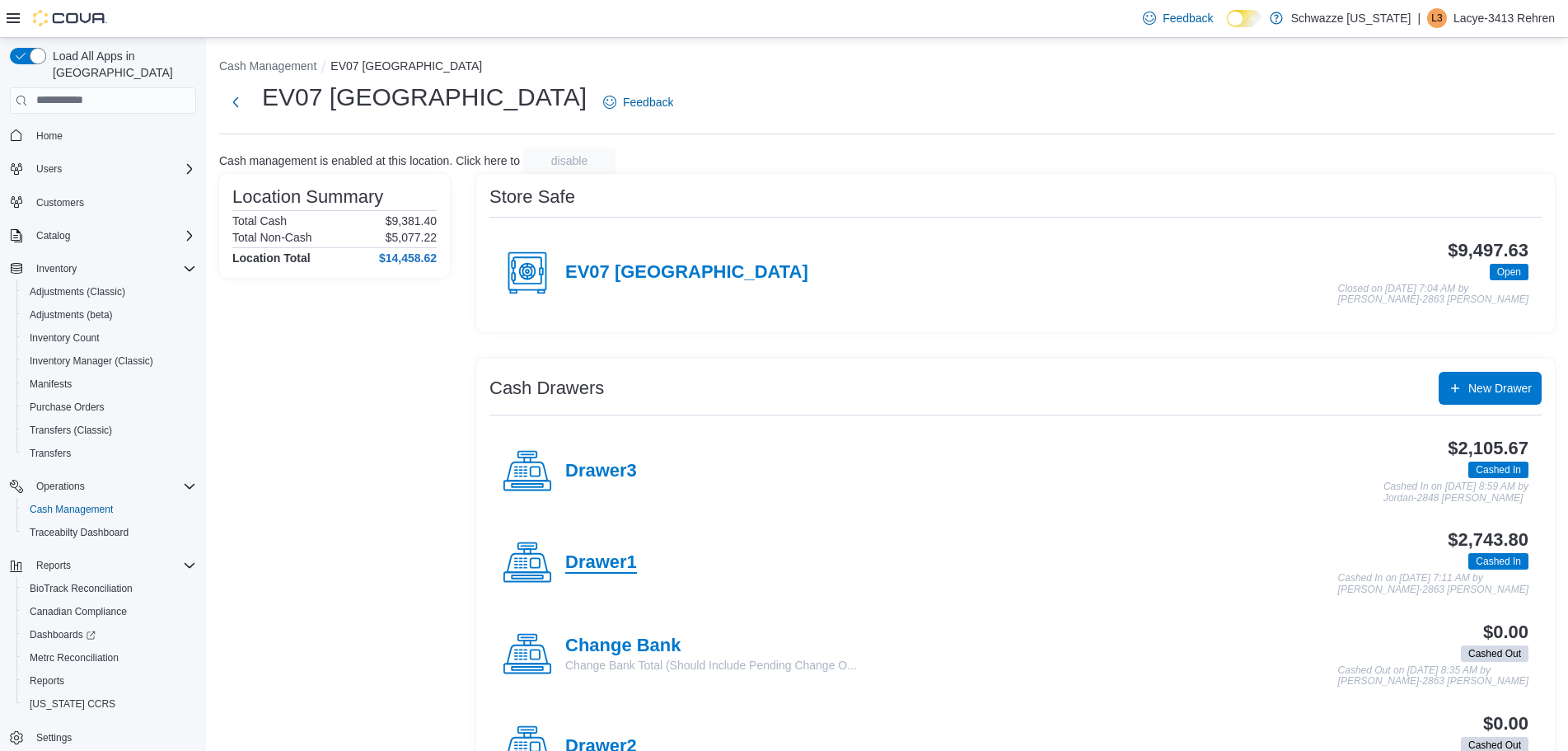
click at [621, 569] on h4 "Drawer1" at bounding box center [600, 563] width 71 height 22
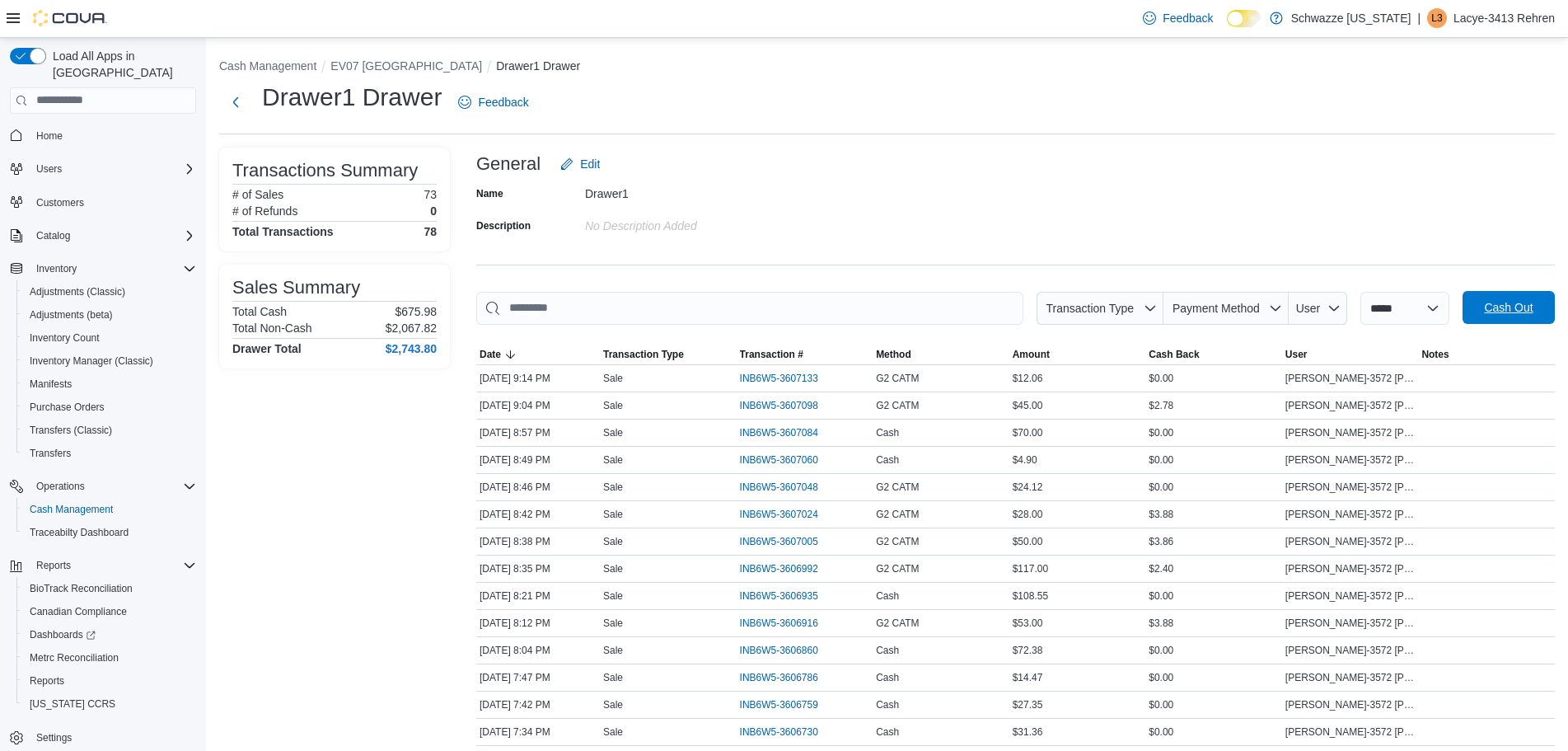
click at [1533, 307] on span "Cash Out" at bounding box center [1508, 307] width 49 height 17
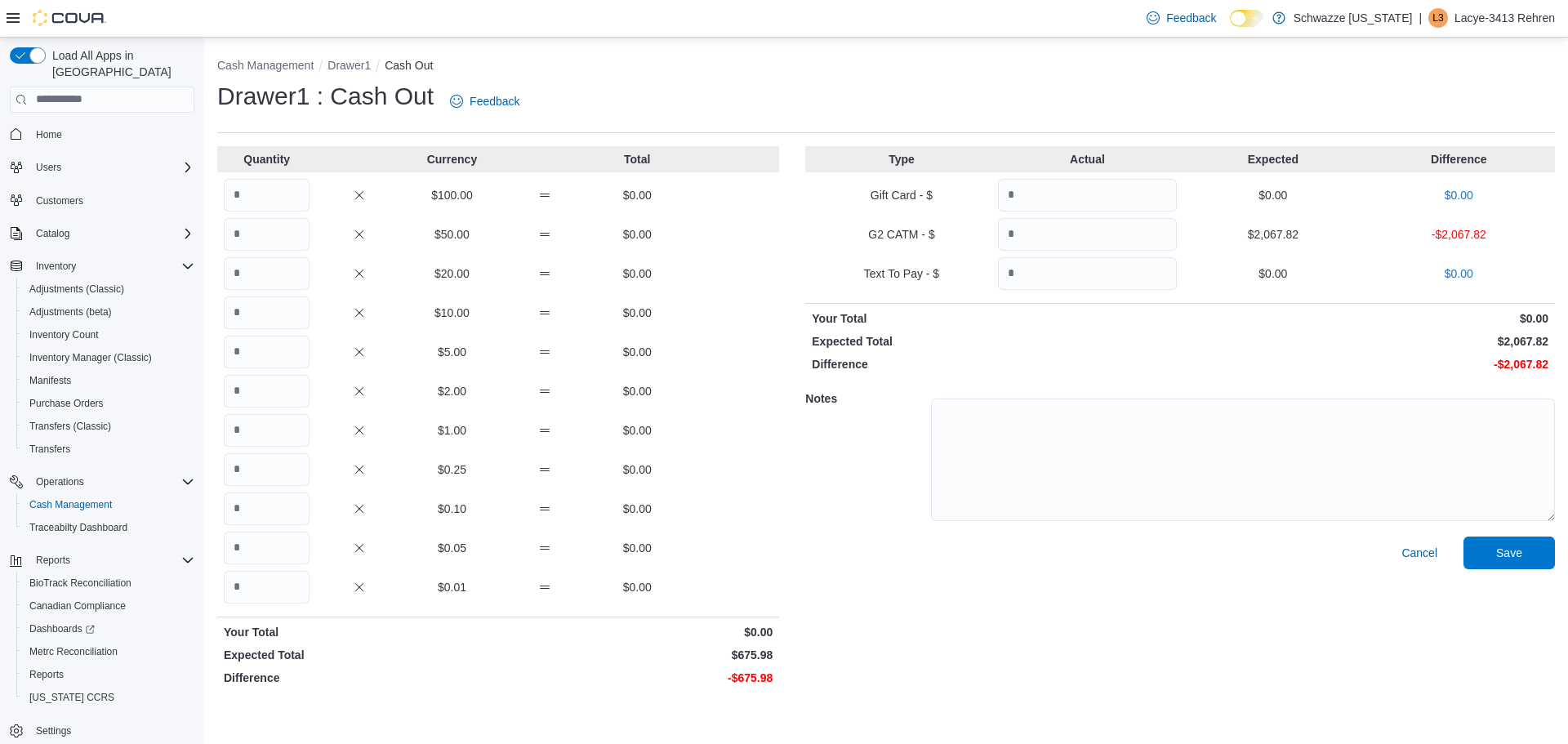
click at [864, 92] on div "Drawer1 : Cash Out Feedback" at bounding box center [886, 101] width 1337 height 42
click at [346, 67] on button "Drawer1" at bounding box center [349, 66] width 43 height 13
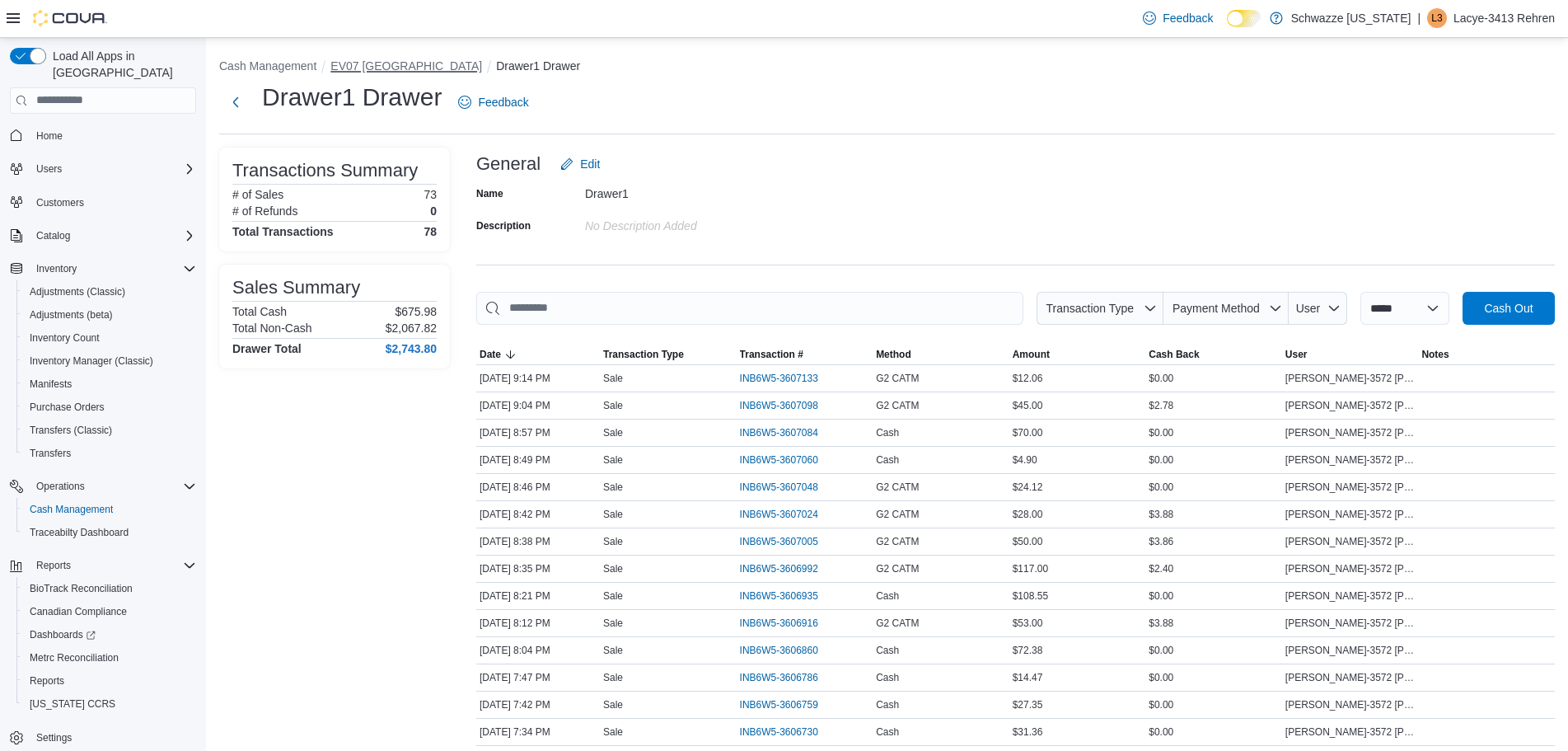
click at [398, 68] on button "EV07 [GEOGRAPHIC_DATA]" at bounding box center [406, 66] width 152 height 13
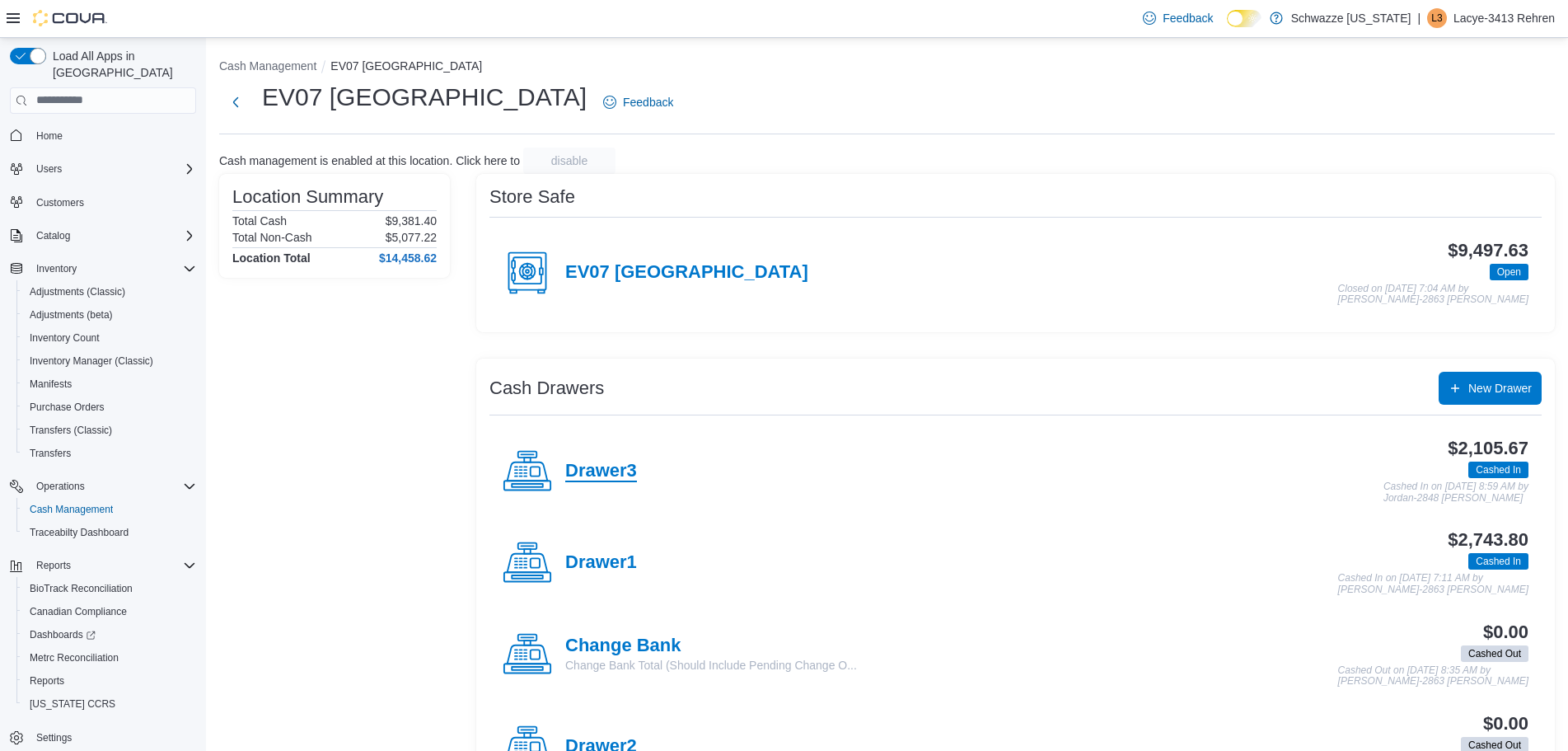
click at [606, 474] on h4 "Drawer3" at bounding box center [600, 471] width 71 height 22
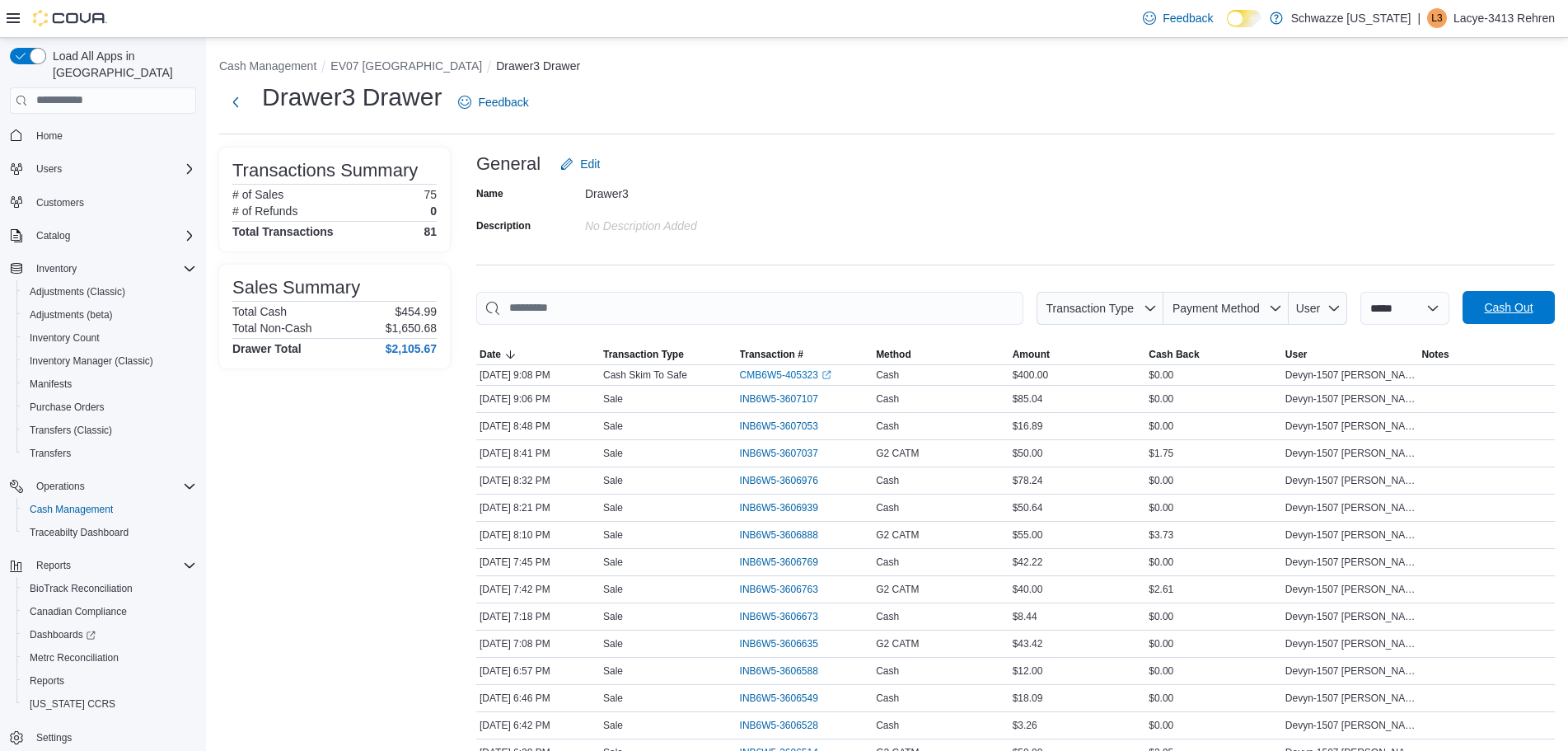
click at [1529, 313] on span "Cash Out" at bounding box center [1508, 307] width 49 height 17
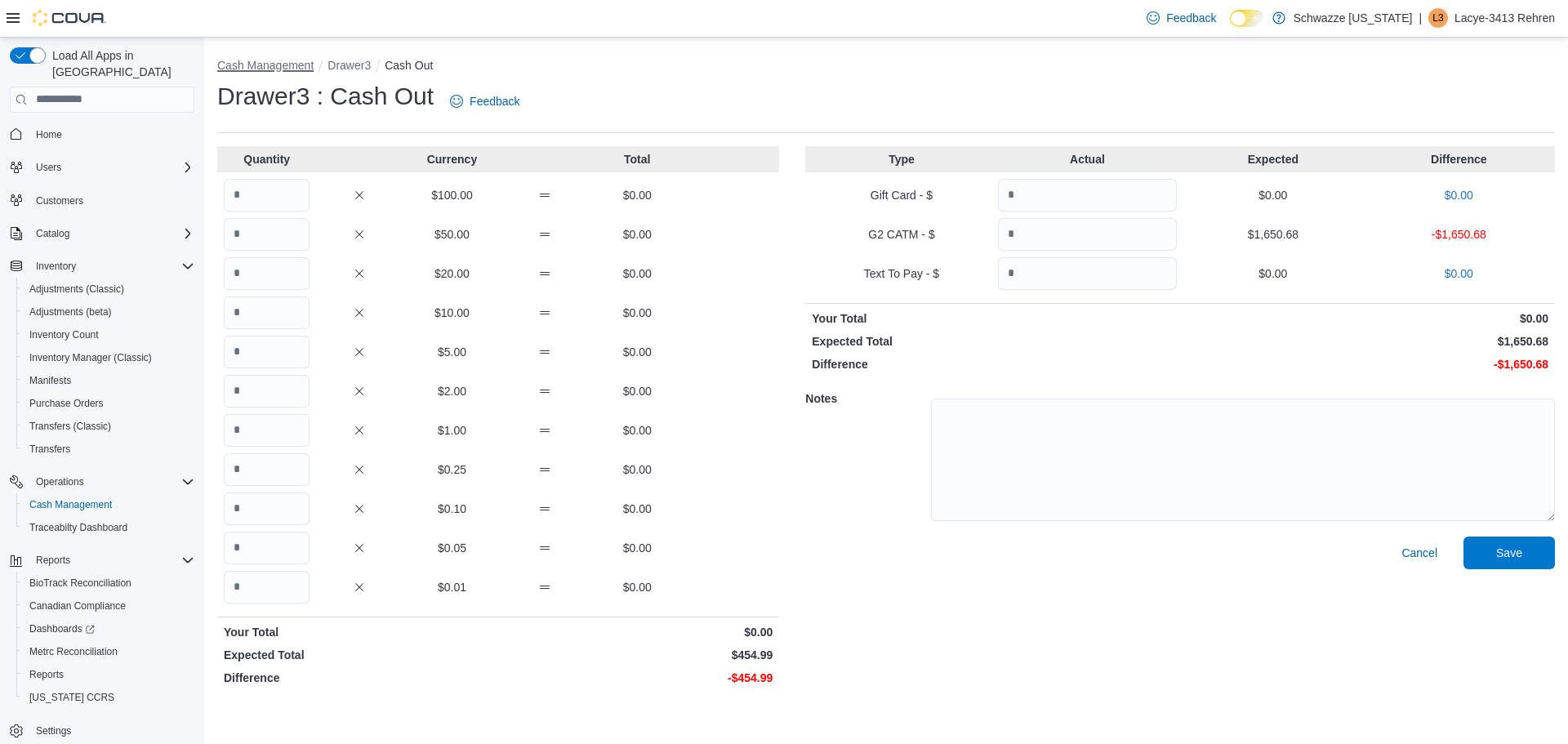
click at [289, 65] on button "Cash Management" at bounding box center [265, 66] width 97 height 13
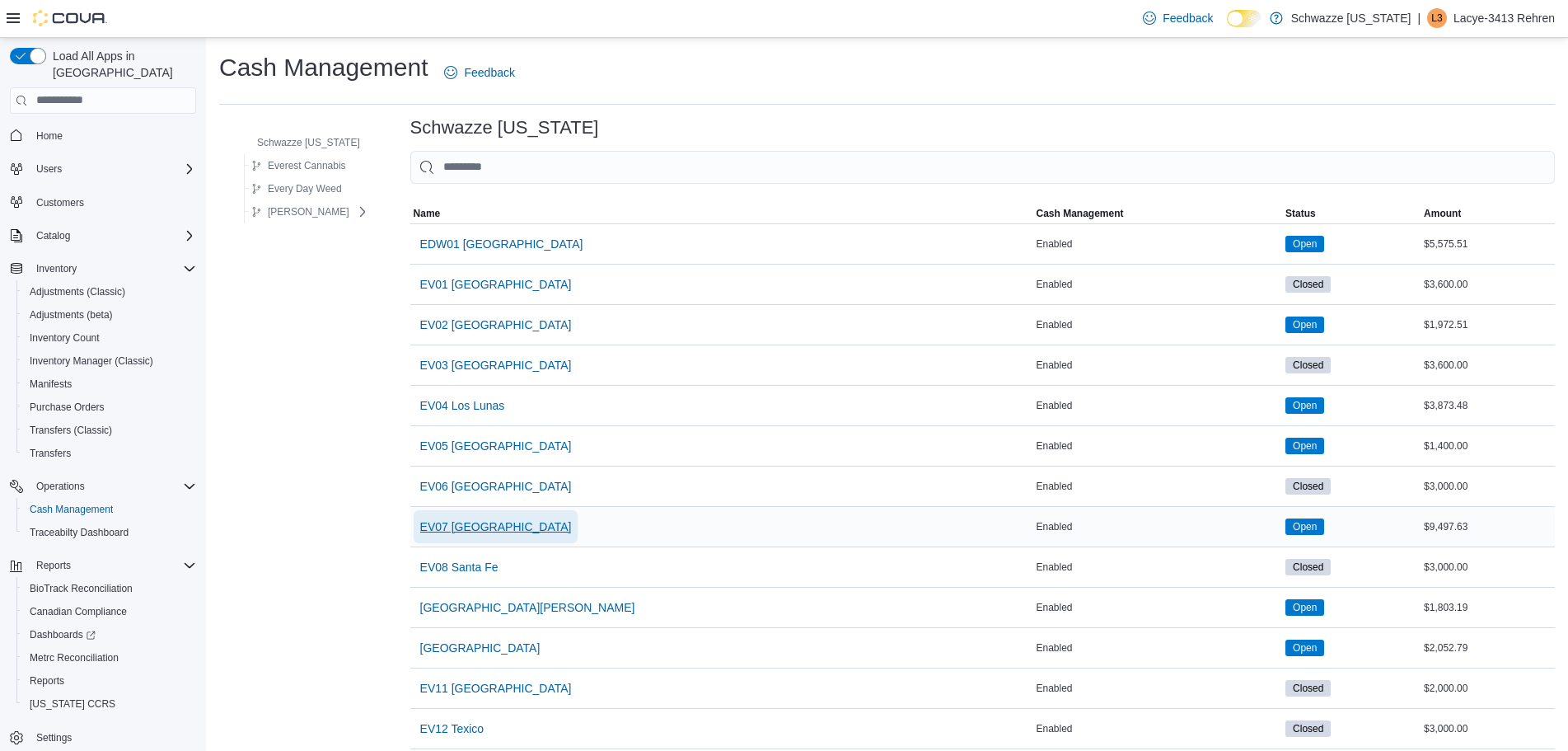
click at [471, 530] on span "EV07 [GEOGRAPHIC_DATA]" at bounding box center [496, 527] width 152 height 17
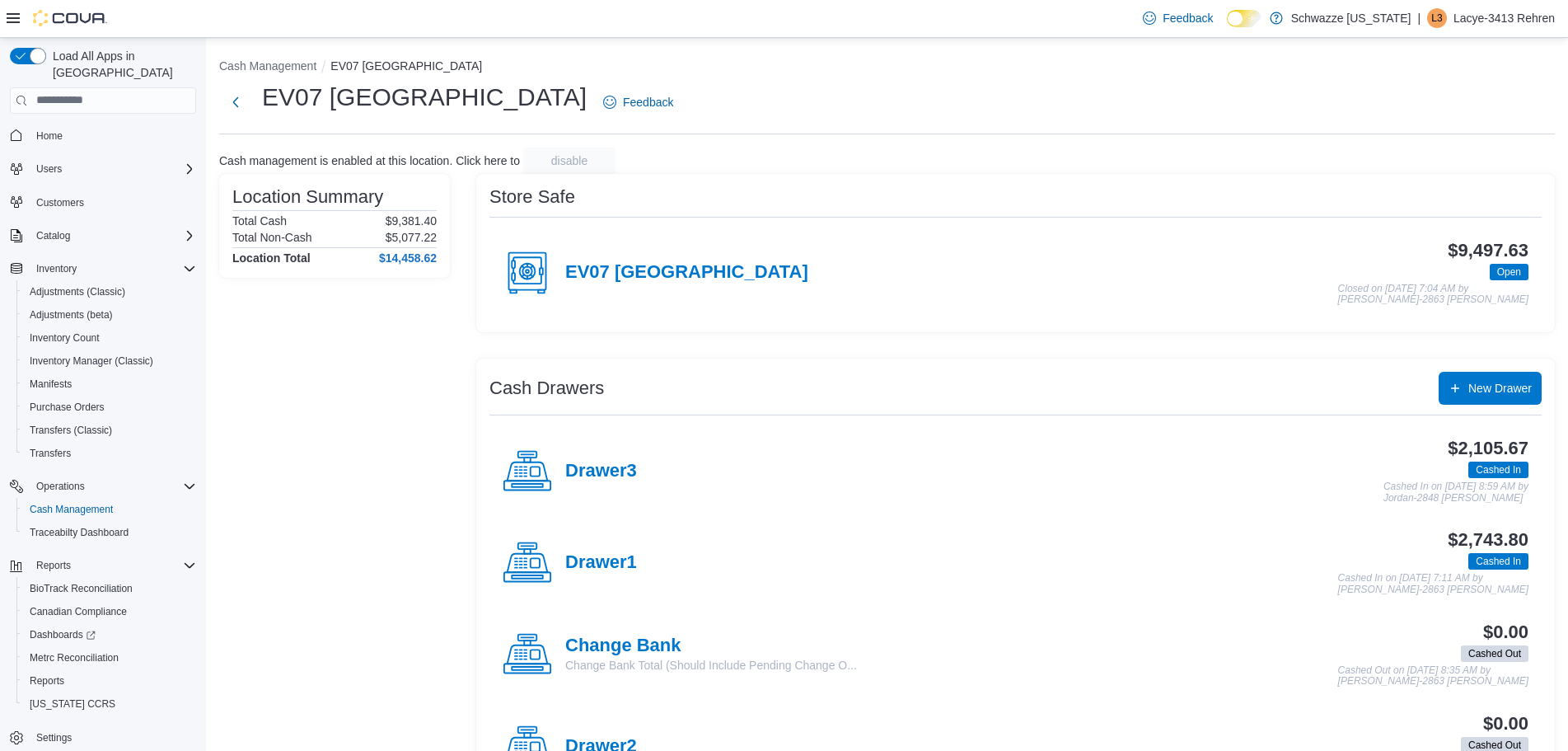
drag, startPoint x: 385, startPoint y: 461, endPoint x: 382, endPoint y: 454, distance: 7.6
click at [385, 460] on div "Location Summary Total Cash $9,381.40 Total Non-Cash $5,077.22 Location Total $…" at bounding box center [334, 535] width 231 height 723
click at [382, 454] on div "Location Summary Total Cash $9,381.40 Total Non-Cash $5,077.22 Location Total $…" at bounding box center [334, 535] width 231 height 723
